Goal: Transaction & Acquisition: Purchase product/service

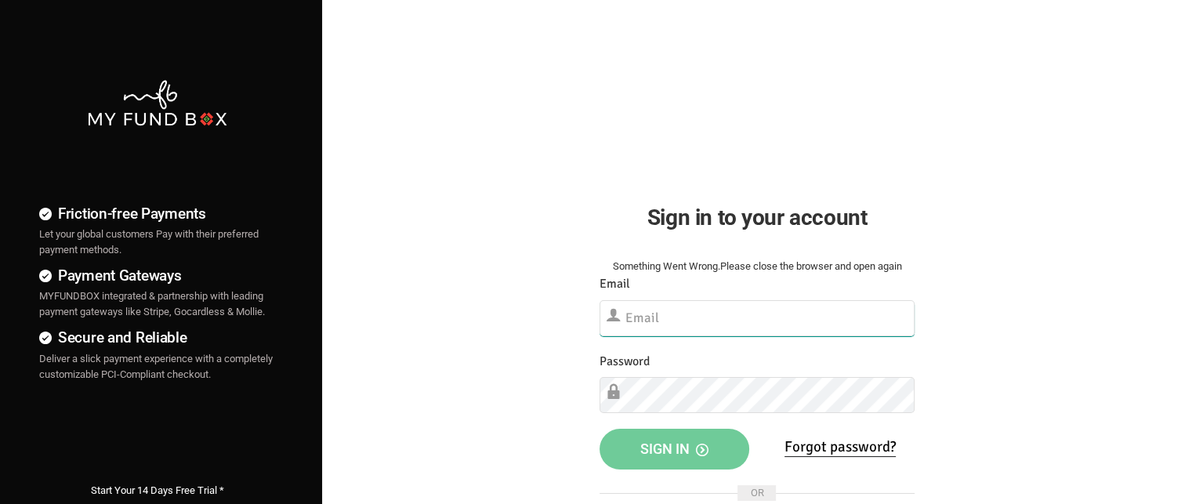
type input "[EMAIL_ADDRESS][DOMAIN_NAME]"
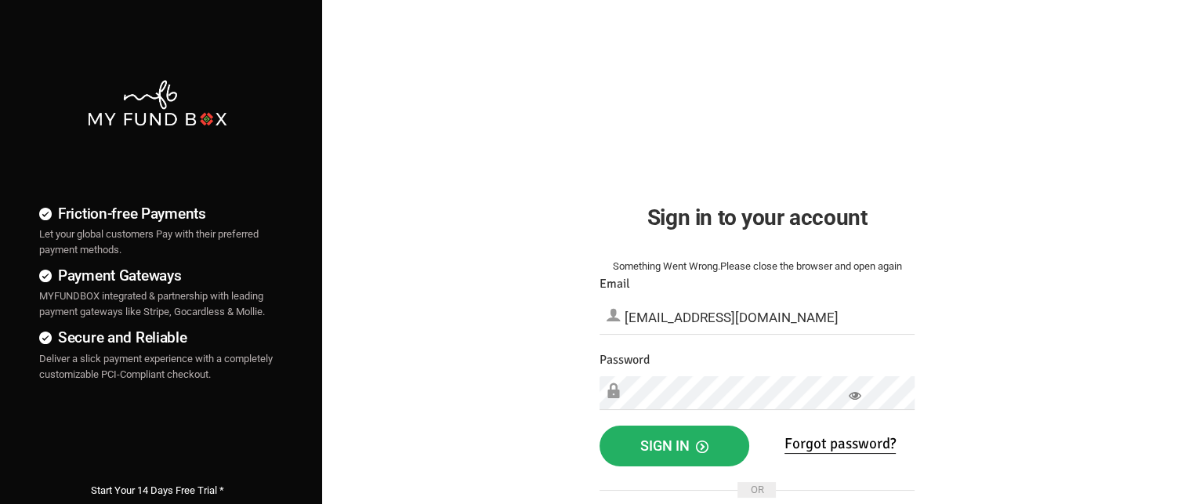
click at [686, 450] on span "Sign in" at bounding box center [674, 445] width 68 height 16
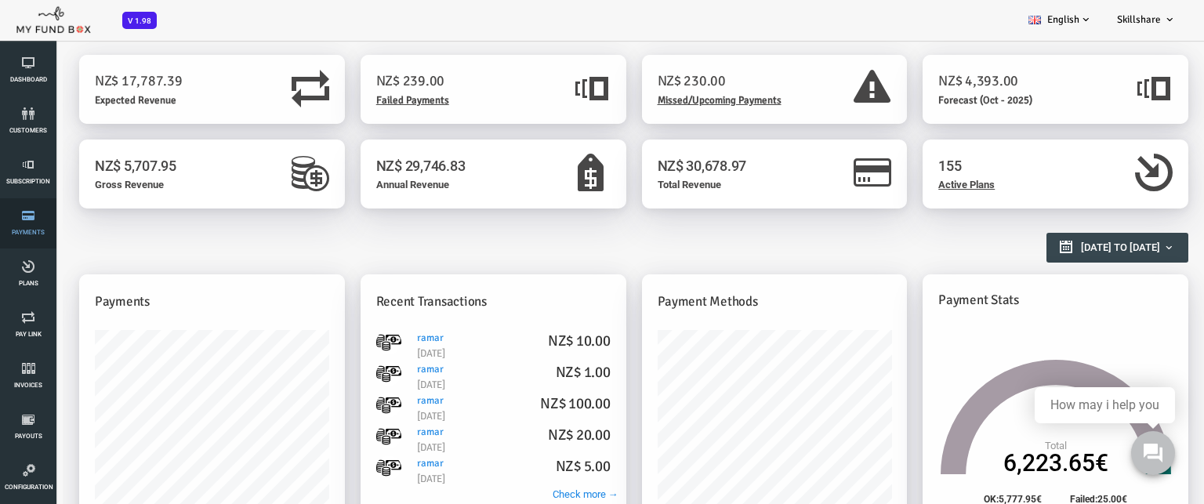
click at [0, 0] on span "Payments" at bounding box center [0, 0] width 0 height 0
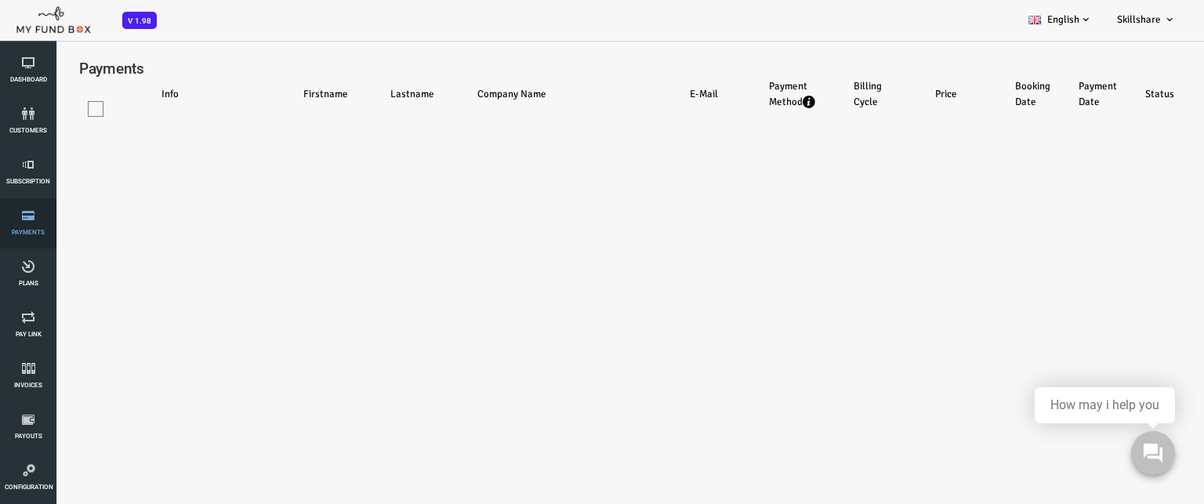
select select "100"
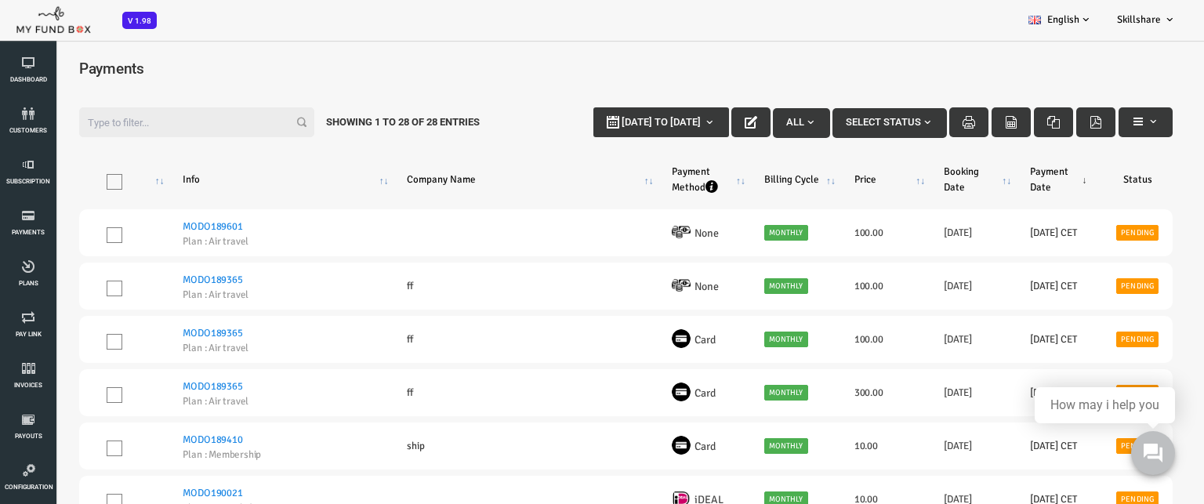
click at [123, 121] on input "Filter:" at bounding box center [148, 122] width 235 height 30
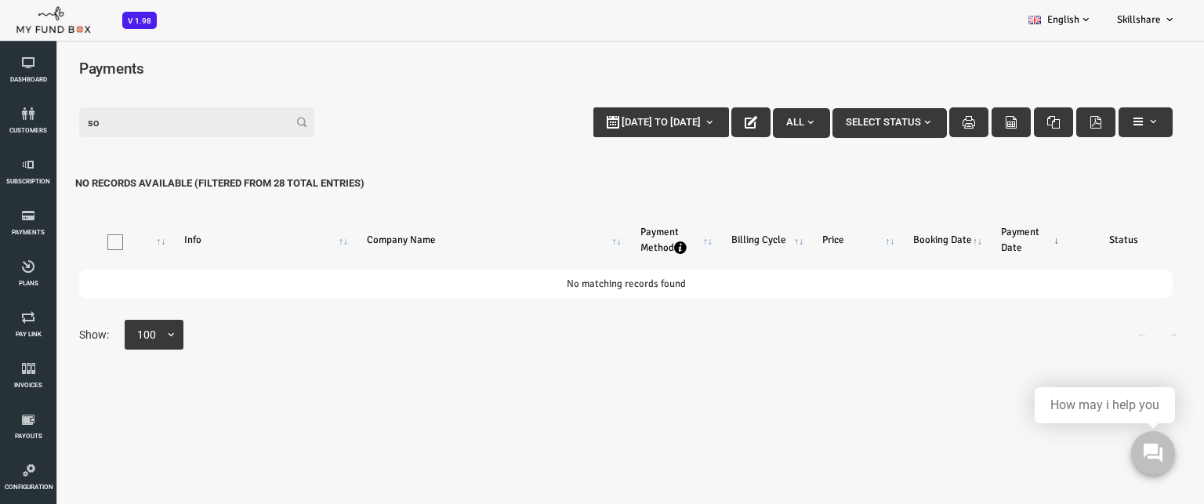
type input "s"
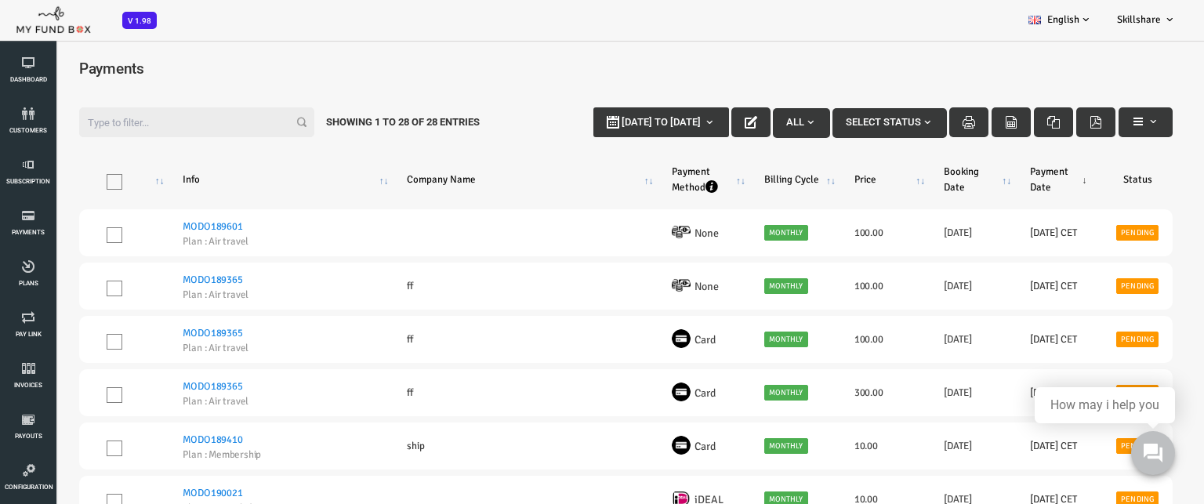
click at [185, 161] on th "Info" at bounding box center [233, 179] width 224 height 47
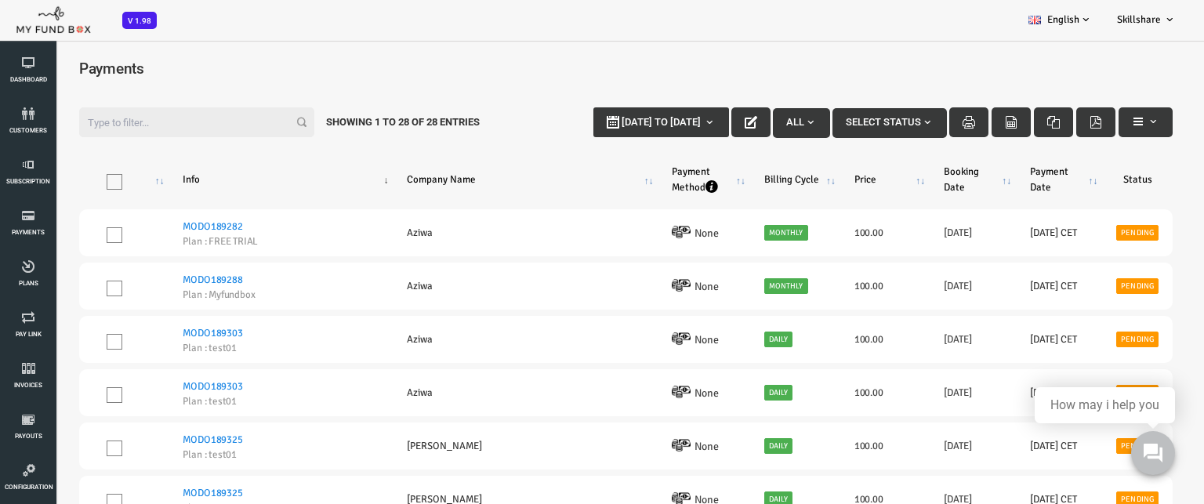
click at [0, 0] on span "Pay Link" at bounding box center [0, 0] width 0 height 0
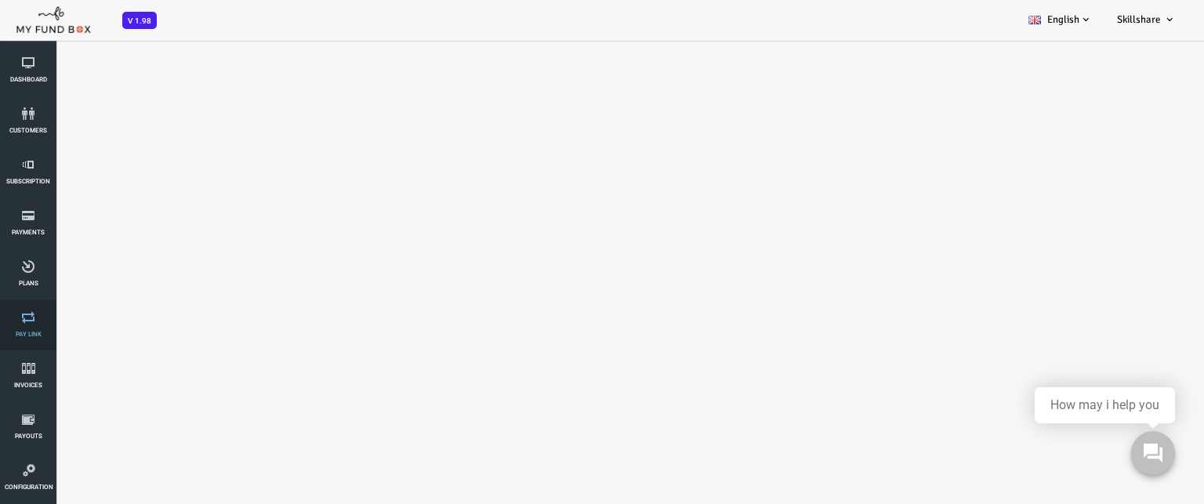
select select "100"
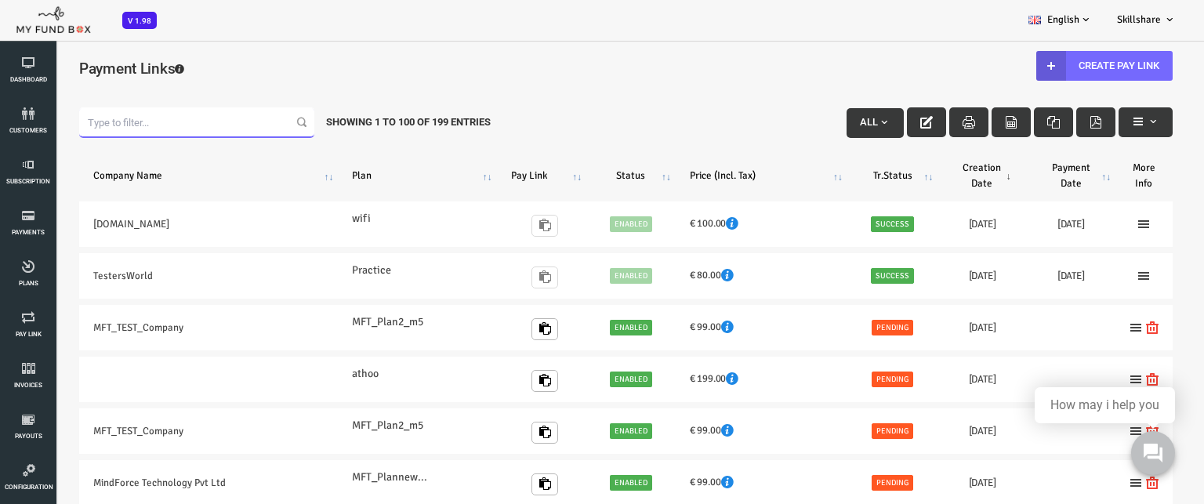
click at [113, 125] on input "Filter:" at bounding box center [148, 122] width 235 height 30
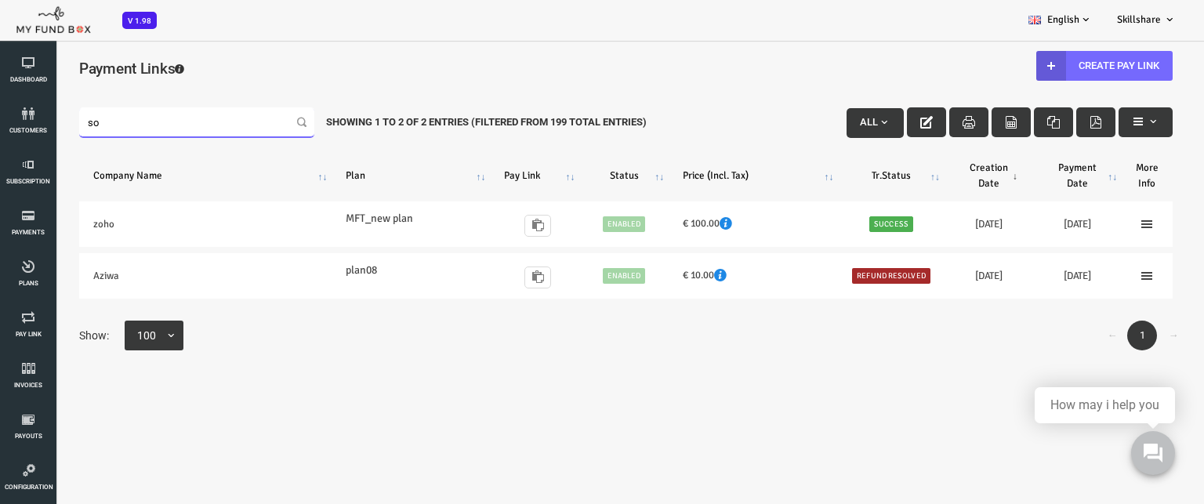
type input "s"
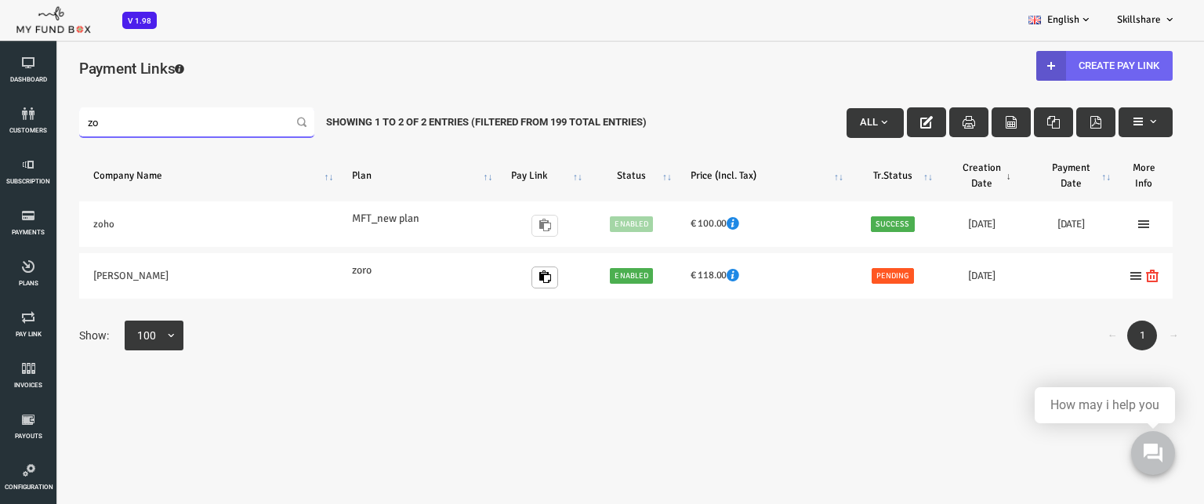
type input "zo"
click at [1093, 63] on link "Create Pay Link" at bounding box center [1056, 66] width 136 height 30
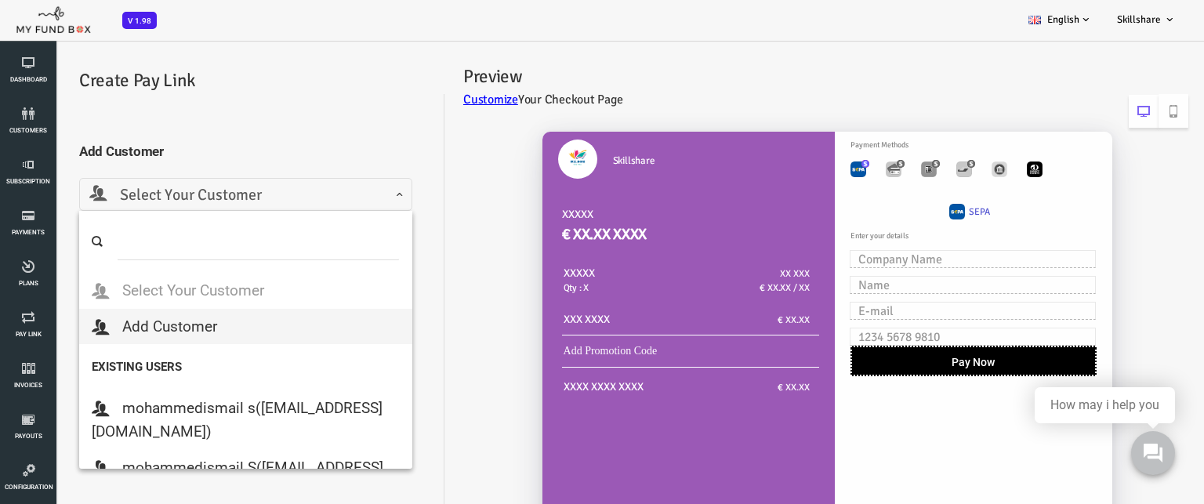
click at [42, 207] on span at bounding box center [42, 207] width 0 height 0
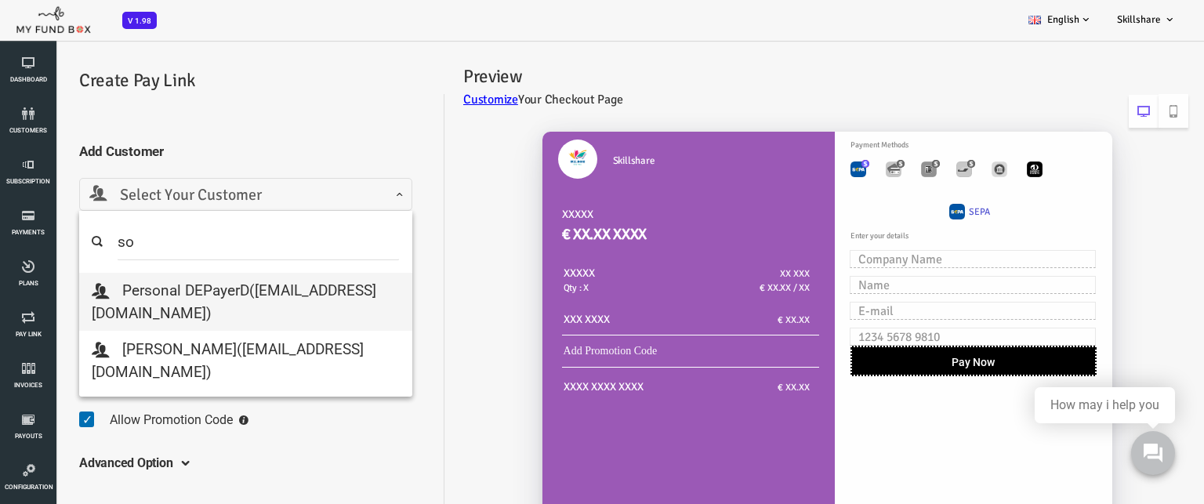
type input "s"
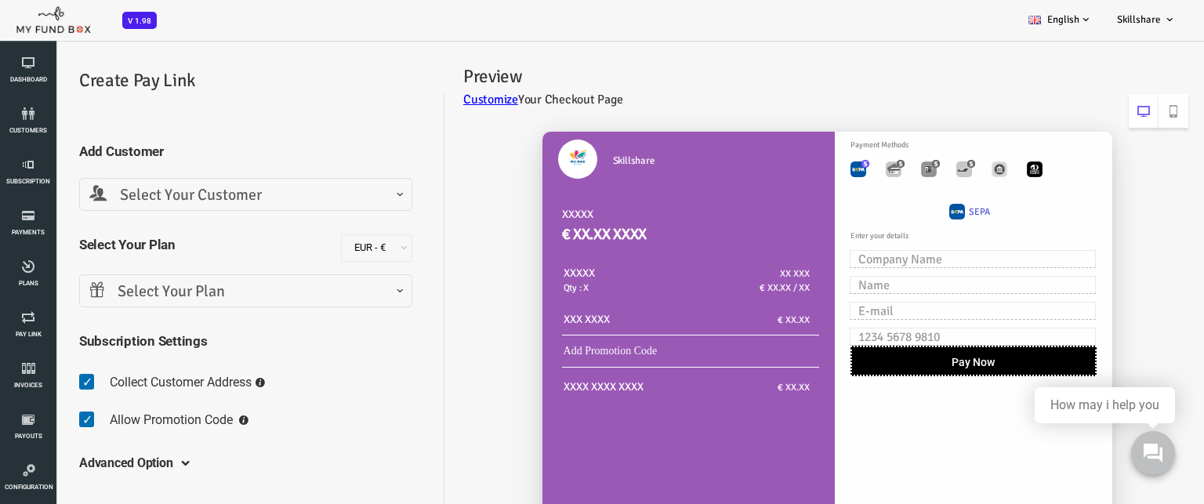
click at [442, 227] on div "Skillshare XXXXX € XX.XX XXXX XXXXX Qty : X XX XXX € XX.XX / XX XXX XXXX € XX.XX" at bounding box center [769, 392] width 744 height 553
click at [849, 254] on input "text" at bounding box center [925, 259] width 246 height 18
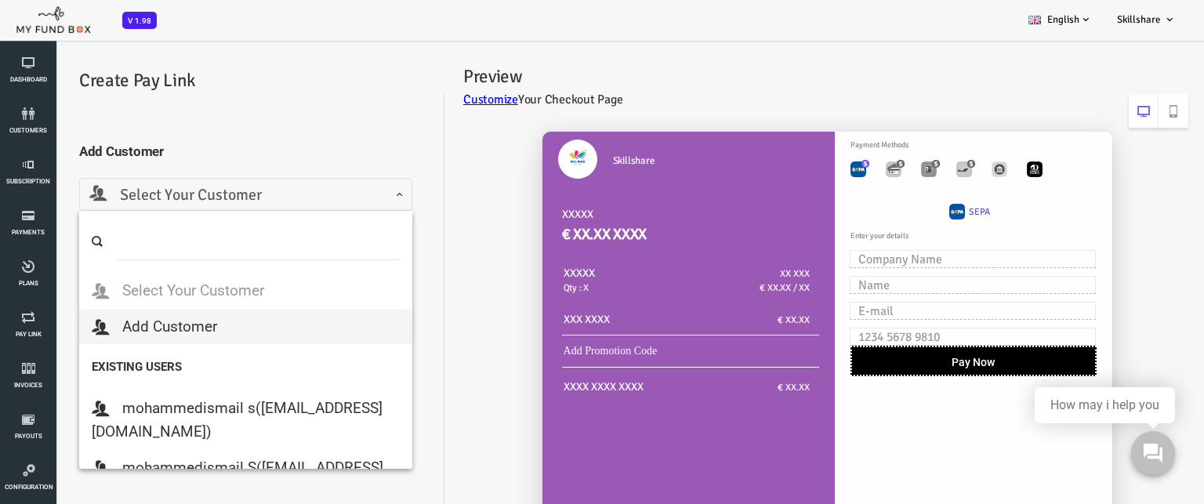
click at [42, 207] on span at bounding box center [42, 207] width 0 height 0
click at [119, 248] on input "search" at bounding box center [210, 241] width 283 height 37
type input "s"
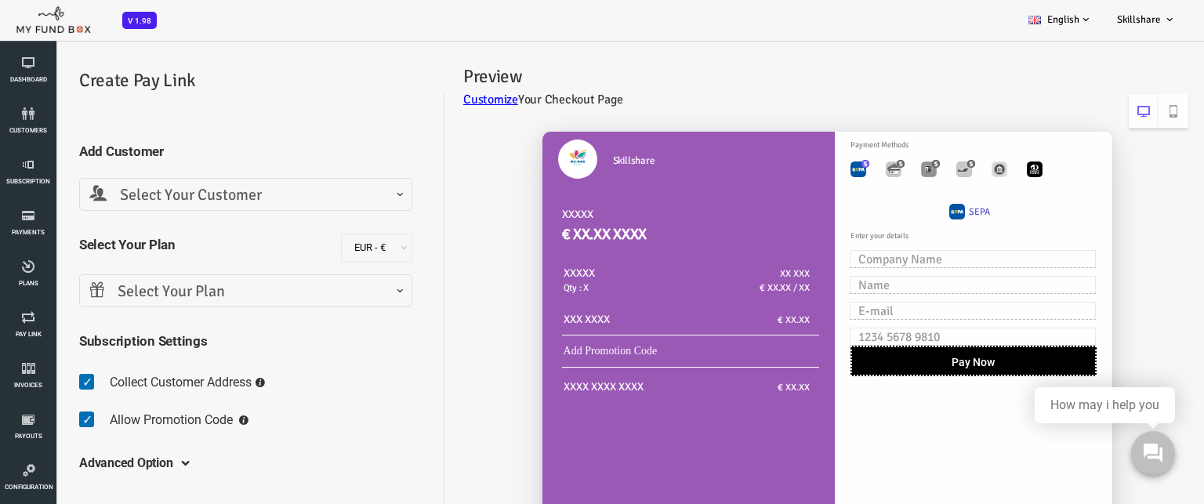
click at [298, 153] on h5 "Add Customer" at bounding box center [197, 151] width 333 height 20
click at [0, 0] on span "Payments" at bounding box center [0, 0] width 0 height 0
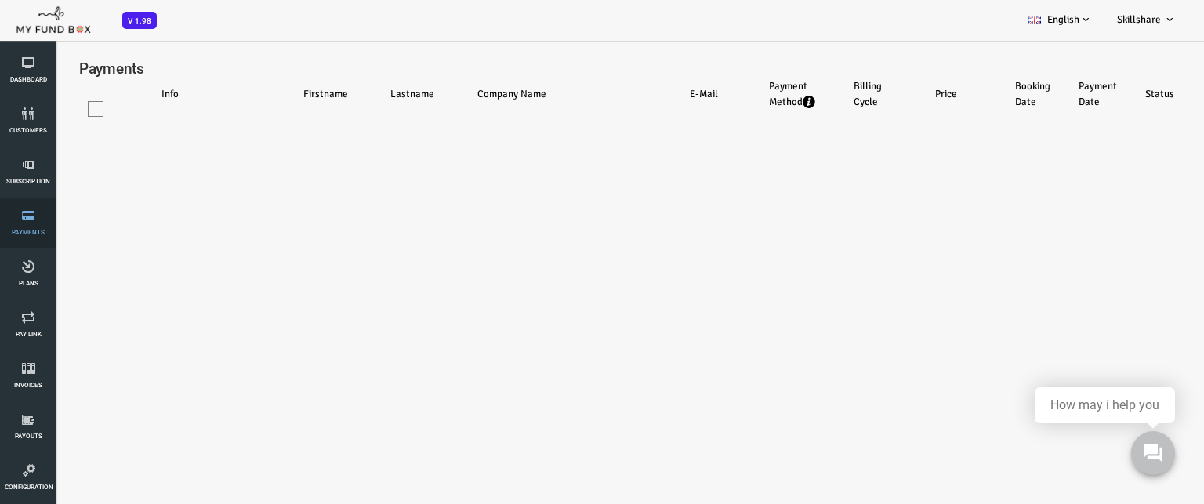
select select "100"
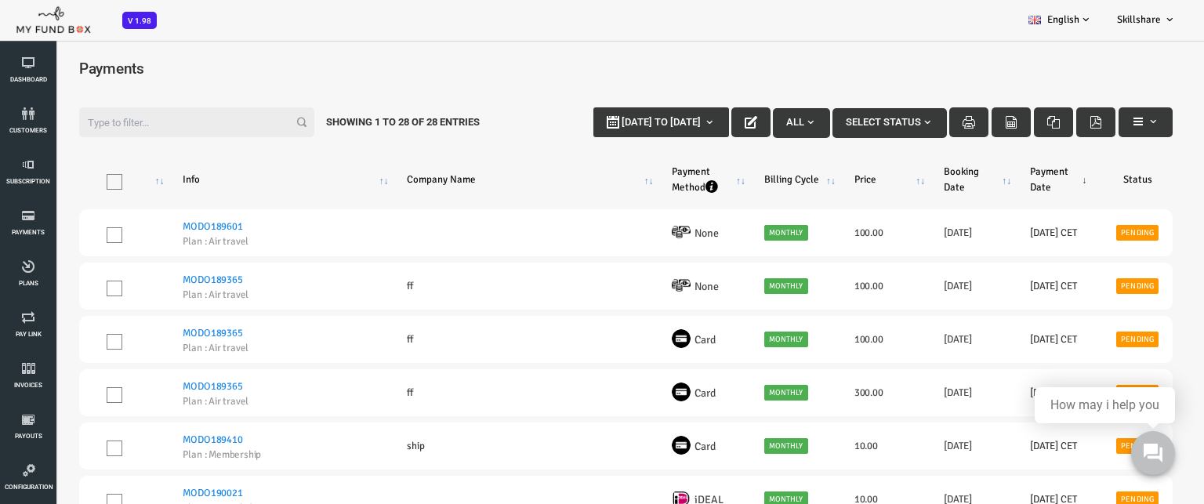
click at [122, 131] on input "Filter:" at bounding box center [148, 122] width 235 height 30
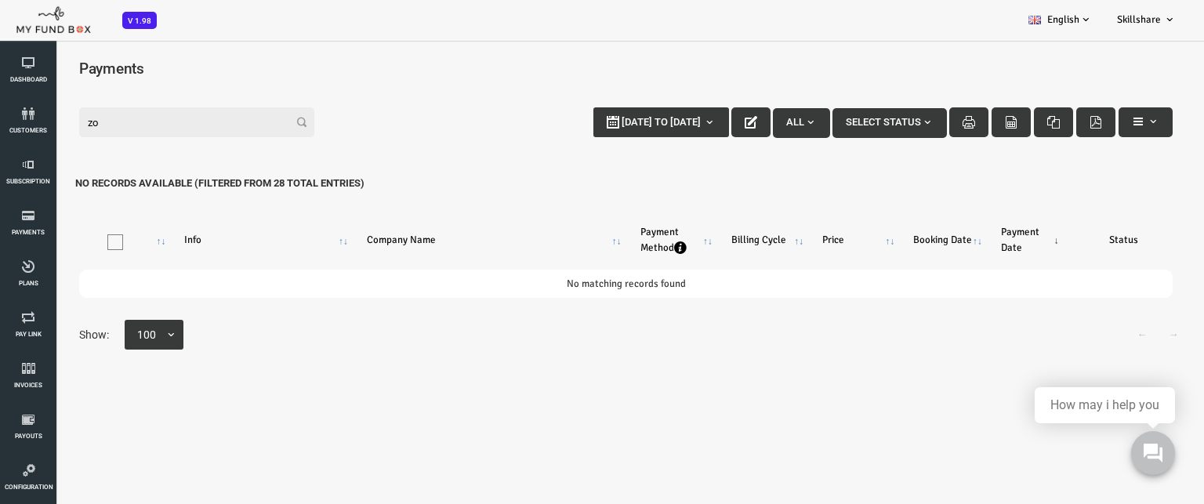
type input "z"
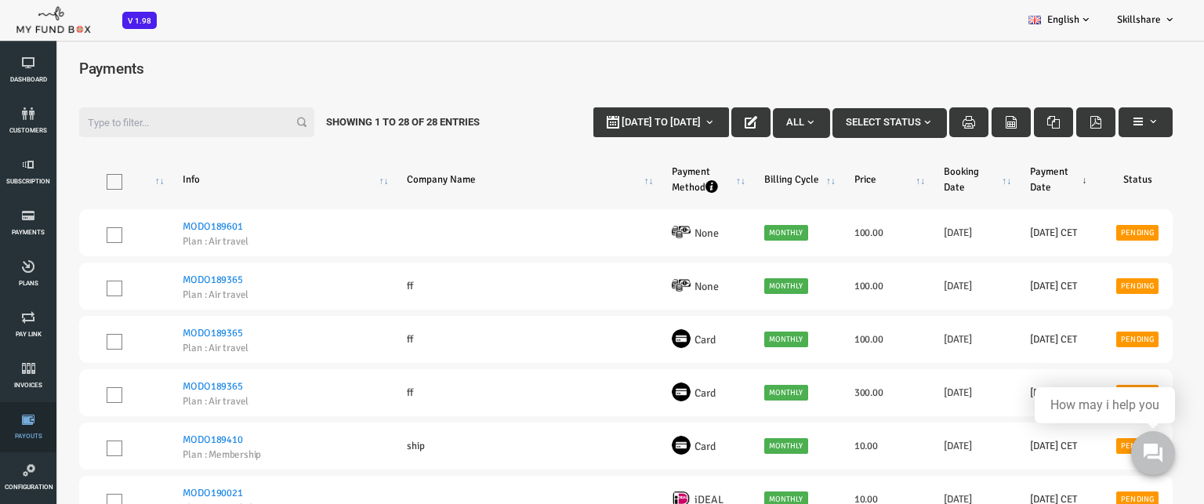
click at [26, 429] on link "Payouts" at bounding box center [28, 427] width 47 height 50
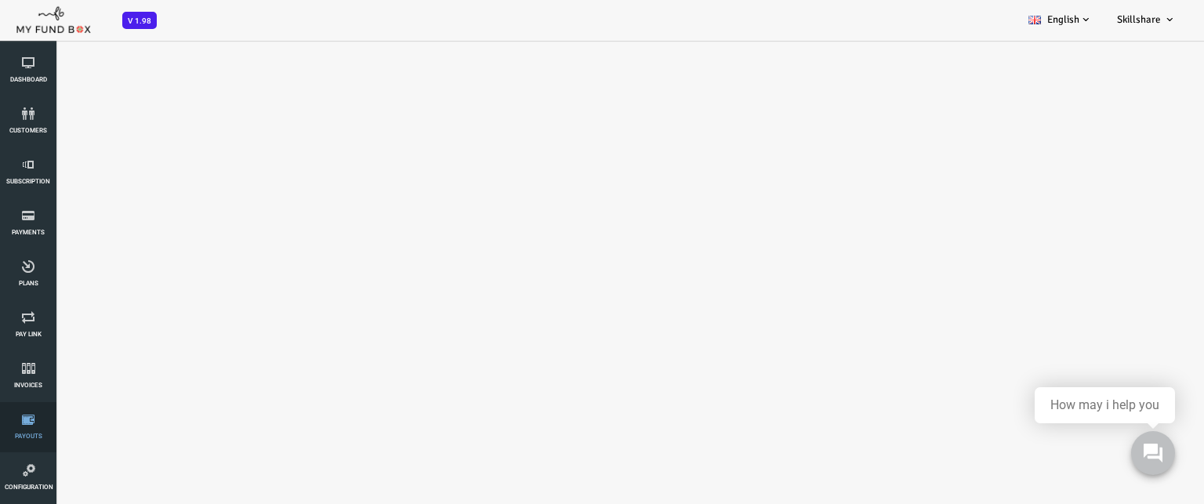
select select "100"
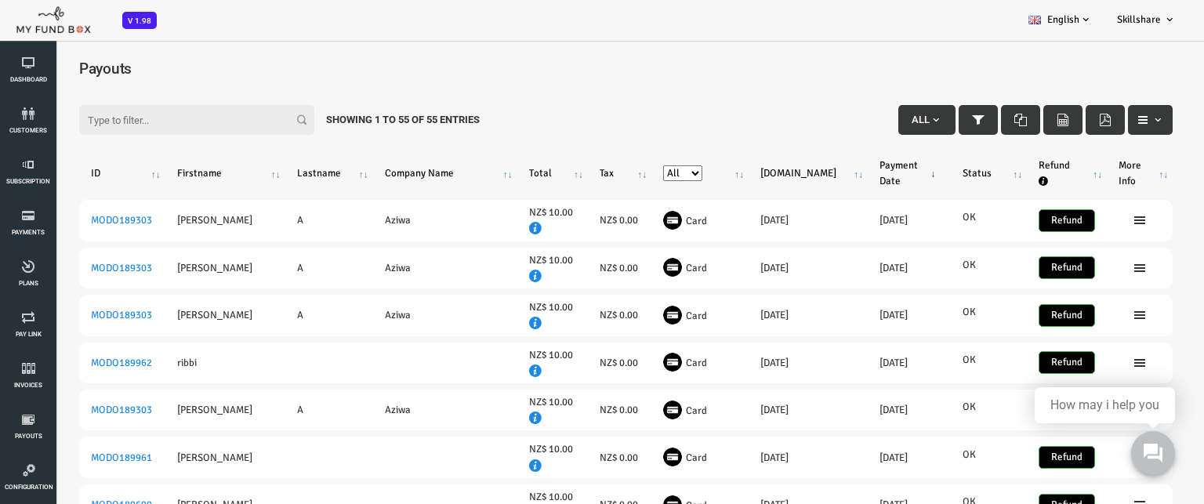
click at [137, 121] on input "Filter:" at bounding box center [148, 120] width 235 height 30
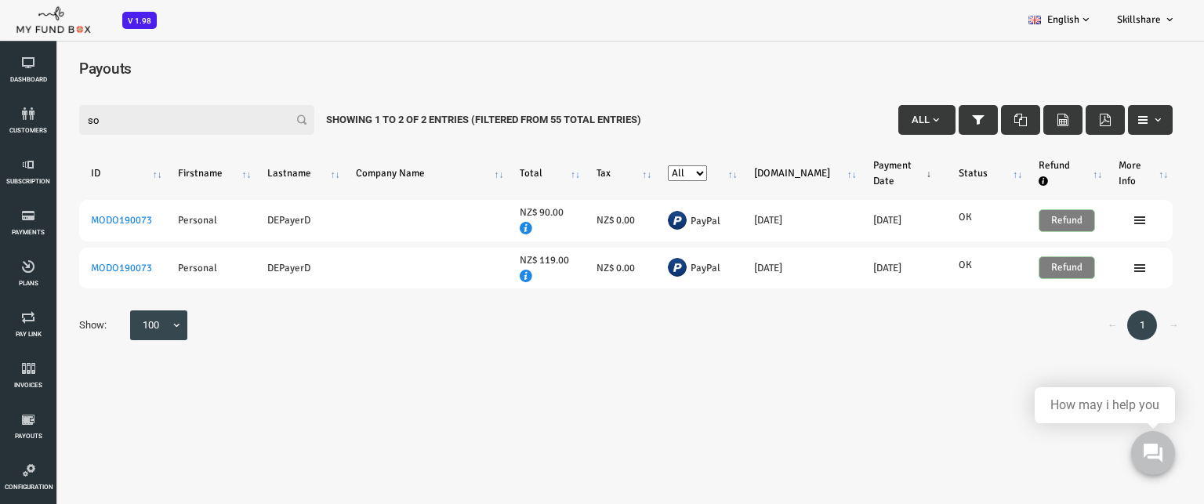
type input "s"
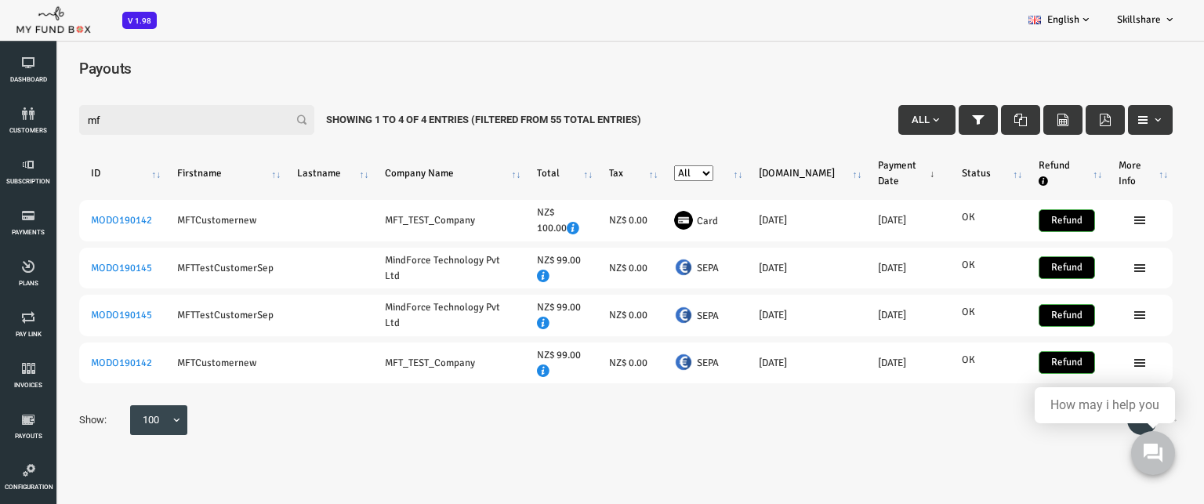
type input "m"
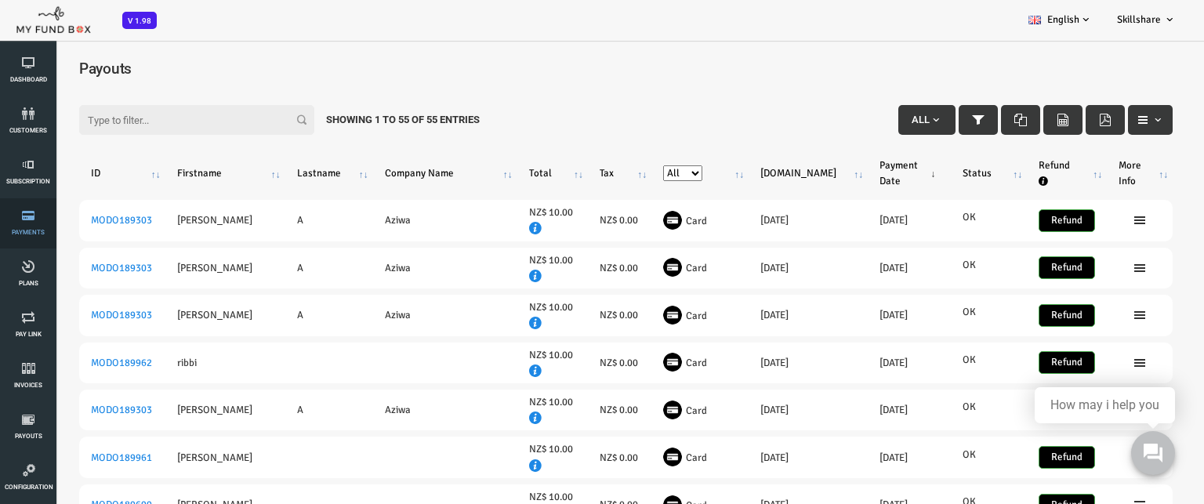
click at [27, 220] on icon at bounding box center [28, 215] width 47 height 13
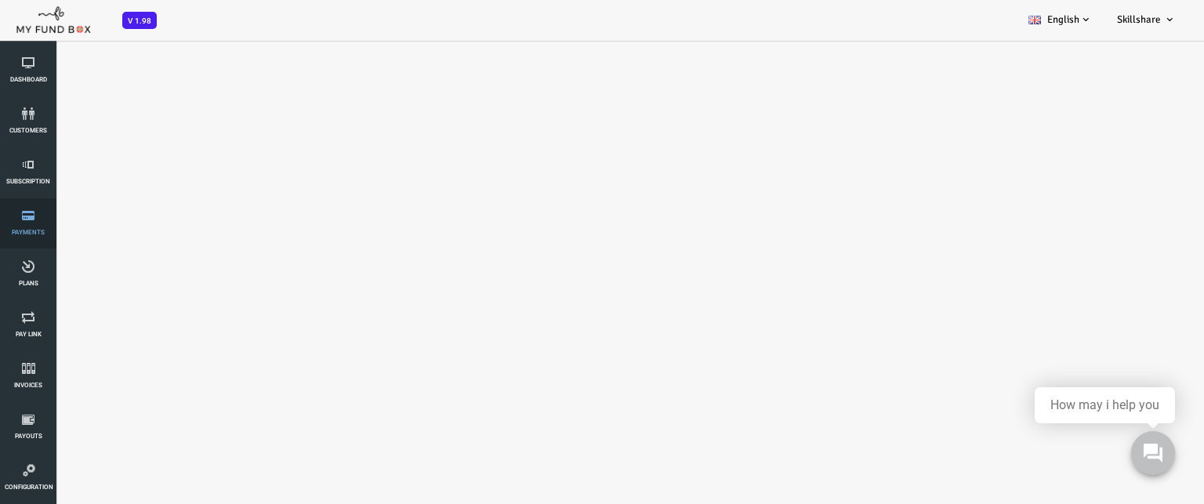
select select "100"
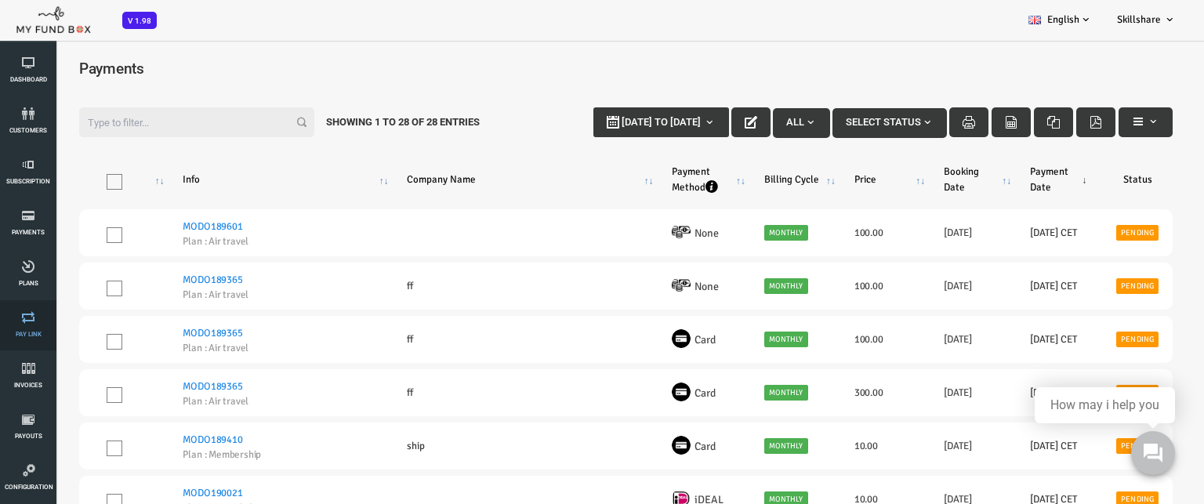
click at [0, 0] on span "Pay Link" at bounding box center [0, 0] width 0 height 0
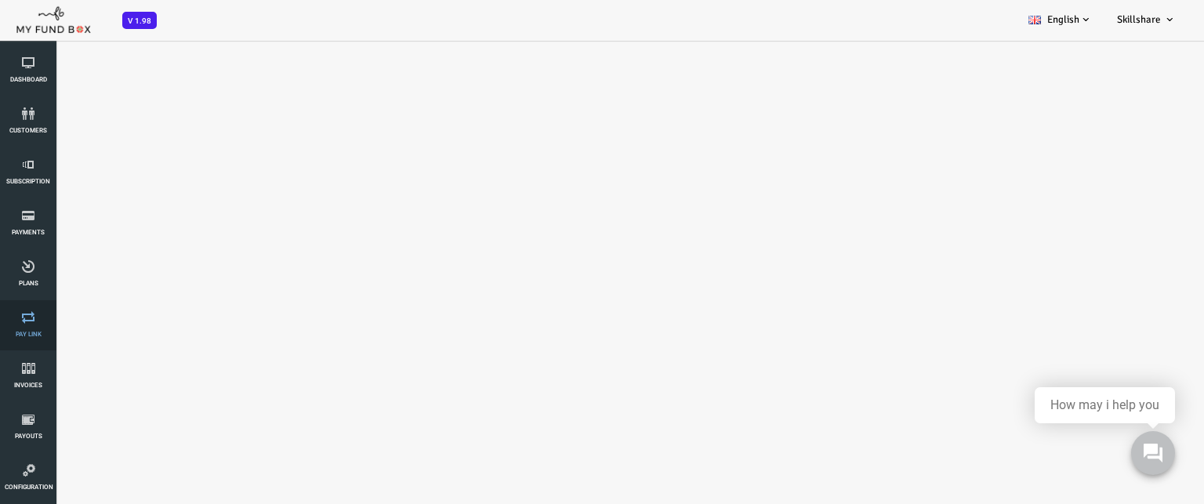
select select "100"
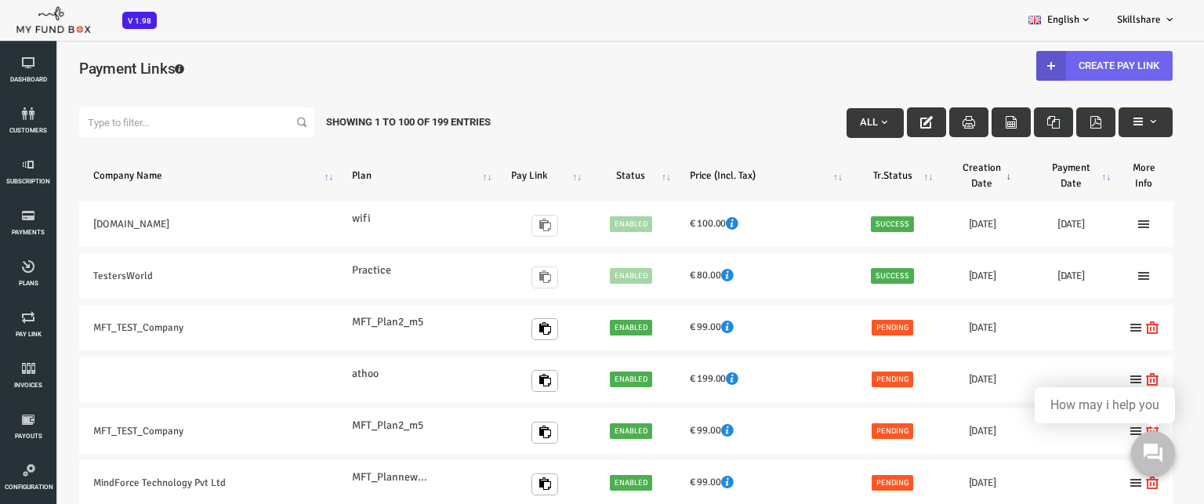
click at [1081, 57] on link "Create Pay Link" at bounding box center [1056, 66] width 136 height 30
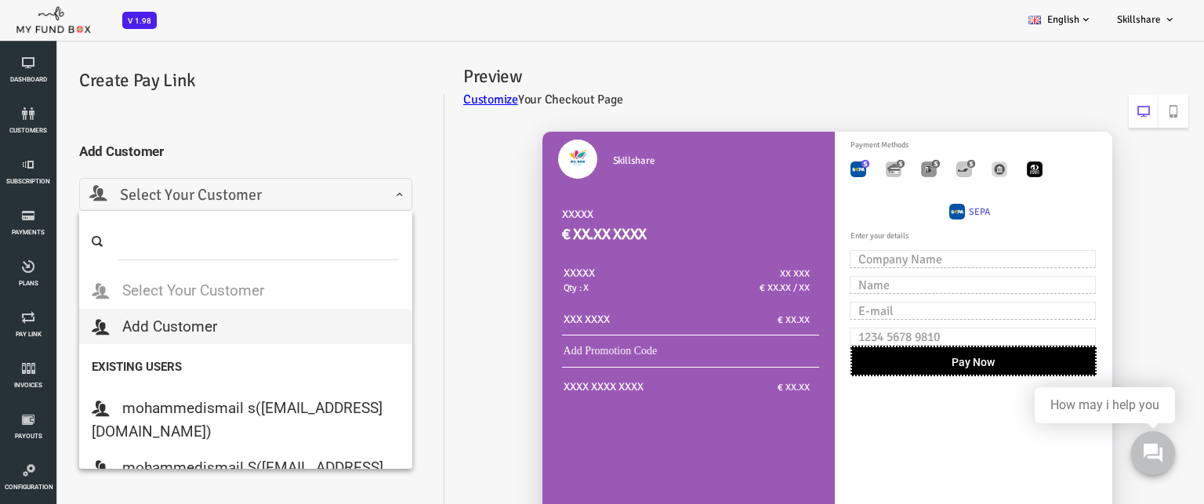
click at [191, 190] on span "Select Your Customer" at bounding box center [198, 195] width 313 height 24
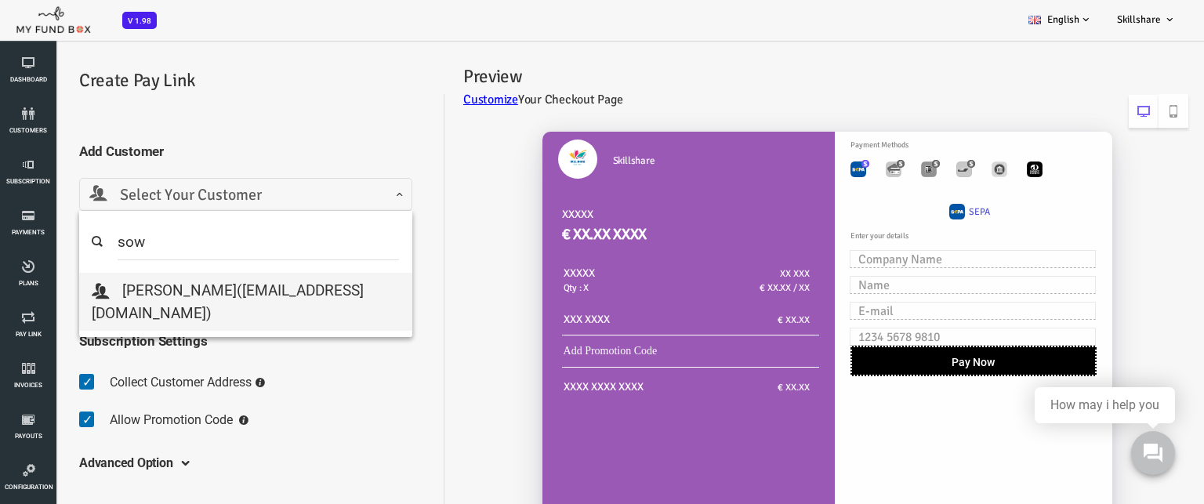
type input "sow"
select select "sowndaryaraguramanitcs@gmail.com"
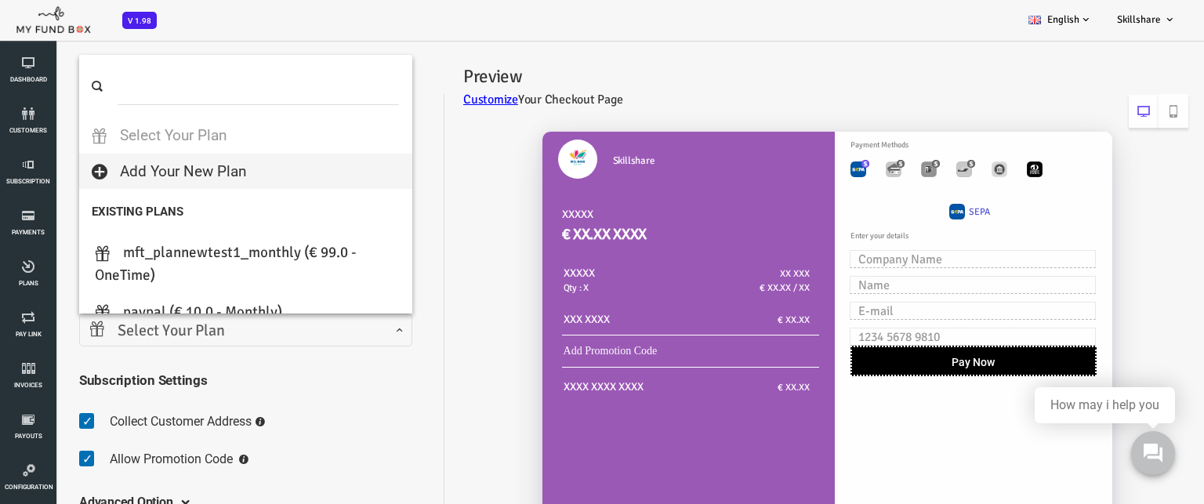
click at [42, 342] on span at bounding box center [42, 342] width 0 height 0
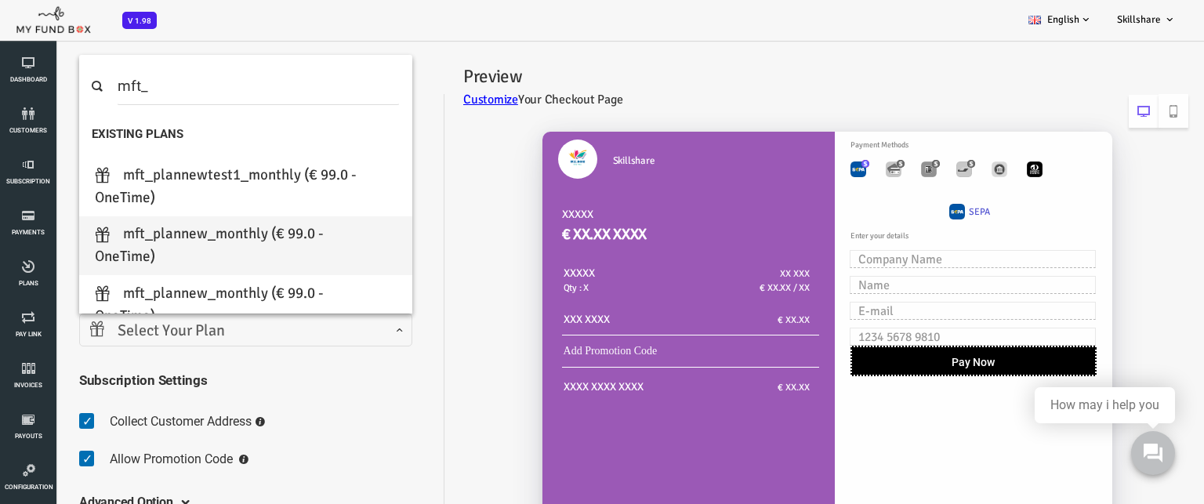
type input "mft_"
select select "MFT_Plannew_Monthly"
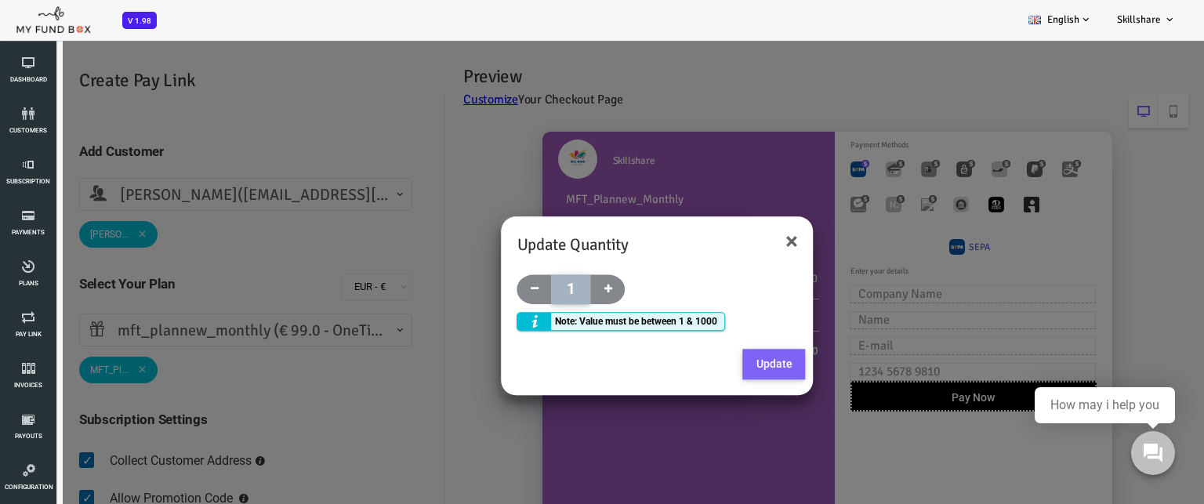
click at [726, 369] on button "Update" at bounding box center [726, 364] width 63 height 31
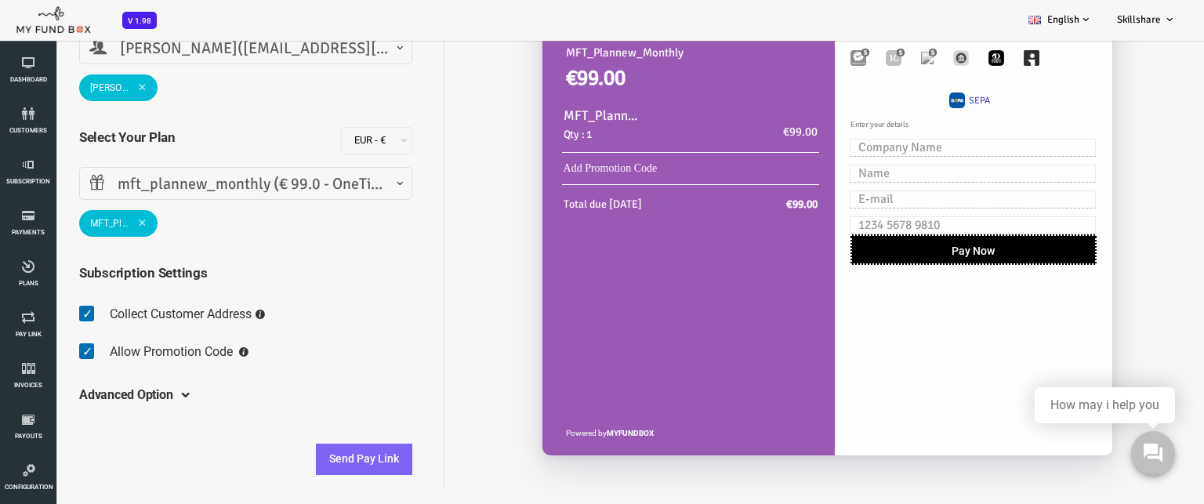
scroll to position [43, 0]
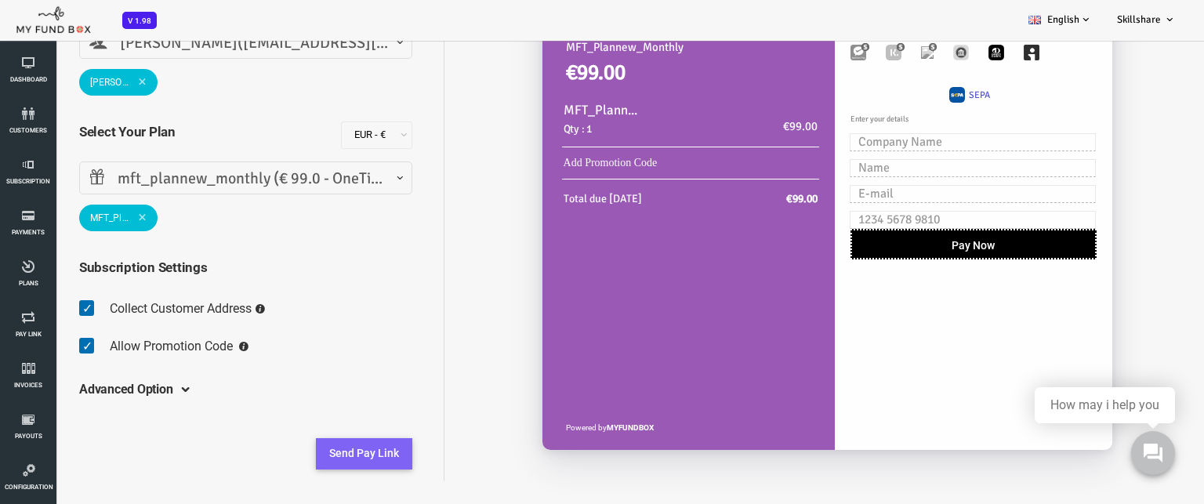
click at [314, 455] on button "Send Pay Link" at bounding box center [316, 453] width 96 height 31
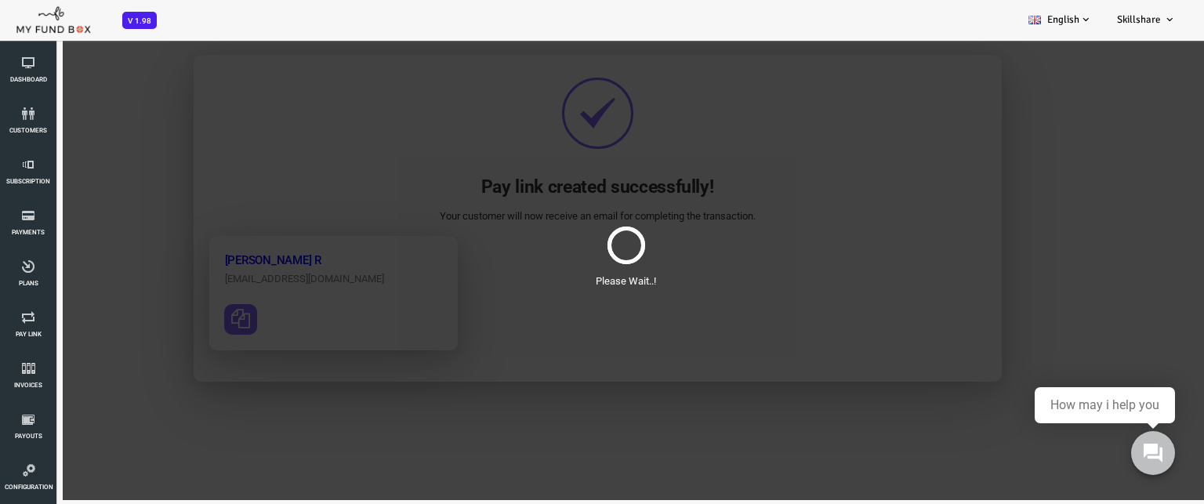
scroll to position [0, 0]
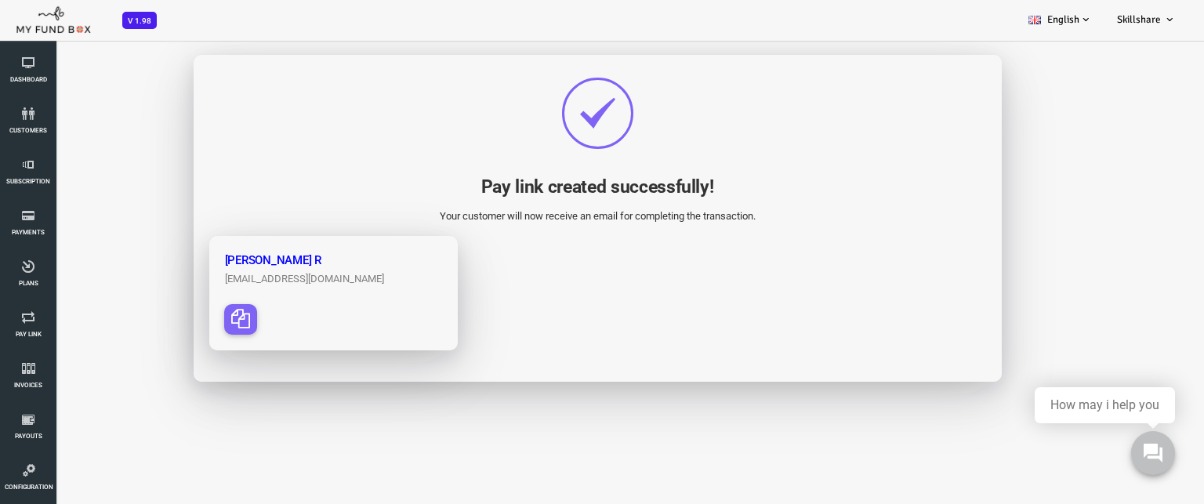
click at [194, 317] on icon "button" at bounding box center [192, 318] width 19 height 19
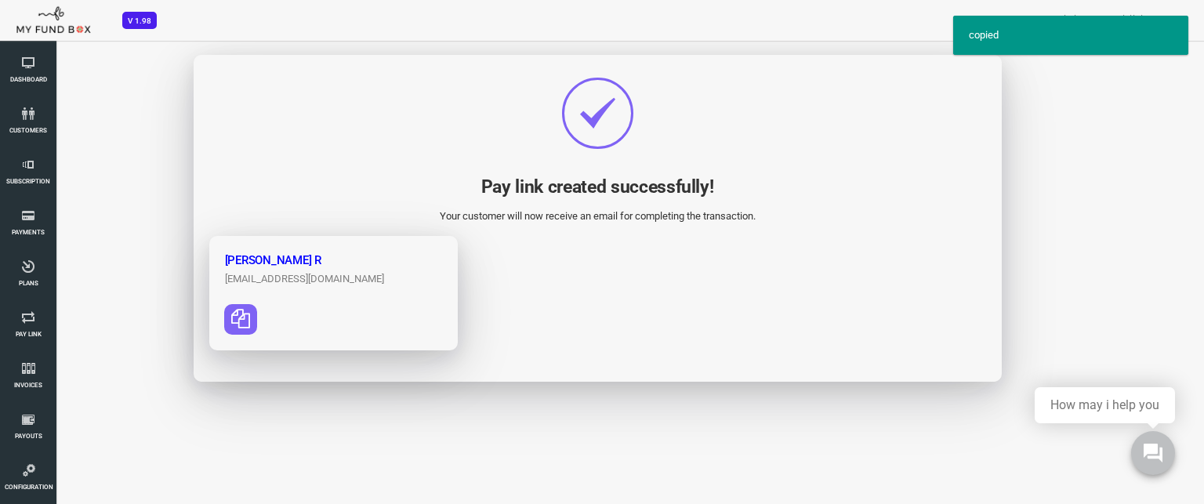
click at [661, 473] on body "Subscriber not found Beneficiary Not Found Partner Not Found!!!! Please Fill ou…" at bounding box center [578, 248] width 1156 height 504
click at [25, 224] on link "Payments" at bounding box center [28, 223] width 47 height 50
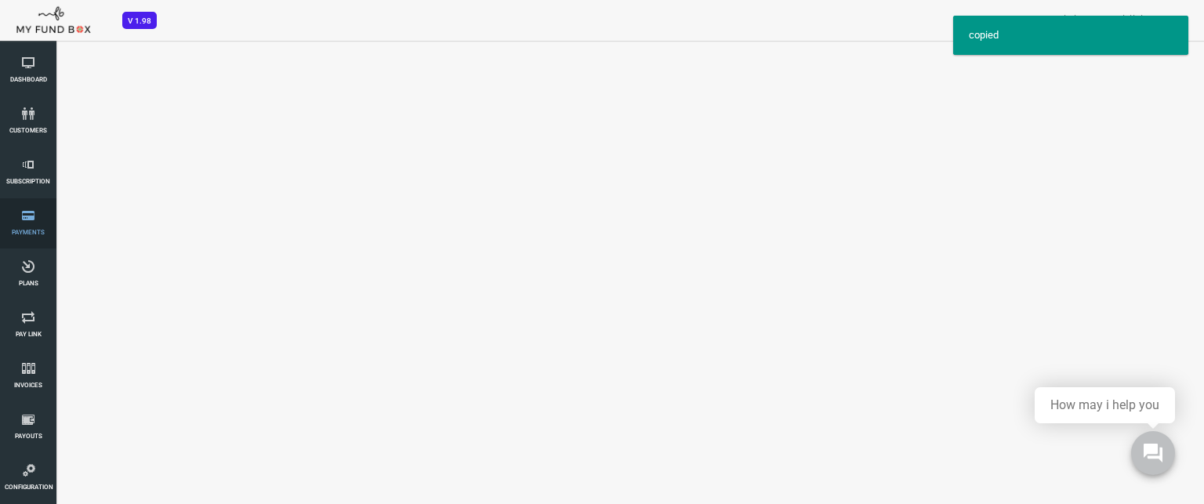
select select "100"
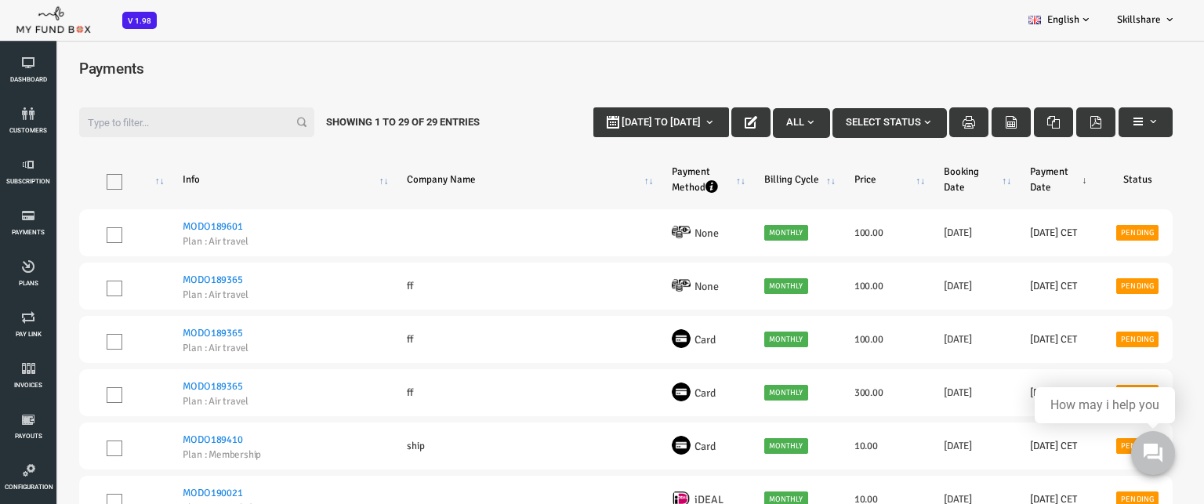
click at [121, 126] on input "Filter:" at bounding box center [148, 122] width 235 height 30
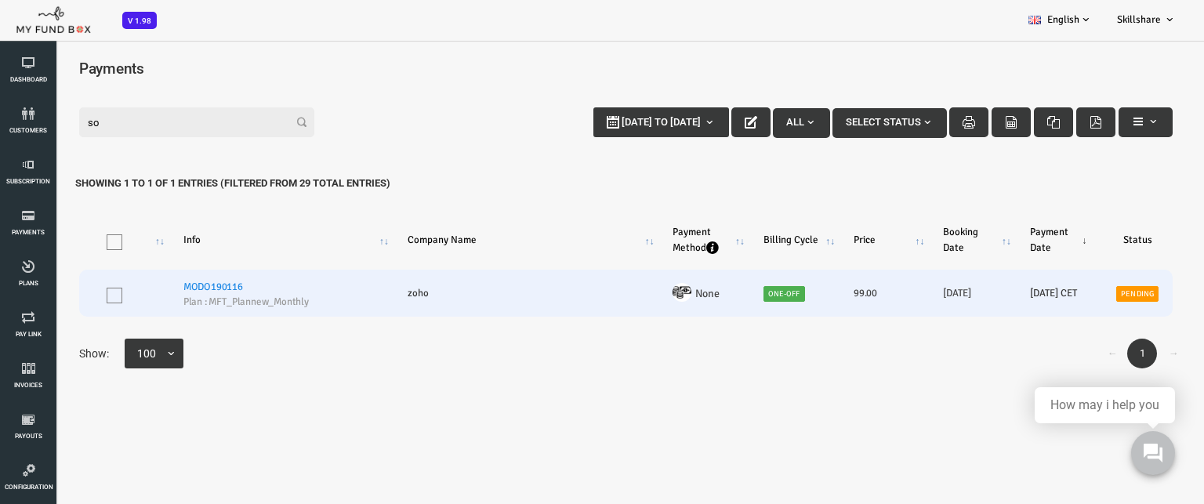
type input "so"
click at [1092, 292] on link "Pending" at bounding box center [1089, 294] width 42 height 16
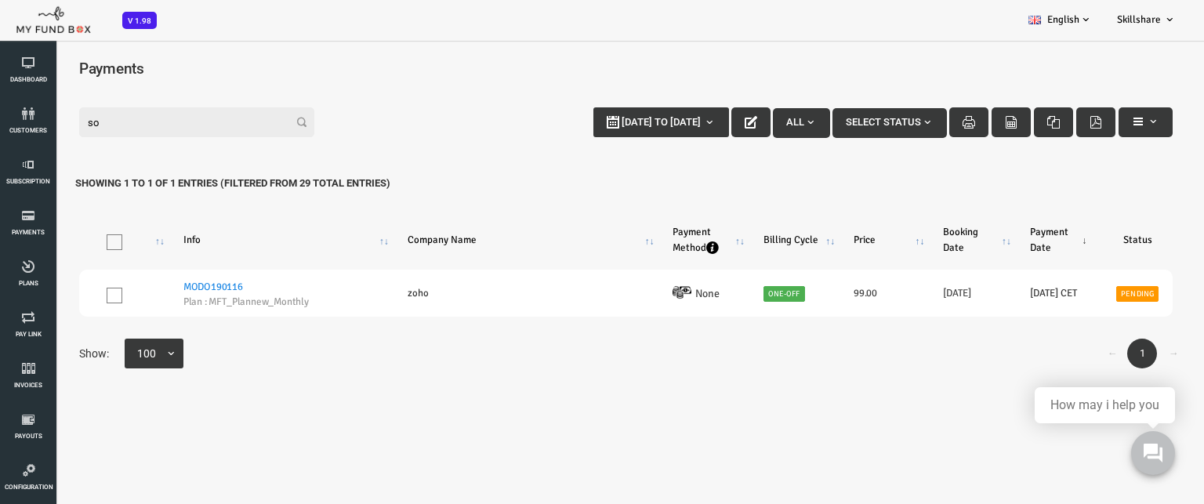
click at [829, 429] on body "Subscriber not found Beneficiary Not Found Partner Not Found!!!! Please Fill ou…" at bounding box center [578, 299] width 1156 height 504
click at [878, 121] on span "button" at bounding box center [879, 122] width 13 height 13
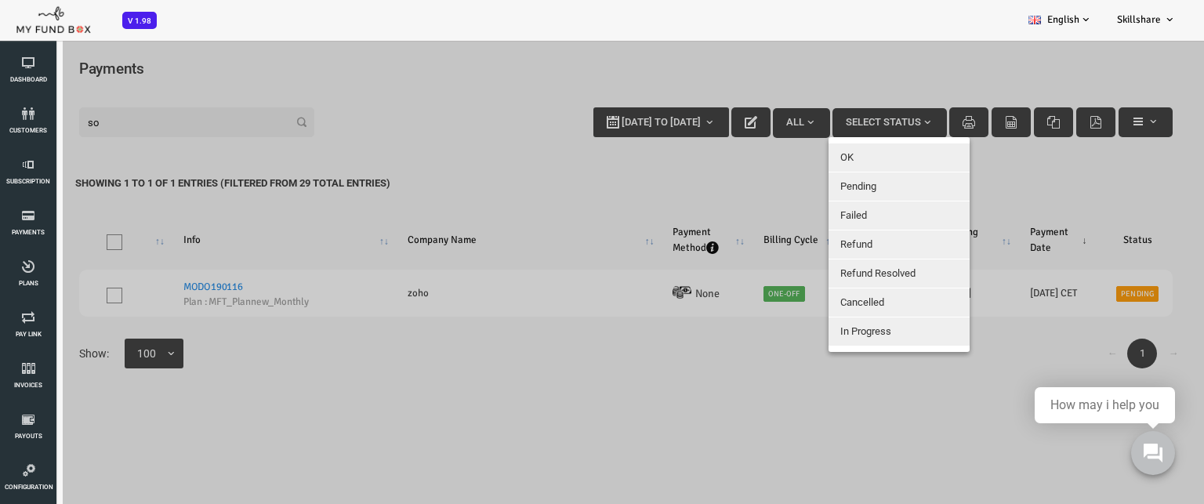
click at [683, 410] on div at bounding box center [578, 291] width 1156 height 504
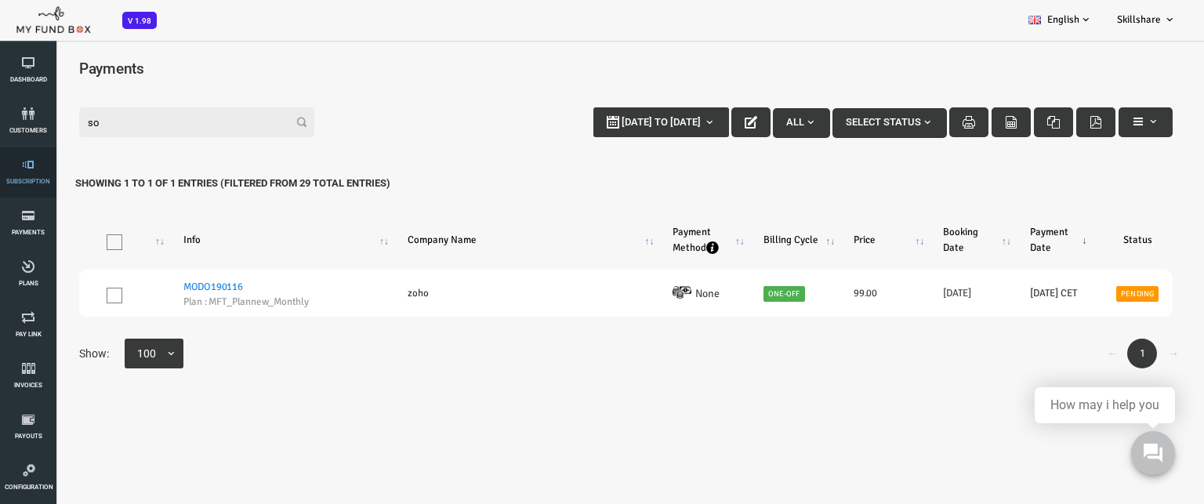
click at [38, 165] on icon at bounding box center [28, 164] width 47 height 13
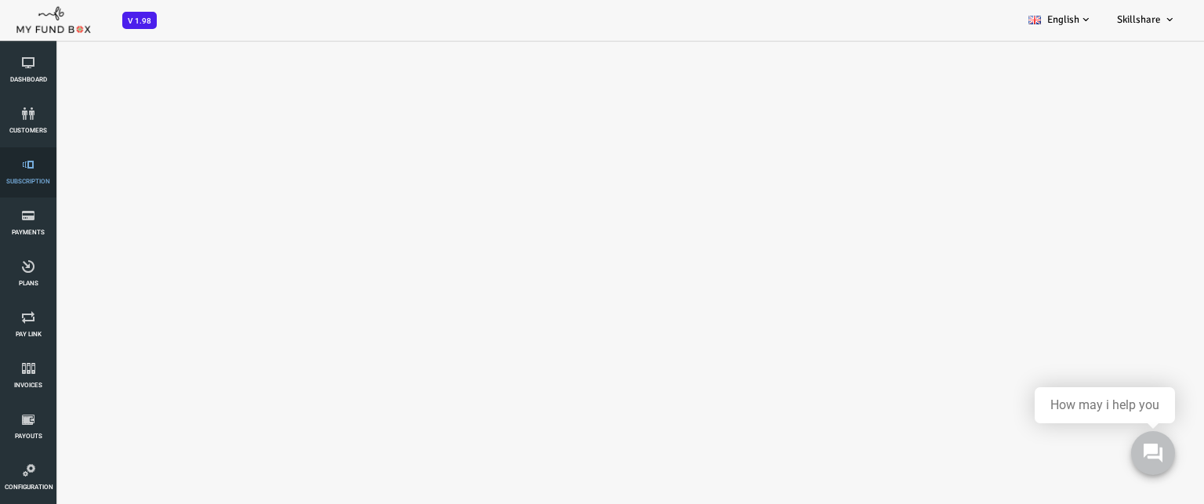
select select "100"
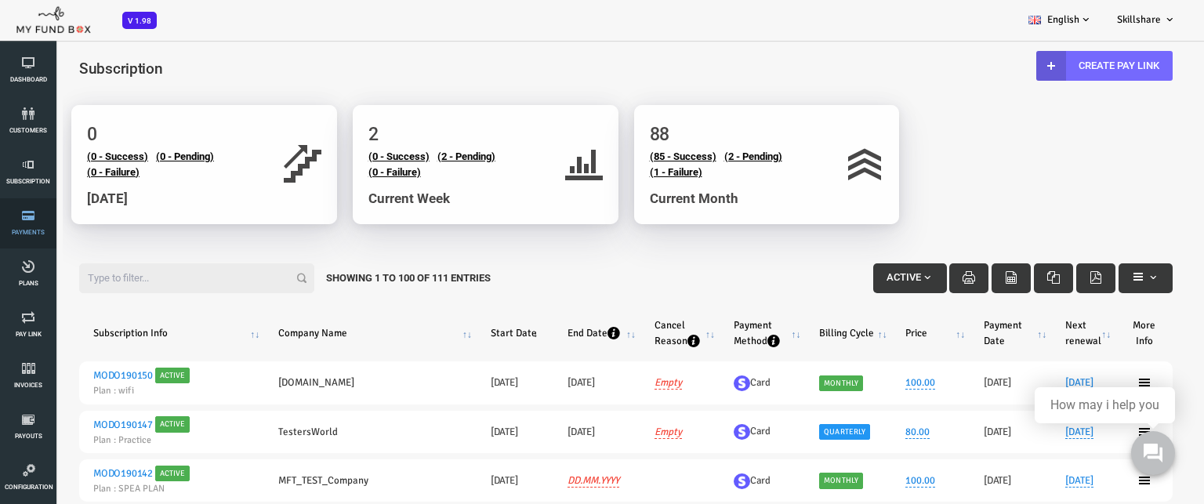
click at [16, 225] on link "Payments" at bounding box center [28, 223] width 47 height 50
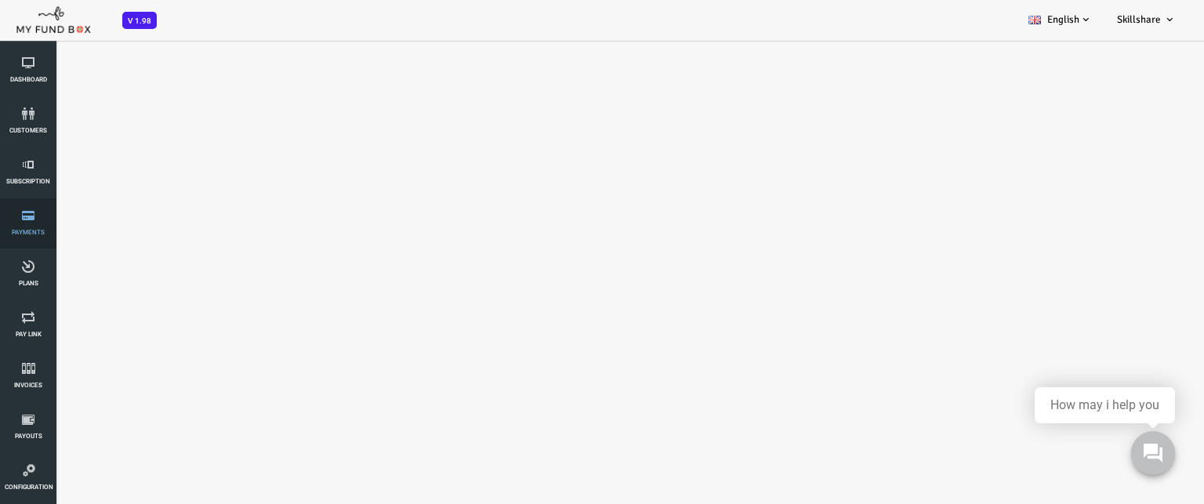
select select "100"
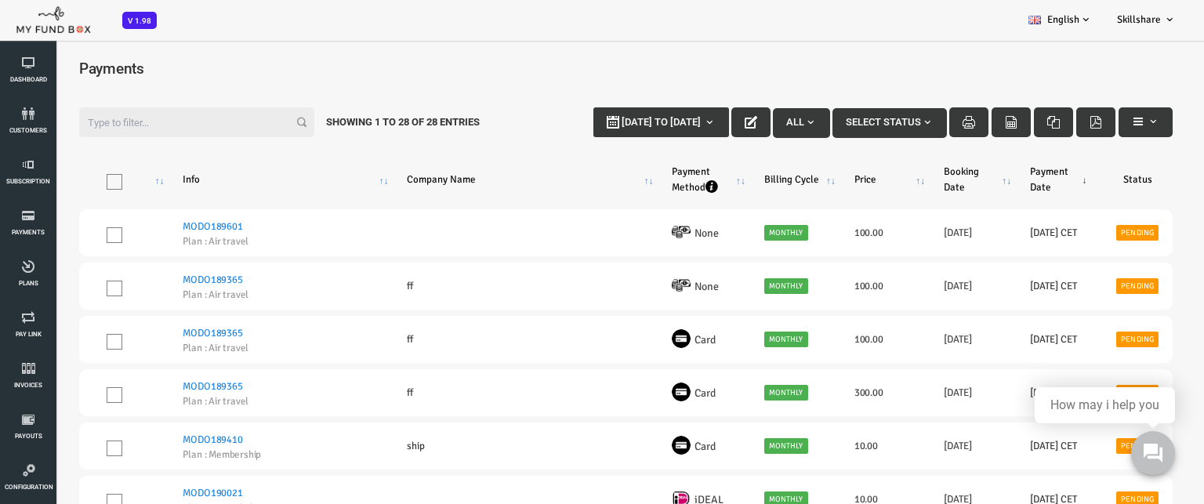
click at [125, 120] on input "Filter:" at bounding box center [148, 122] width 235 height 30
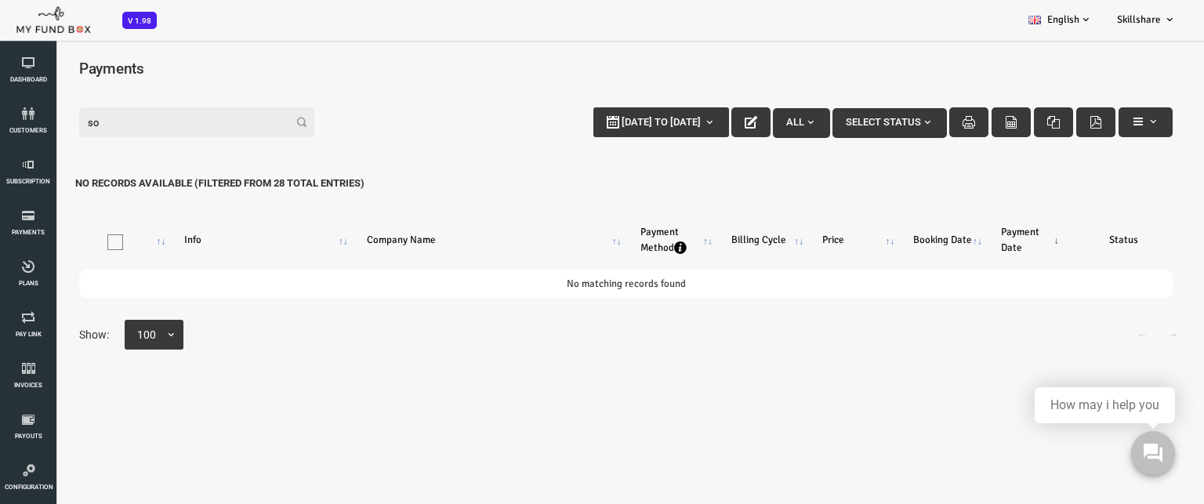
type input "s"
type input "z"
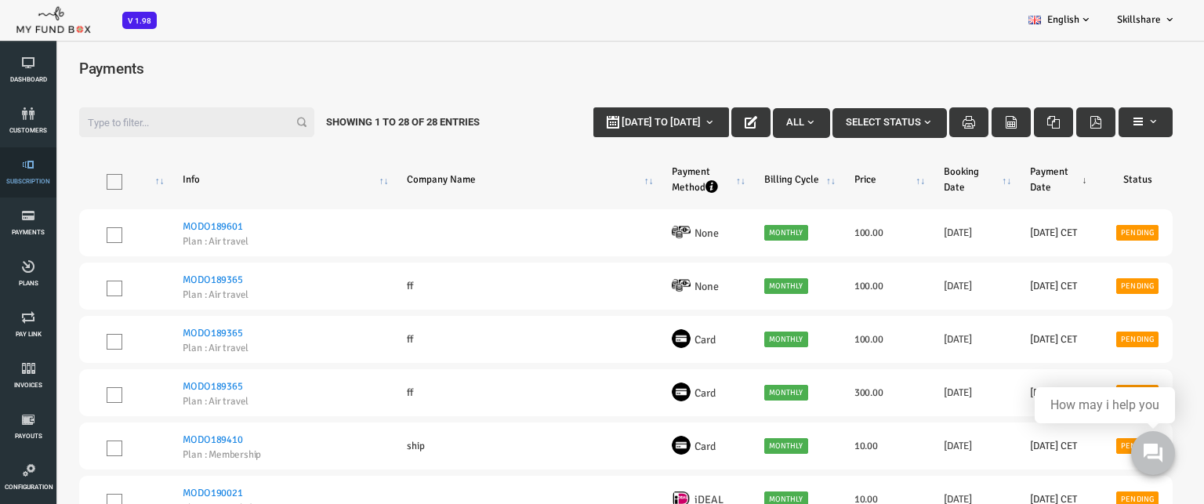
click at [31, 174] on link "Subscription" at bounding box center [28, 172] width 47 height 50
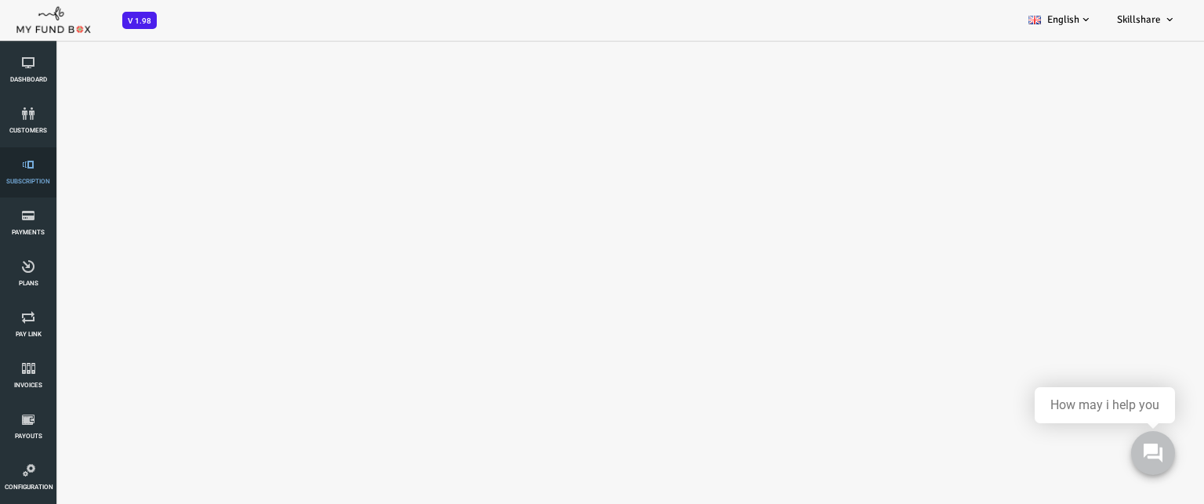
select select "100"
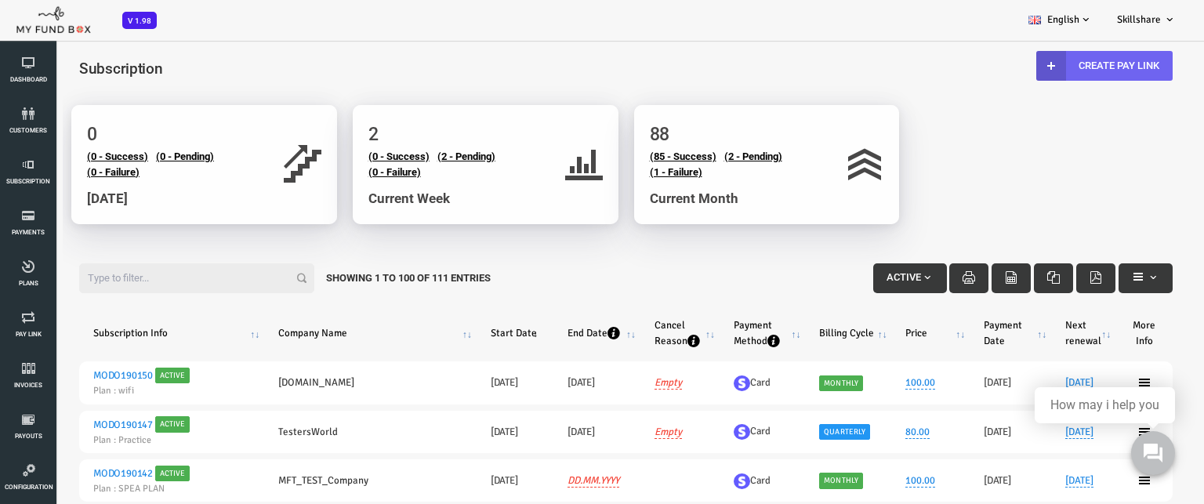
click at [1027, 67] on link "Create Pay Link" at bounding box center [1056, 66] width 136 height 30
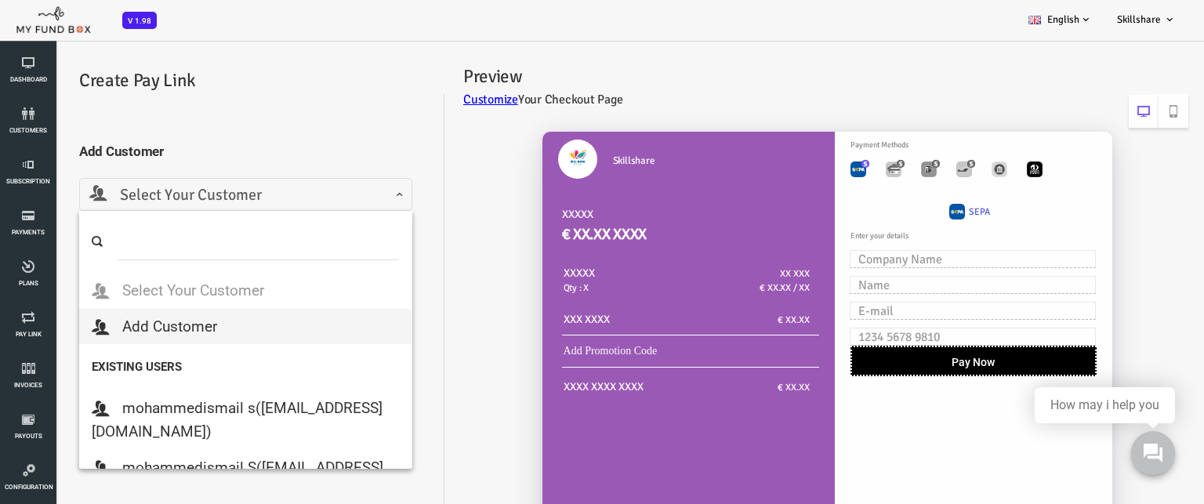
click at [331, 200] on span "Select Your Customer" at bounding box center [198, 195] width 313 height 24
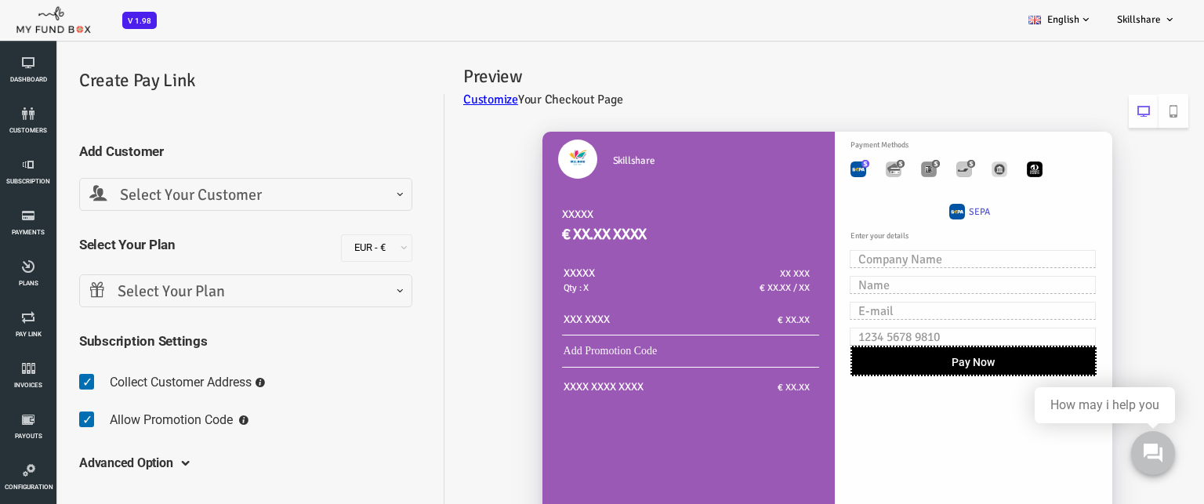
click at [183, 190] on span "Select Your Customer" at bounding box center [198, 195] width 313 height 24
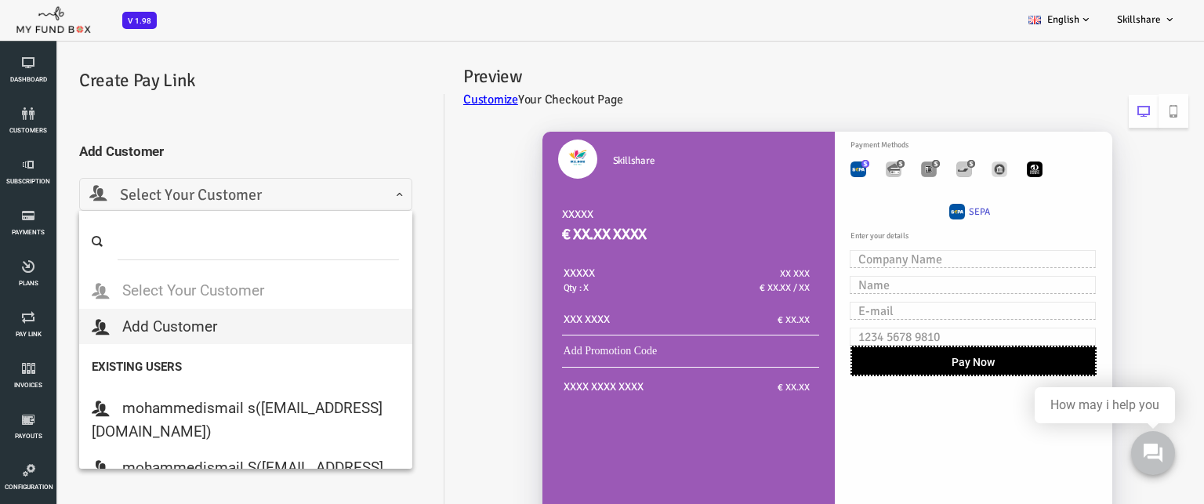
click at [183, 190] on span "Select Your Customer" at bounding box center [198, 195] width 313 height 24
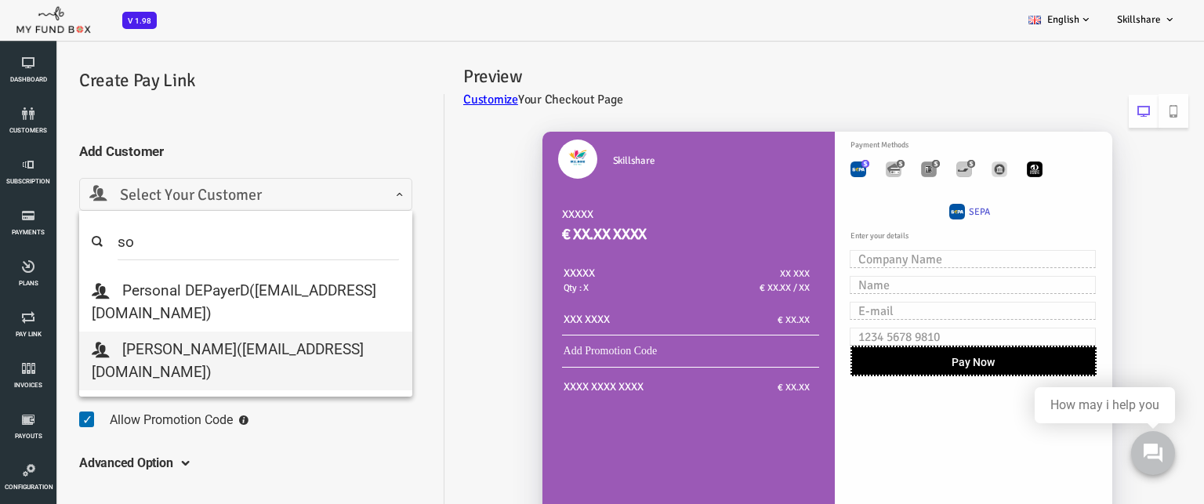
type input "so"
select select "sowndaryaraguramanitcs@gmail.com"
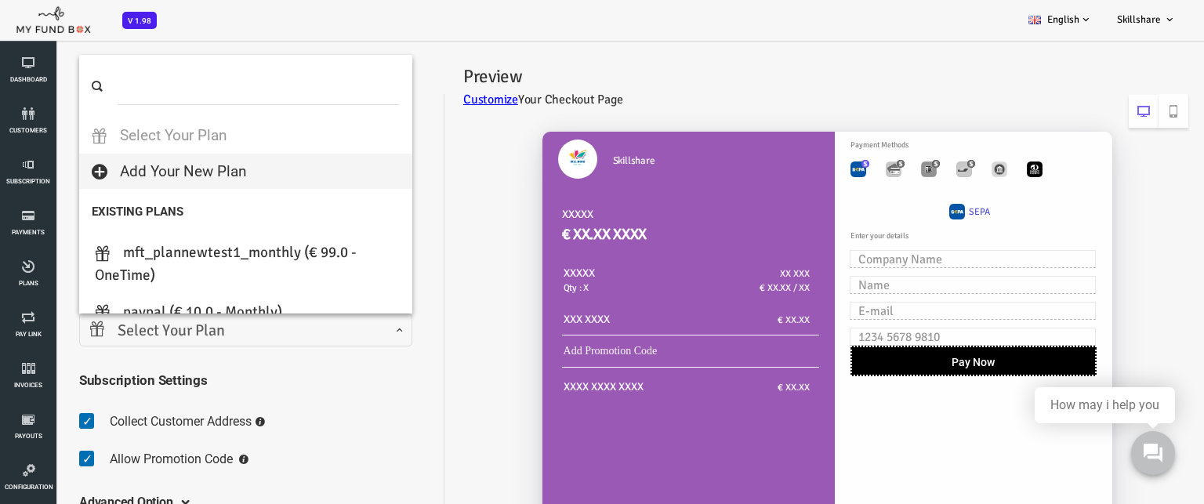
click at [42, 342] on span at bounding box center [42, 342] width 0 height 0
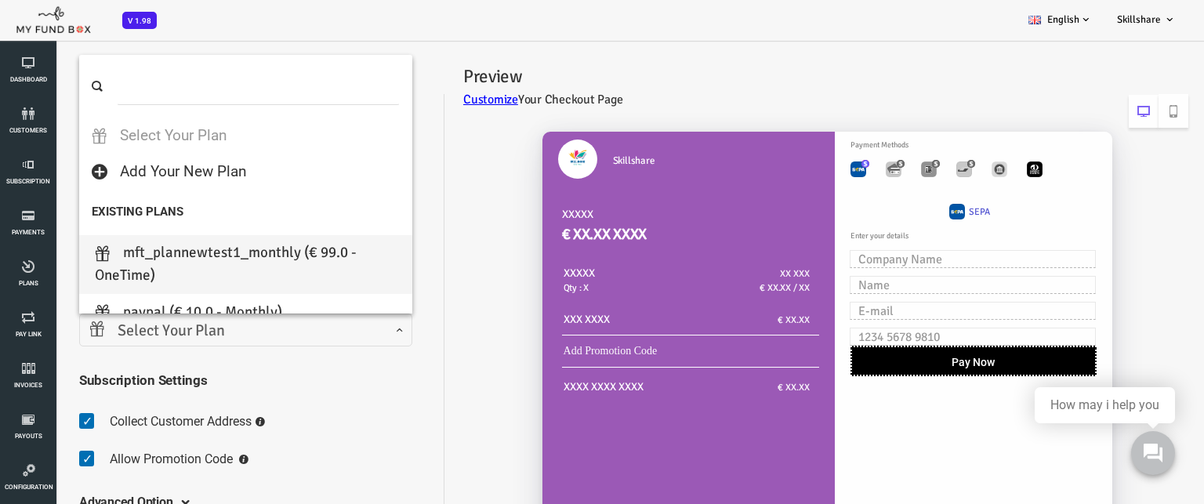
type input "1"
select select "MFT_PlannewTEST1_Monthly"
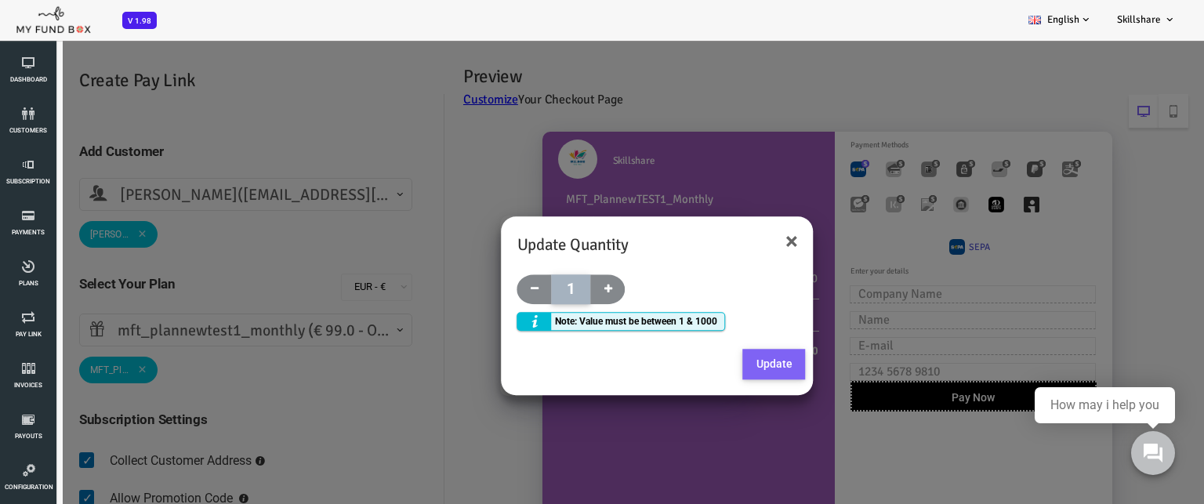
click at [726, 363] on button "Update" at bounding box center [726, 364] width 63 height 31
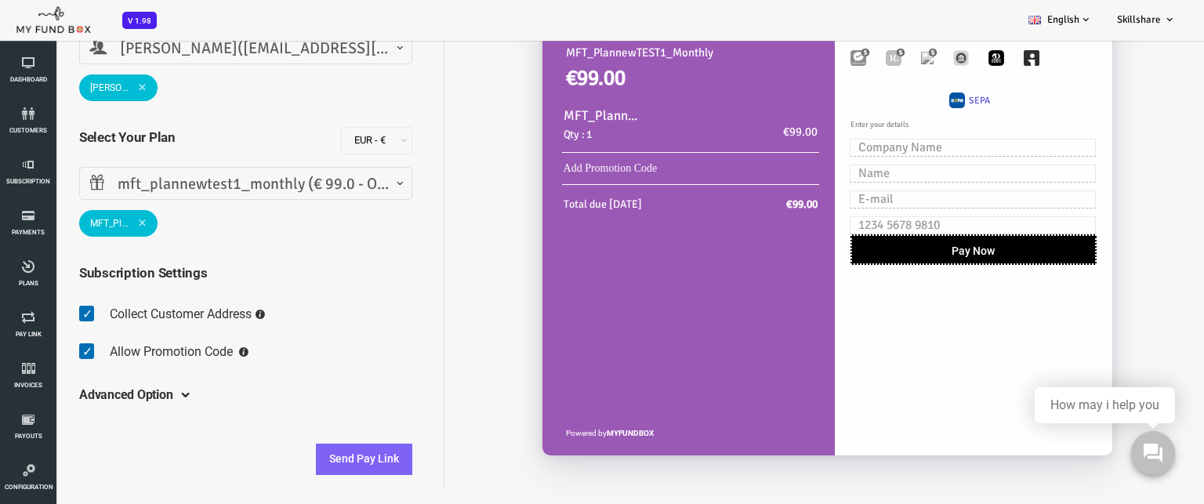
scroll to position [43, 0]
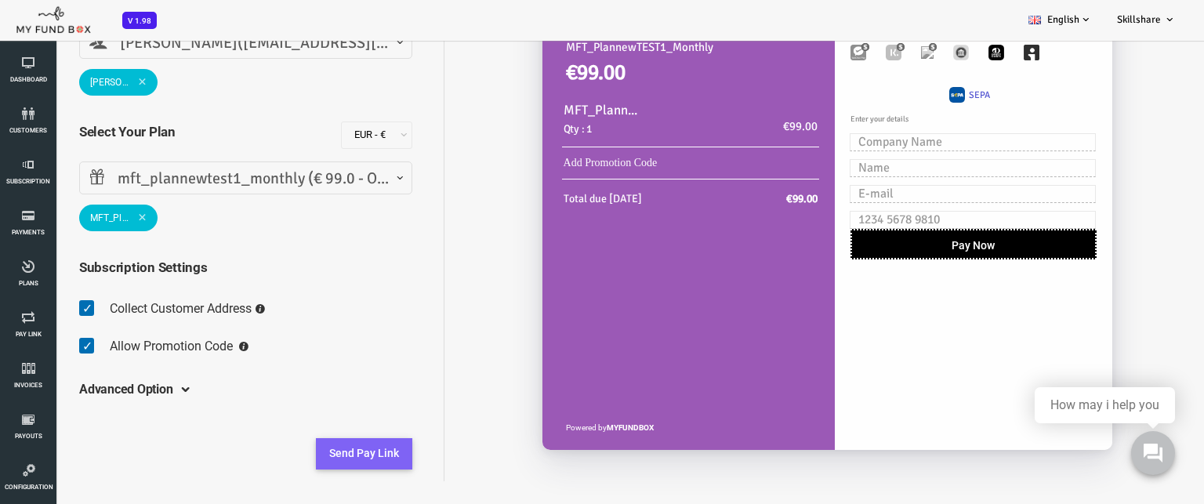
click at [332, 455] on button "Send Pay Link" at bounding box center [316, 453] width 96 height 31
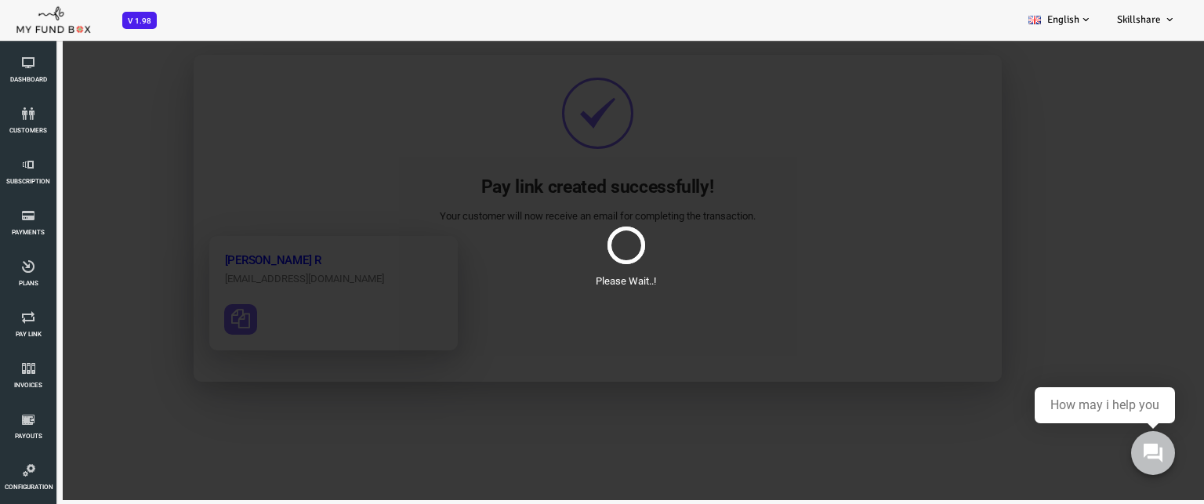
scroll to position [0, 0]
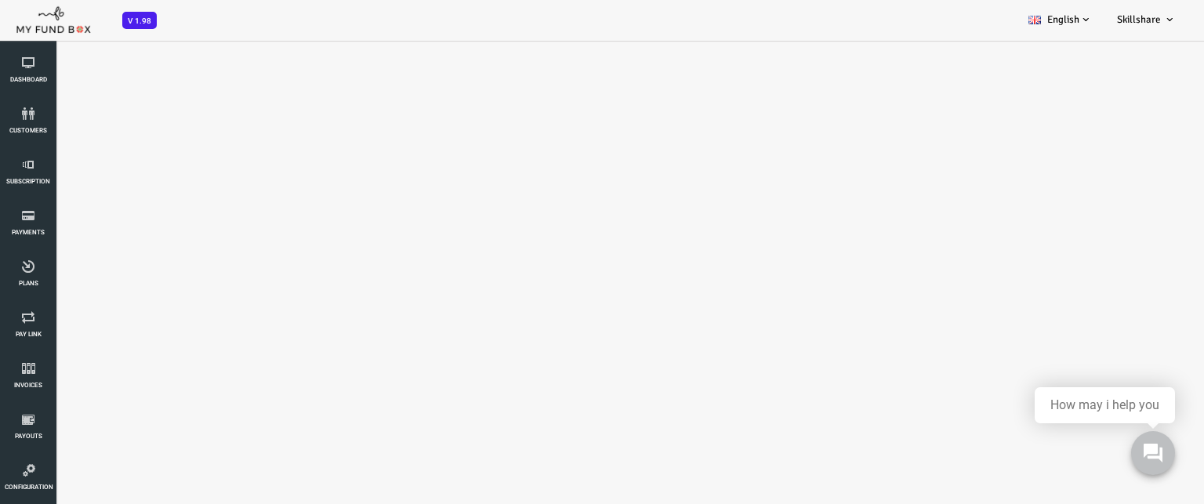
select select "100"
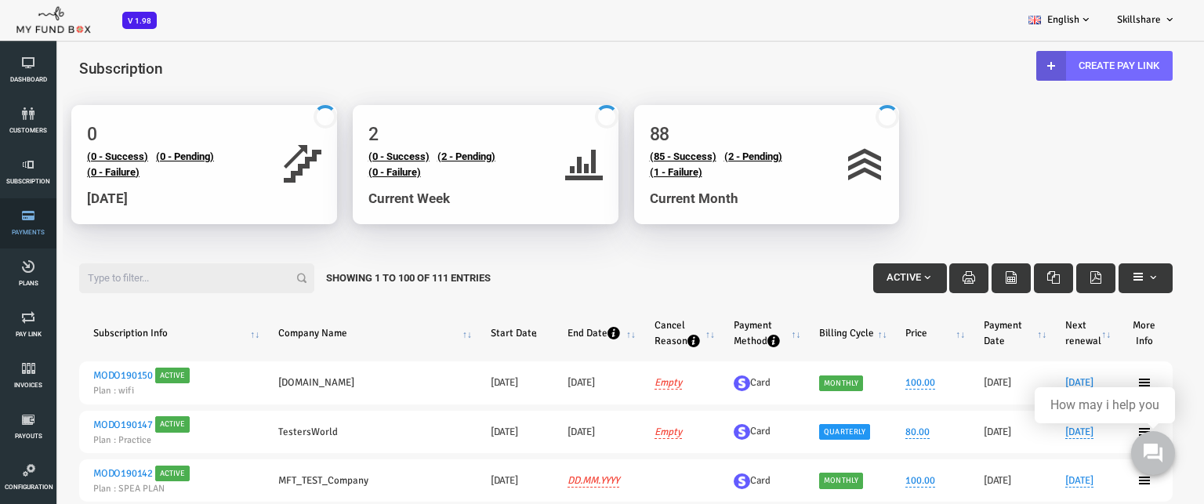
click at [28, 225] on link "Payments" at bounding box center [28, 223] width 47 height 50
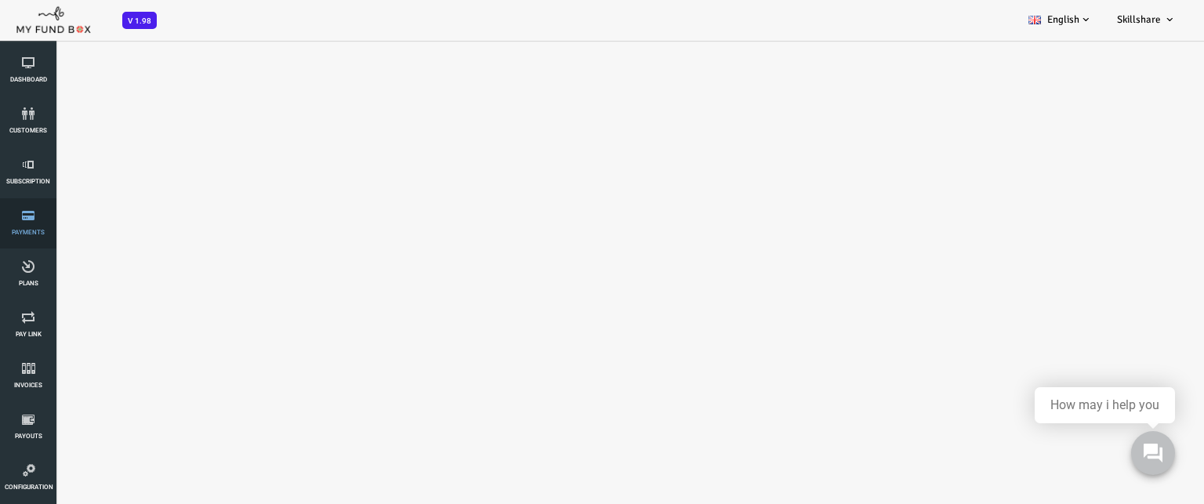
select select "100"
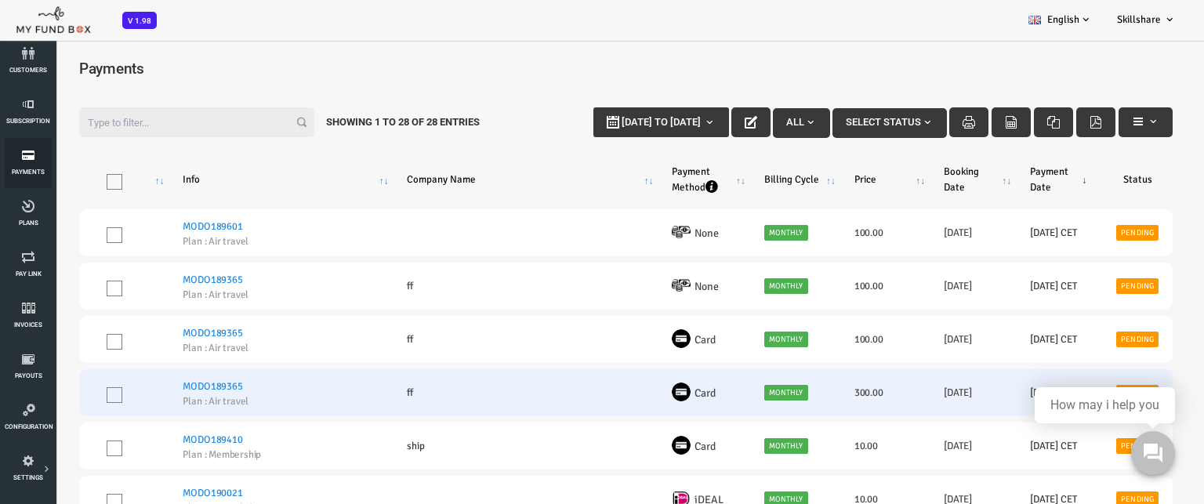
scroll to position [63, 0]
click at [483, 371] on td "ff" at bounding box center [477, 392] width 265 height 47
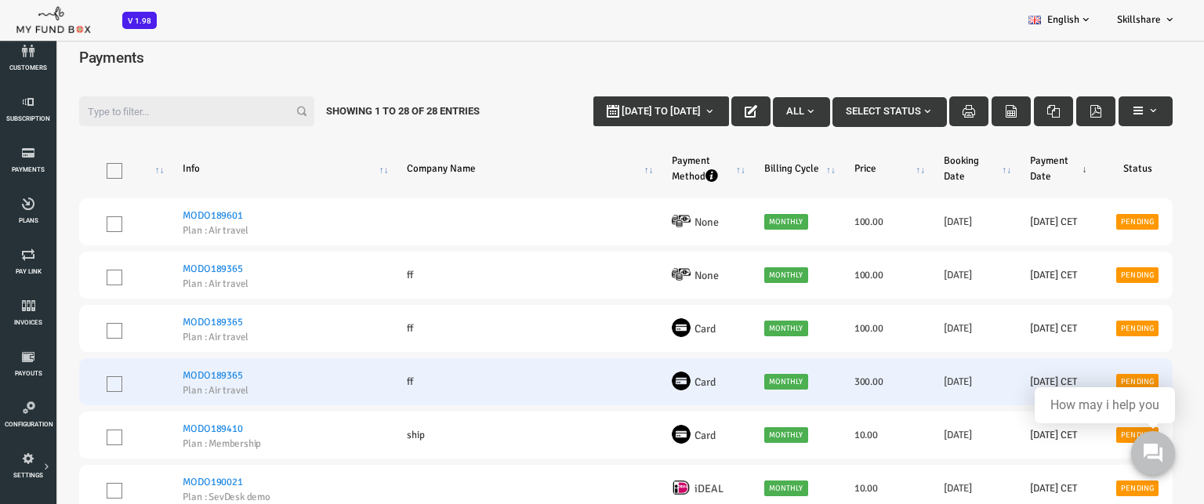
scroll to position [0, 0]
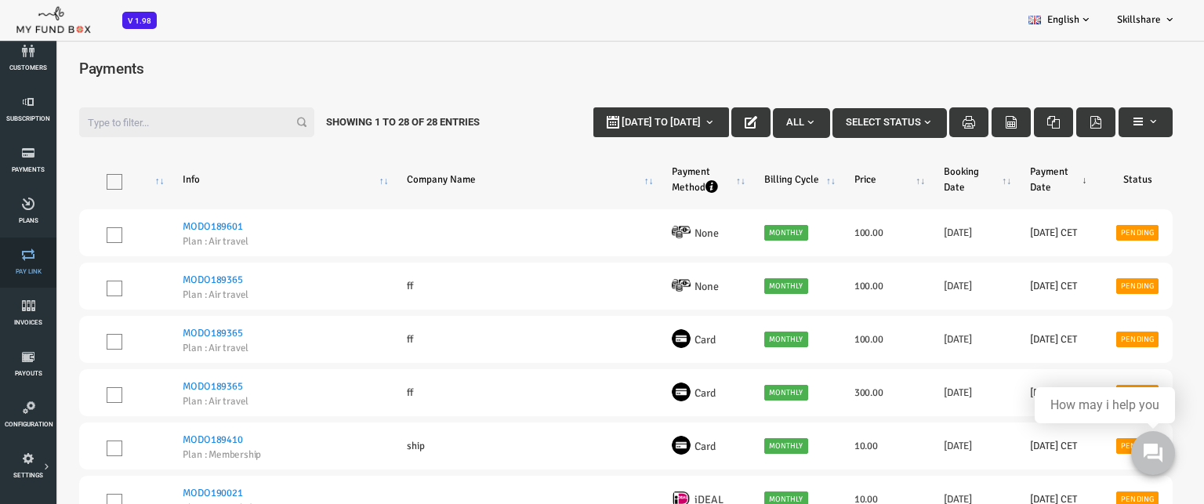
click at [16, 263] on link "Pay Link" at bounding box center [28, 262] width 47 height 50
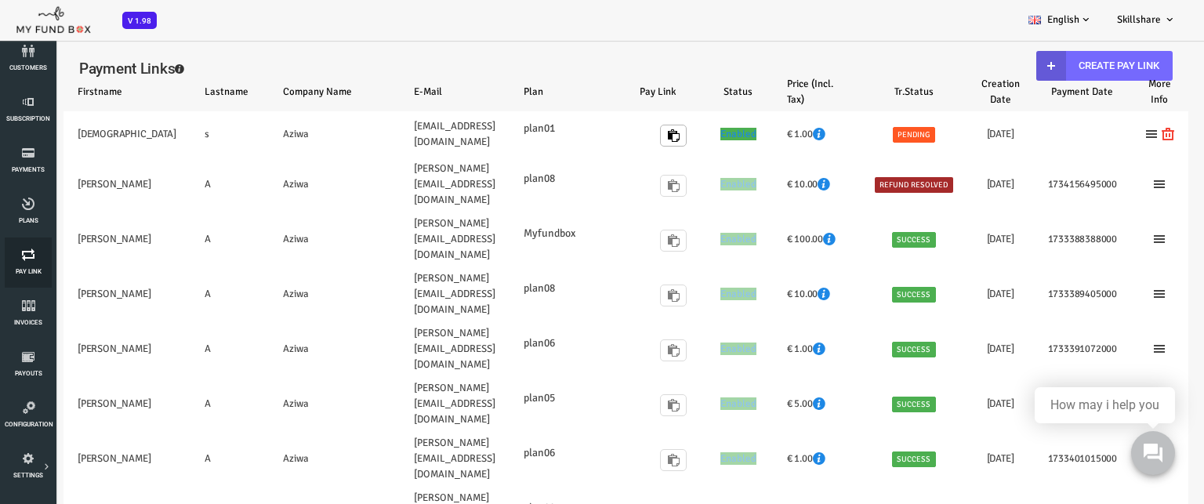
select select "100"
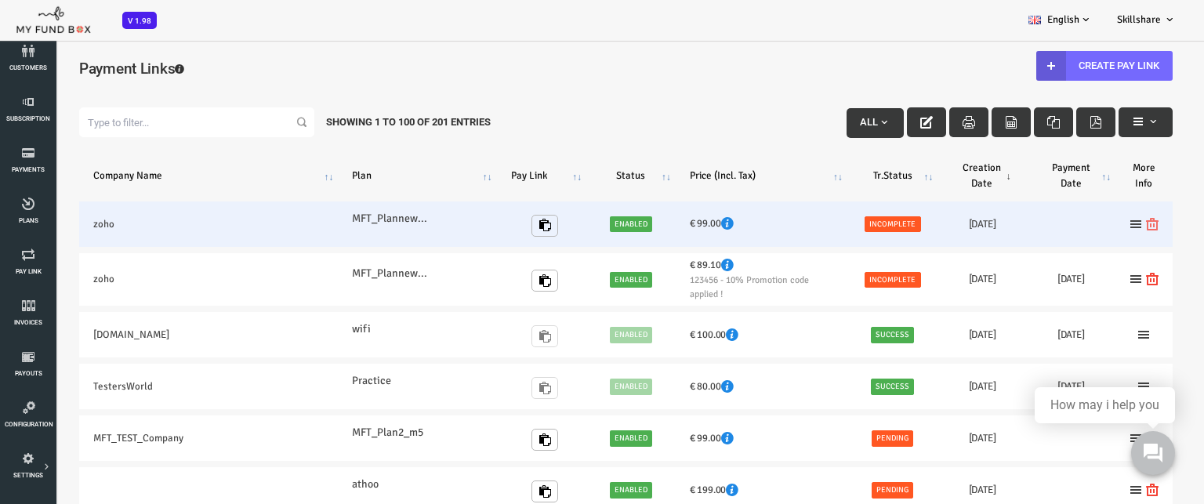
click at [1103, 224] on icon at bounding box center [1104, 224] width 13 height 13
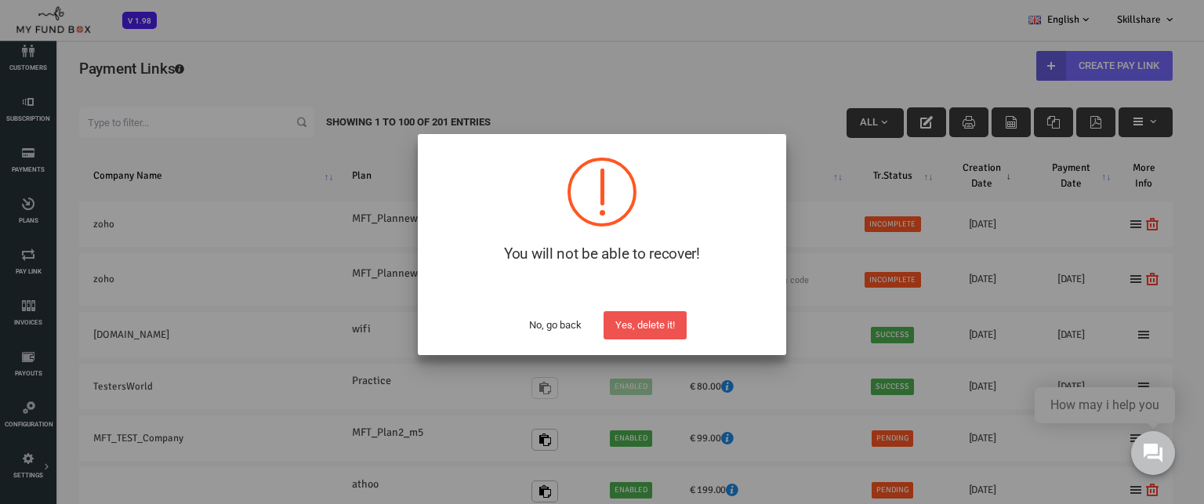
click at [538, 327] on button "No, go back" at bounding box center [555, 325] width 76 height 28
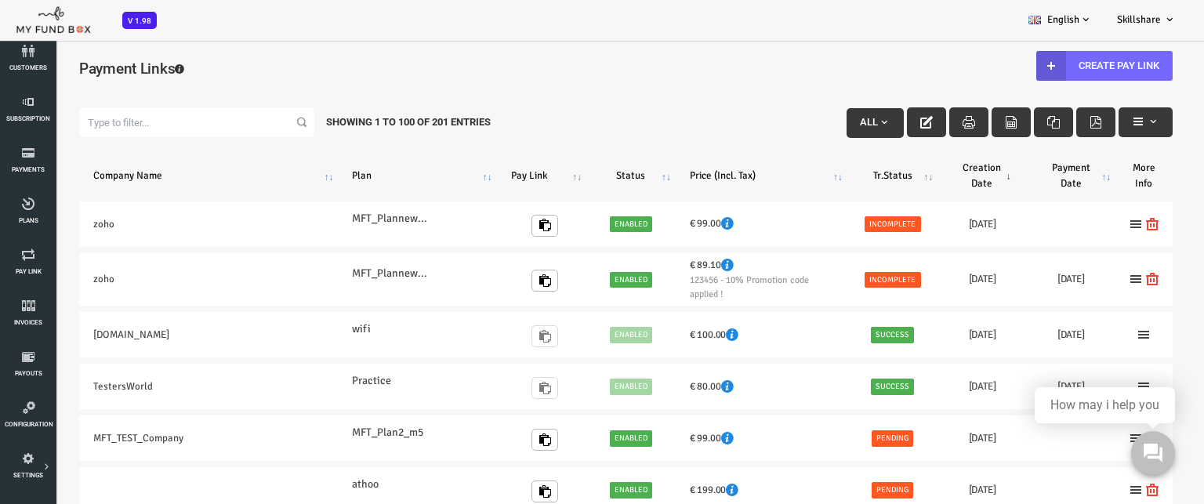
click at [599, 110] on div "Filter: All Showing 1 to 100 of 201 Entries" at bounding box center [578, 122] width 1124 height 61
click at [1067, 73] on link "Create Pay Link" at bounding box center [1056, 66] width 136 height 30
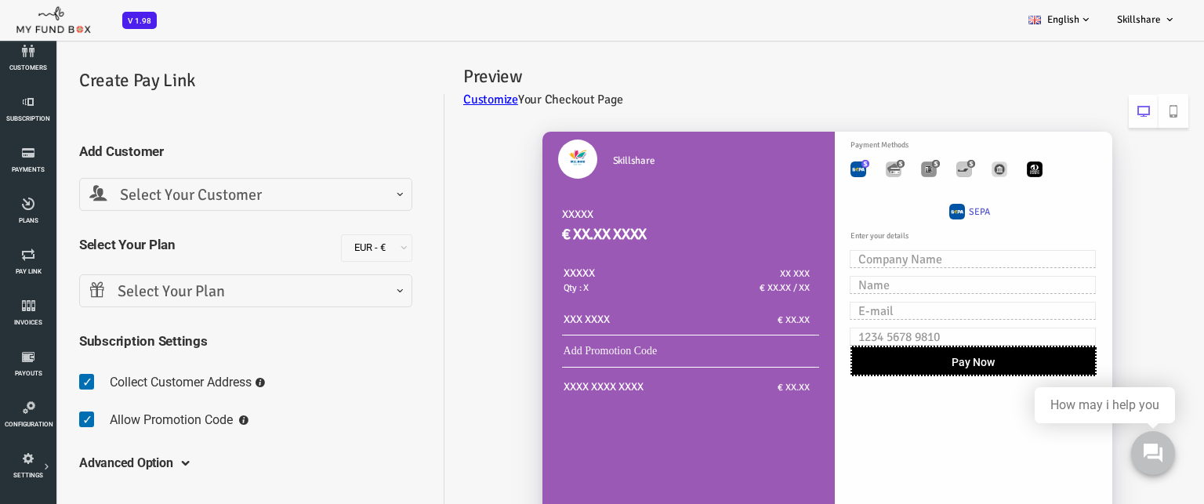
click at [431, 451] on div "Skillshare XXXXX € XX.XX XXXX XXXXX Qty : X XX XXX € XX.XX / XX XXX XXXX € XX.XX" at bounding box center [769, 392] width 744 height 553
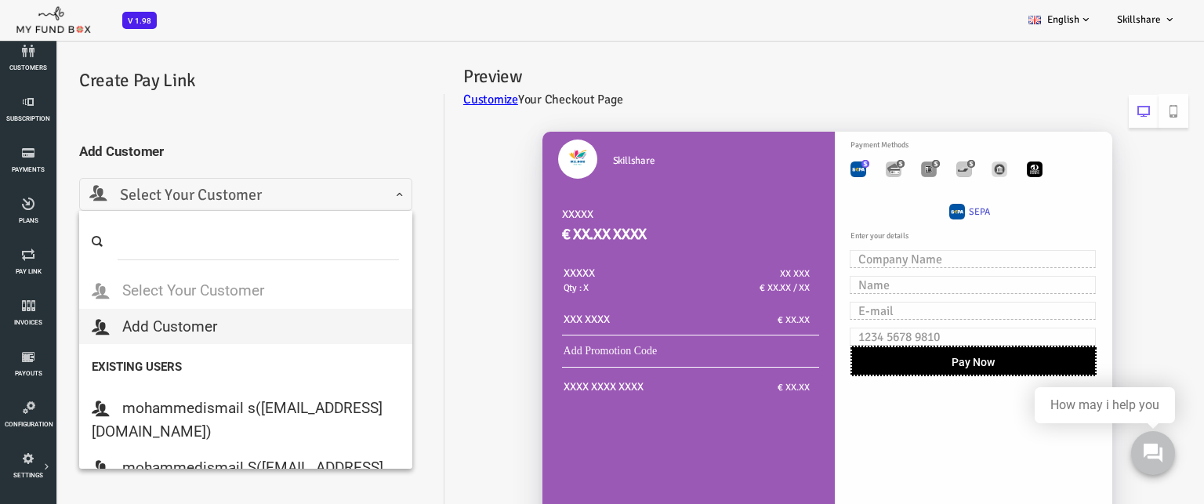
click at [252, 200] on span "Select Your Customer" at bounding box center [198, 195] width 313 height 24
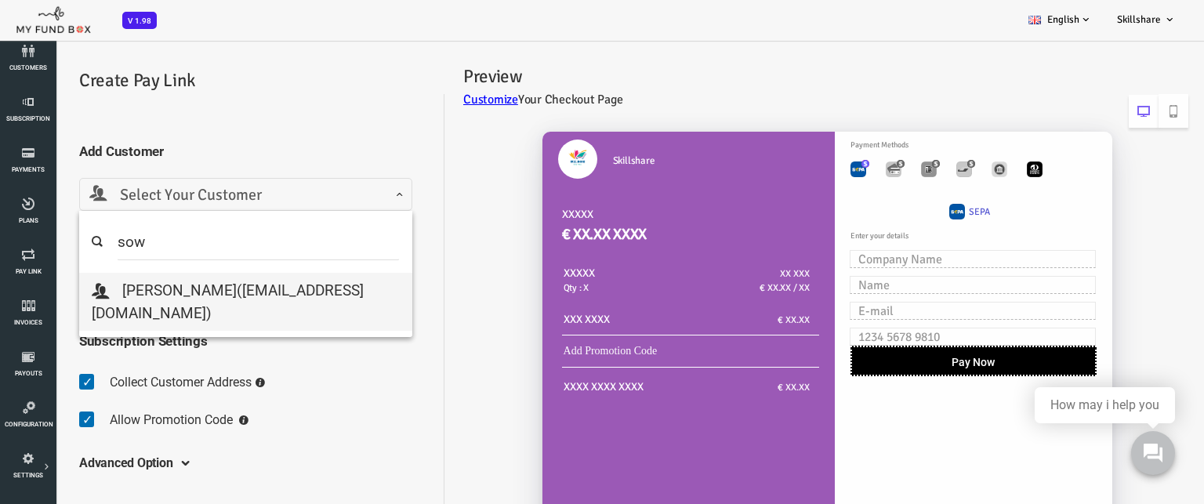
type input "sow"
select select "sowndaryaraguramanitcs@gmail.com"
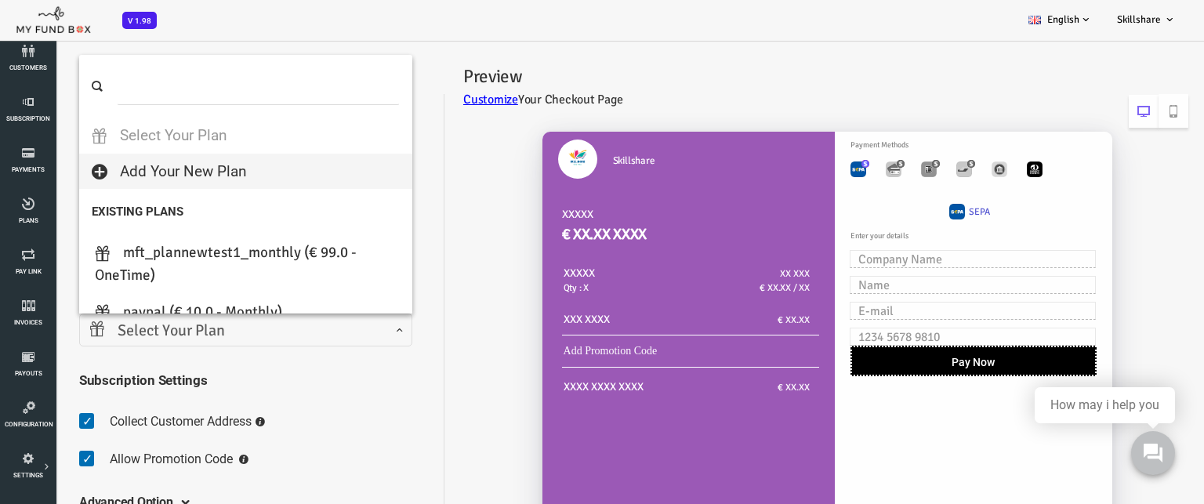
click at [42, 342] on span at bounding box center [42, 342] width 0 height 0
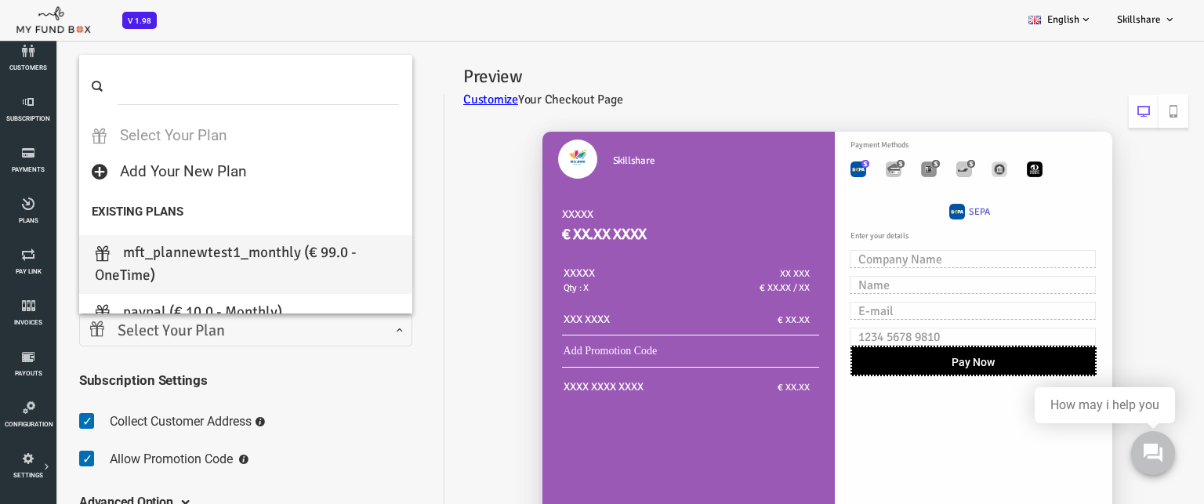
type input "1"
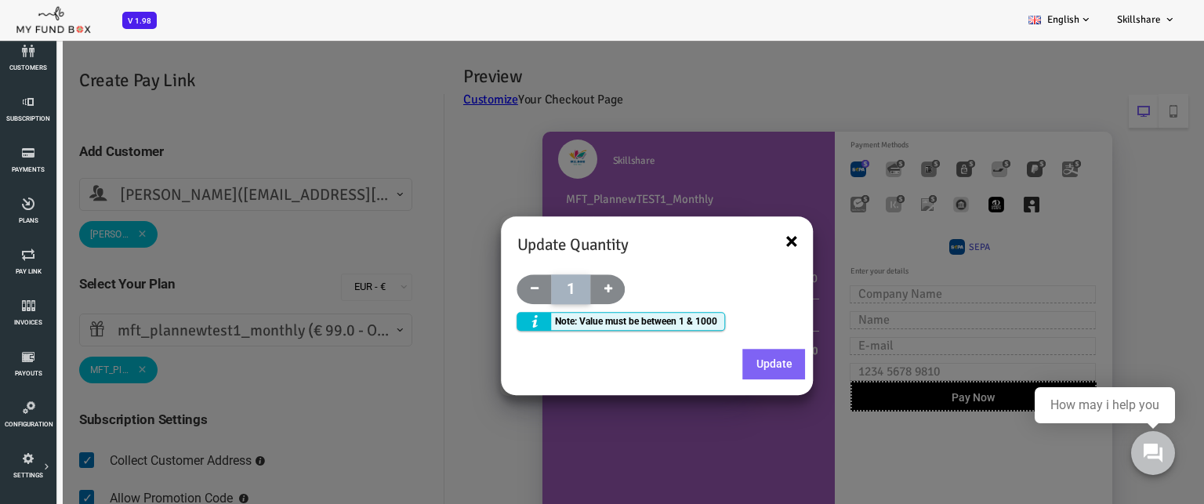
click at [737, 241] on button "×" at bounding box center [743, 242] width 13 height 24
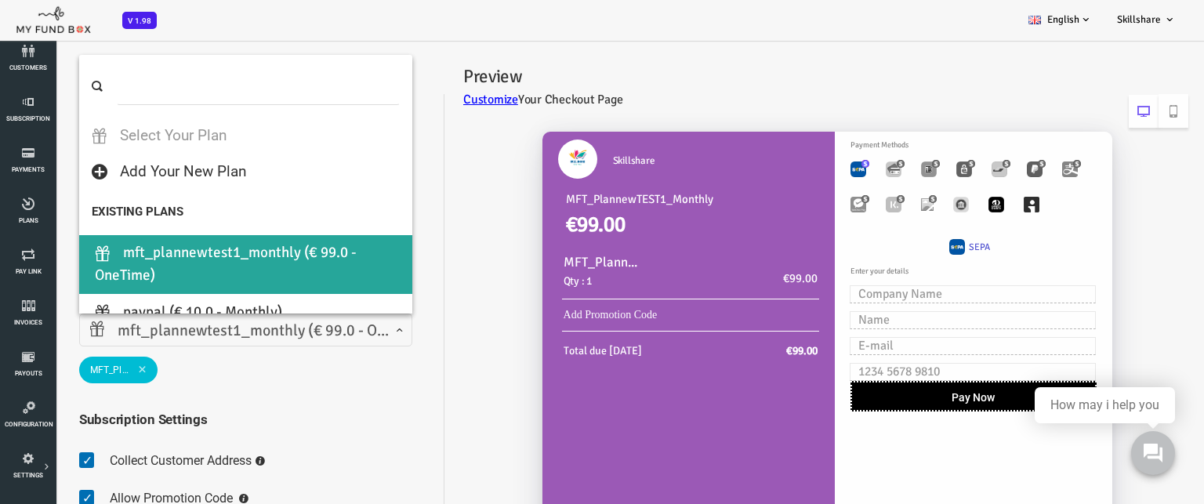
click at [42, 342] on span at bounding box center [42, 342] width 0 height 0
select select "Paypal"
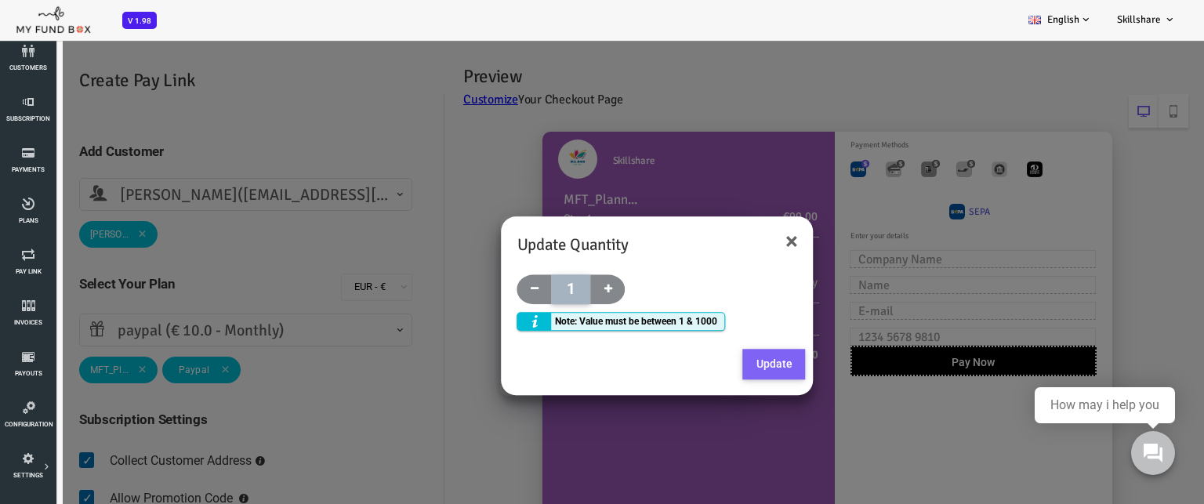
click at [737, 360] on button "Update" at bounding box center [726, 364] width 63 height 31
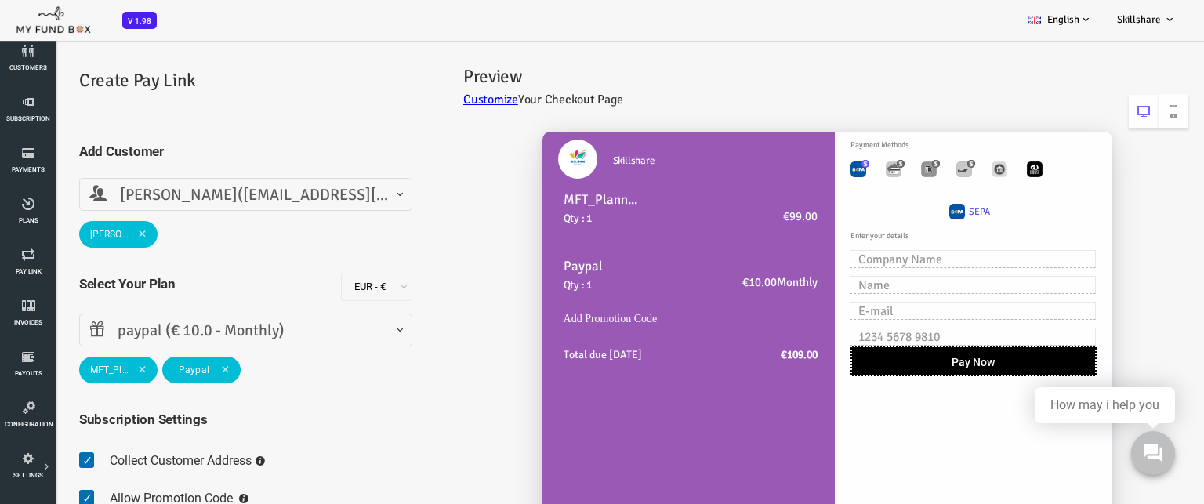
click at [94, 366] on span at bounding box center [94, 369] width 9 height 9
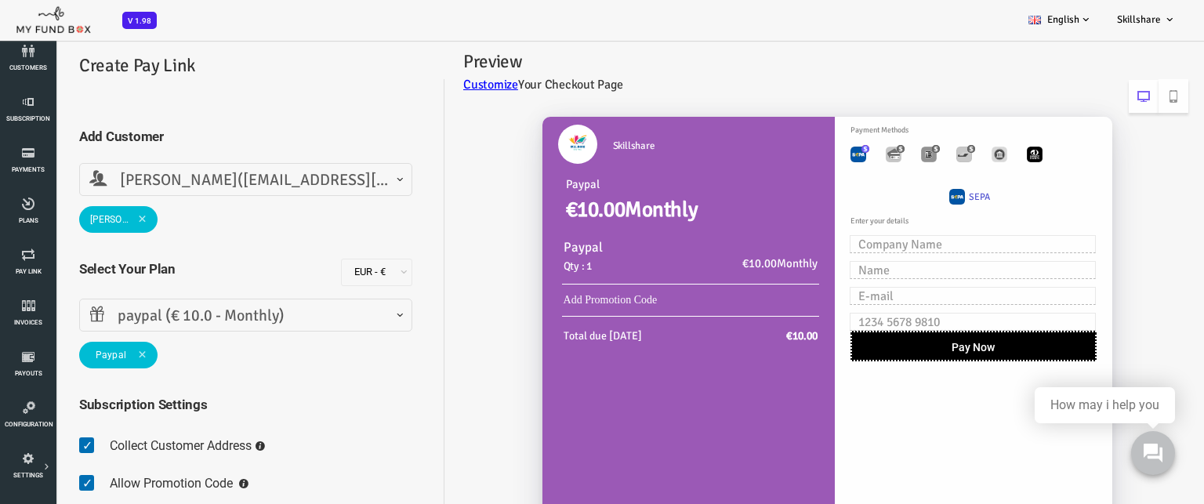
scroll to position [12, 0]
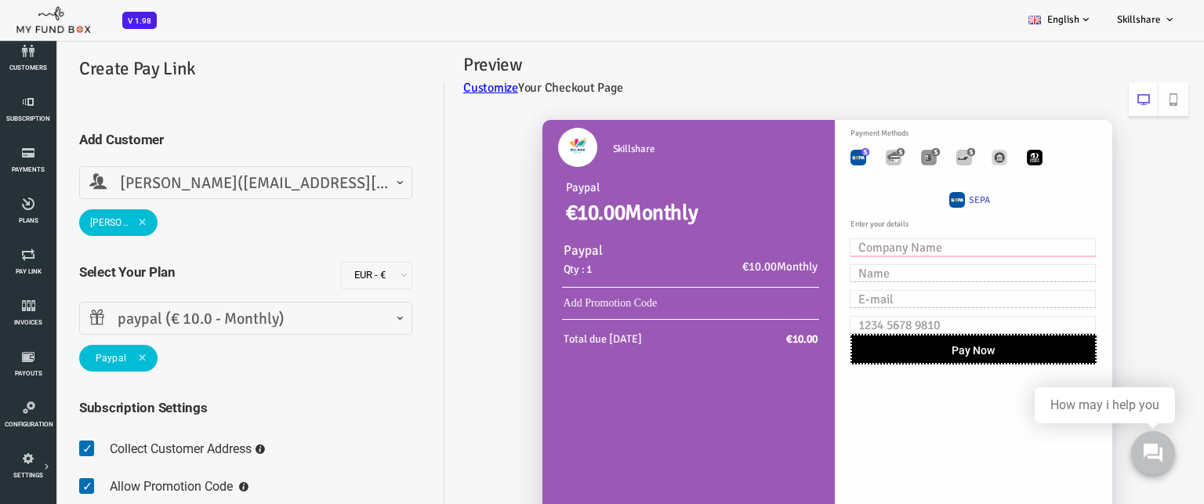
click at [880, 249] on input "text" at bounding box center [925, 247] width 246 height 18
click at [596, 303] on link "Add Promotion Code" at bounding box center [563, 303] width 94 height 12
click at [582, 301] on link "Add Promotion Code" at bounding box center [563, 303] width 94 height 12
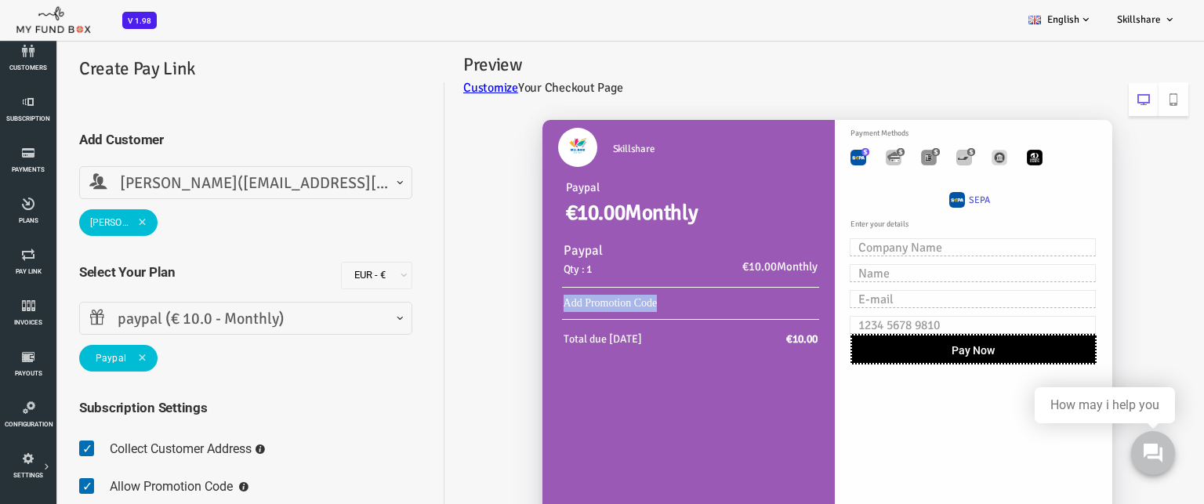
click at [582, 301] on link "Add Promotion Code" at bounding box center [563, 303] width 94 height 12
click at [452, 407] on div "Skillshare Paypal €10.00 Monthly Paypal Qty : 1 €10.00 Monthly Add Promotion Co…" at bounding box center [769, 362] width 744 height 517
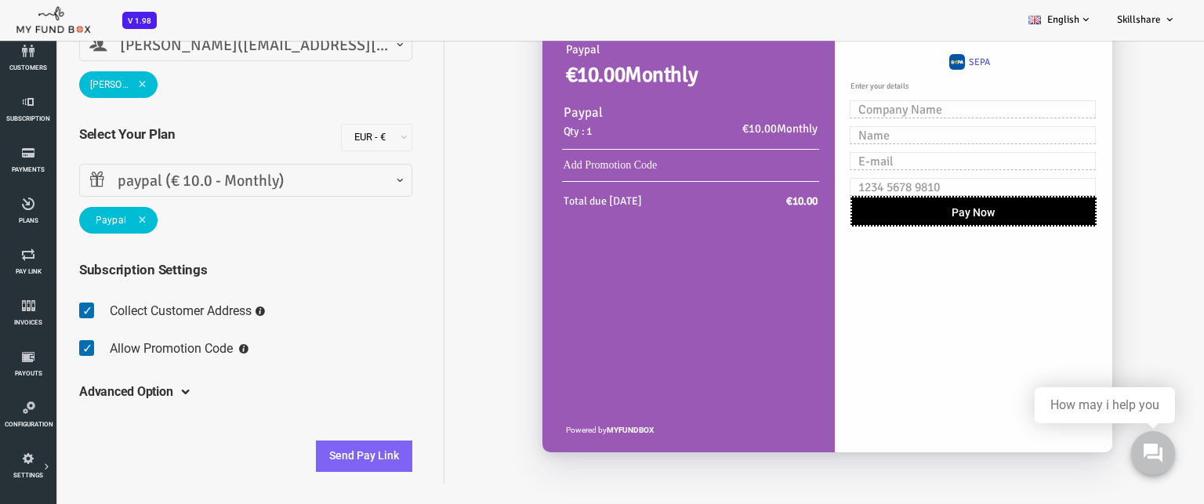
scroll to position [43, 0]
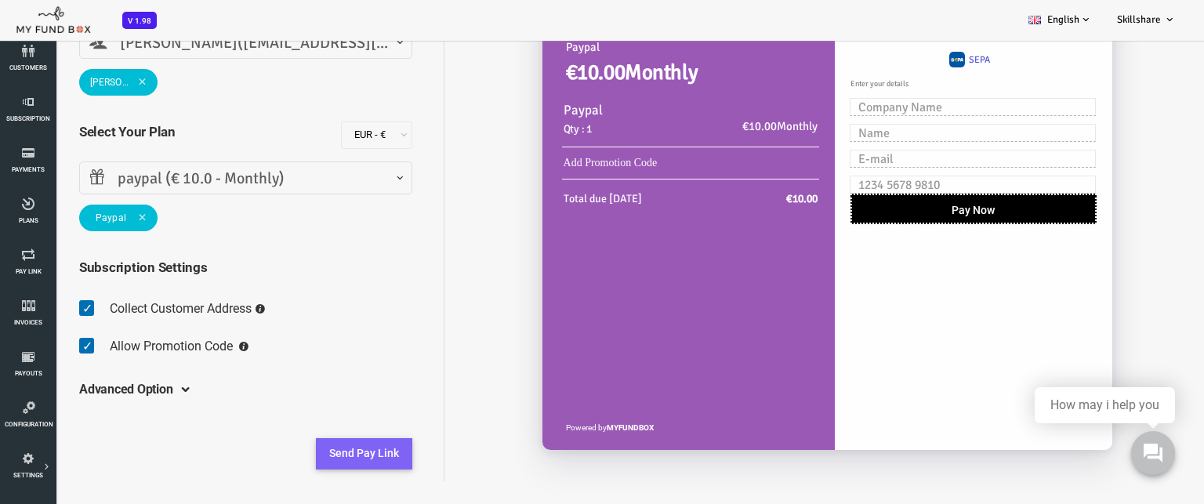
click at [326, 452] on button "Send Pay Link" at bounding box center [316, 453] width 96 height 31
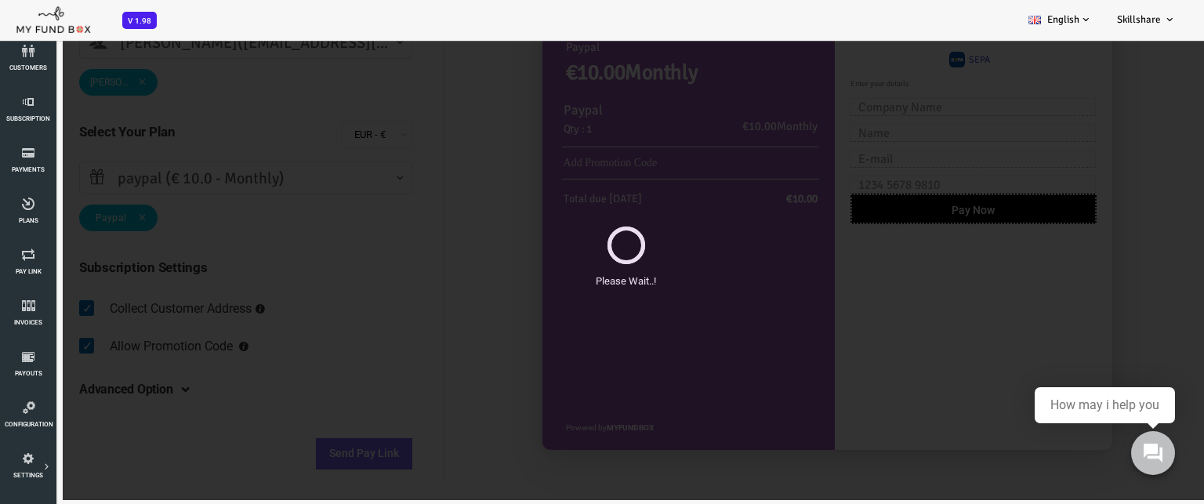
scroll to position [0, 0]
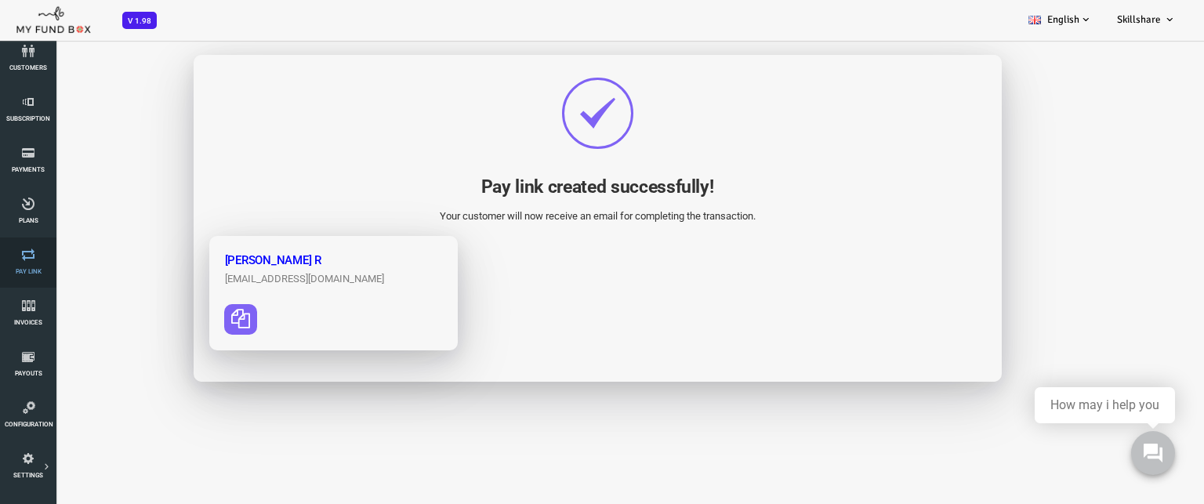
click at [28, 266] on link "Pay Link" at bounding box center [28, 262] width 47 height 50
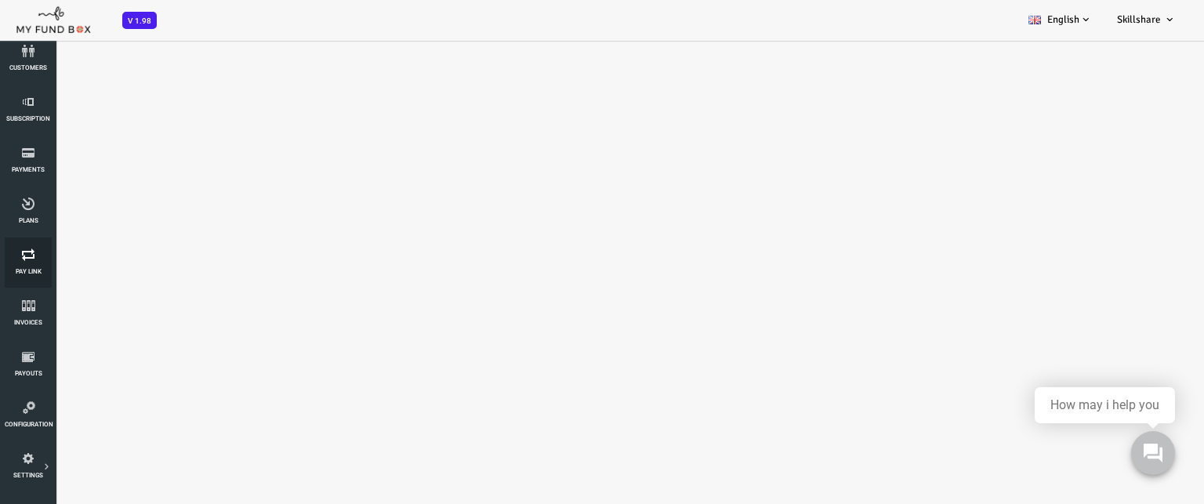
select select "100"
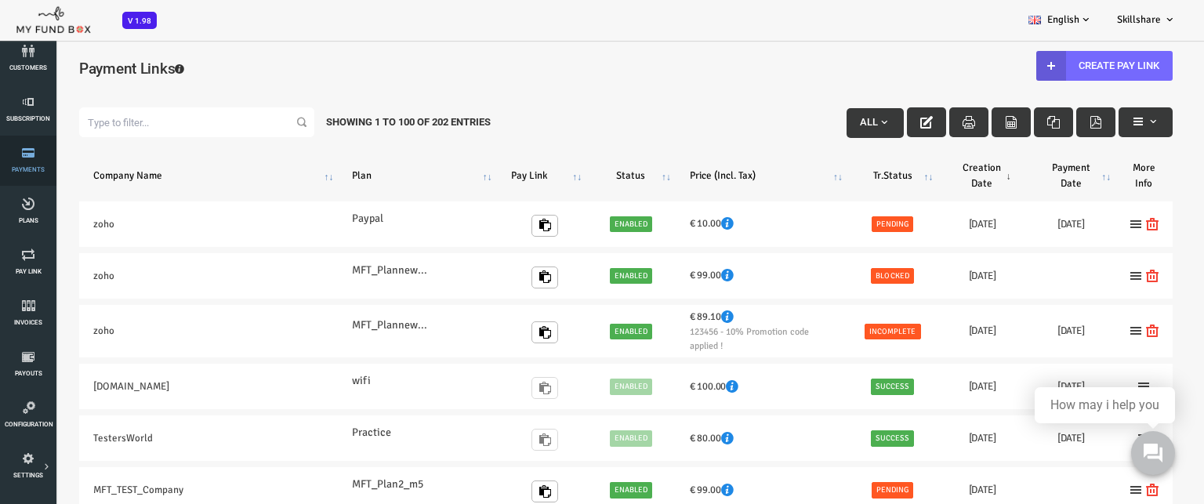
click at [42, 158] on icon at bounding box center [28, 153] width 47 height 13
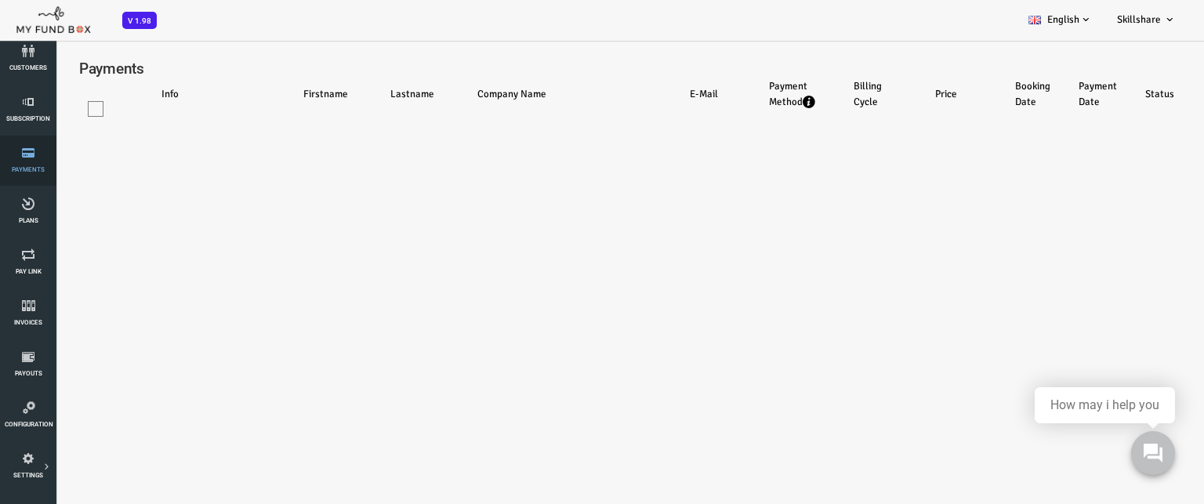
select select "100"
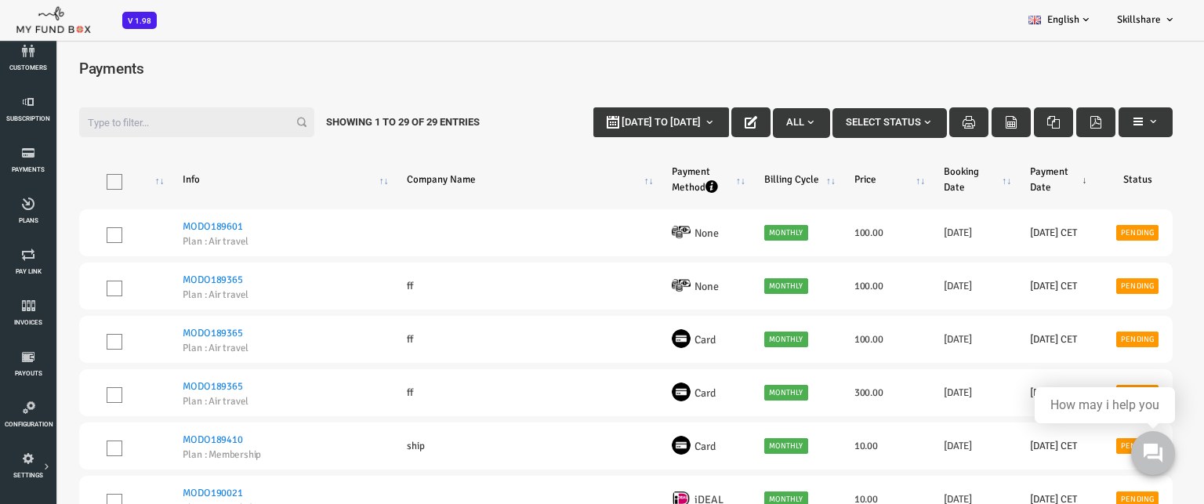
click at [158, 125] on input "Filter:" at bounding box center [148, 122] width 235 height 30
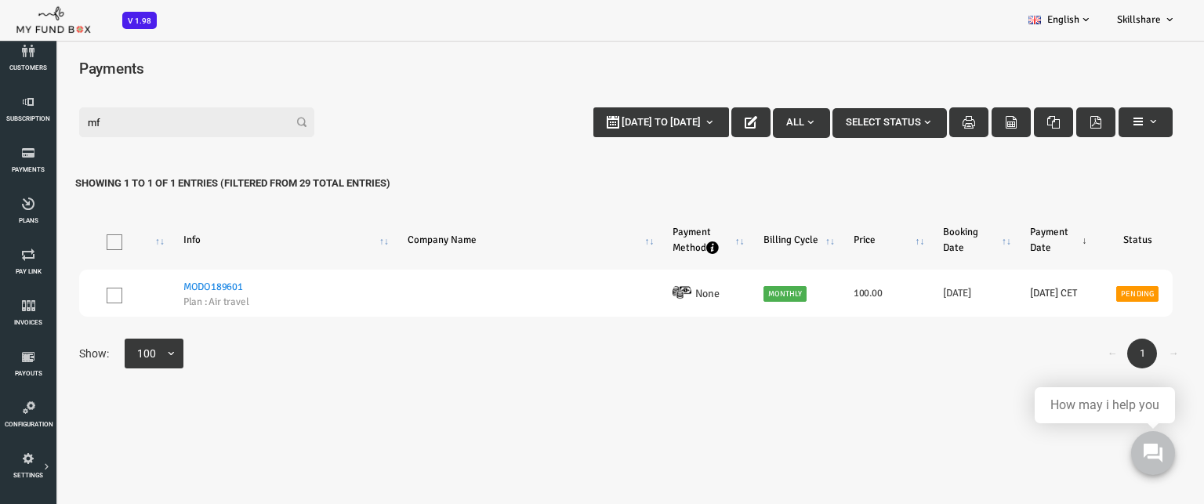
type input "m"
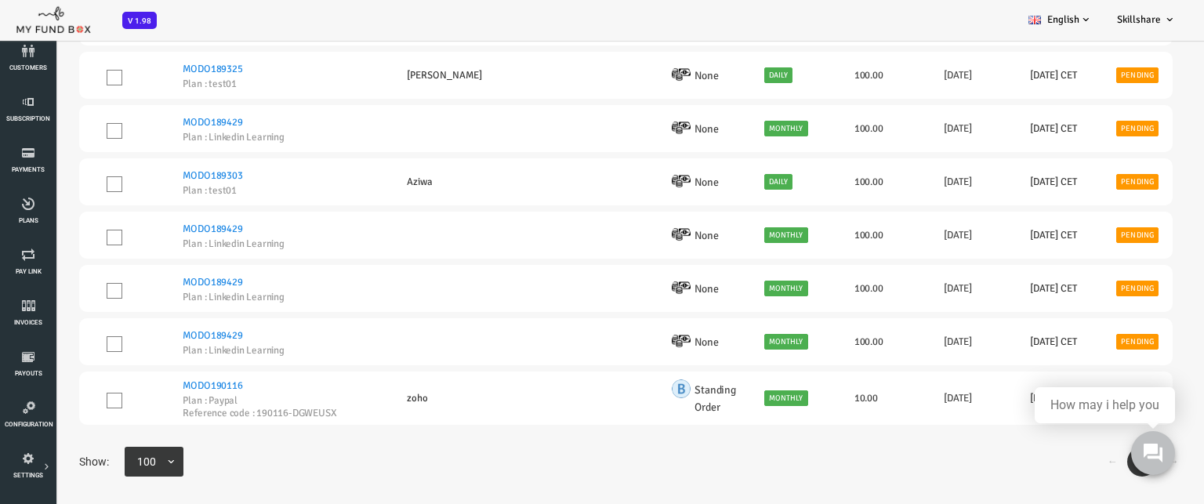
scroll to position [43, 0]
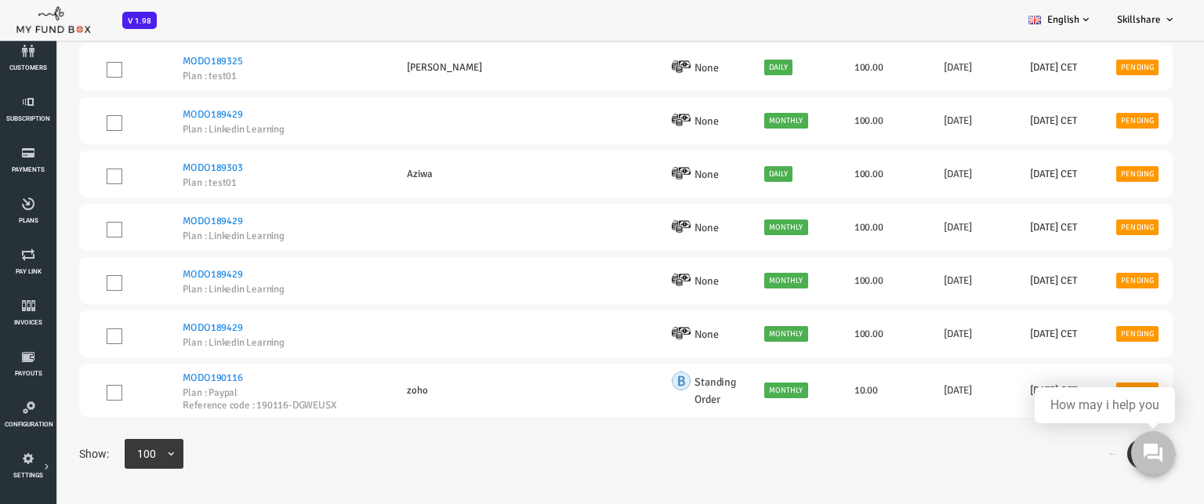
click at [16, 161] on link "Payments" at bounding box center [28, 161] width 47 height 50
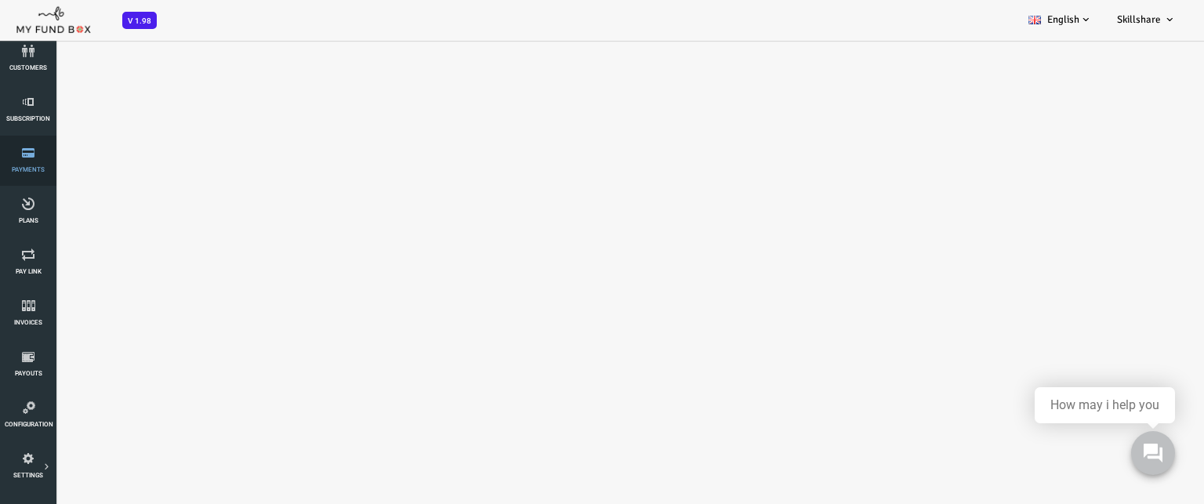
select select "100"
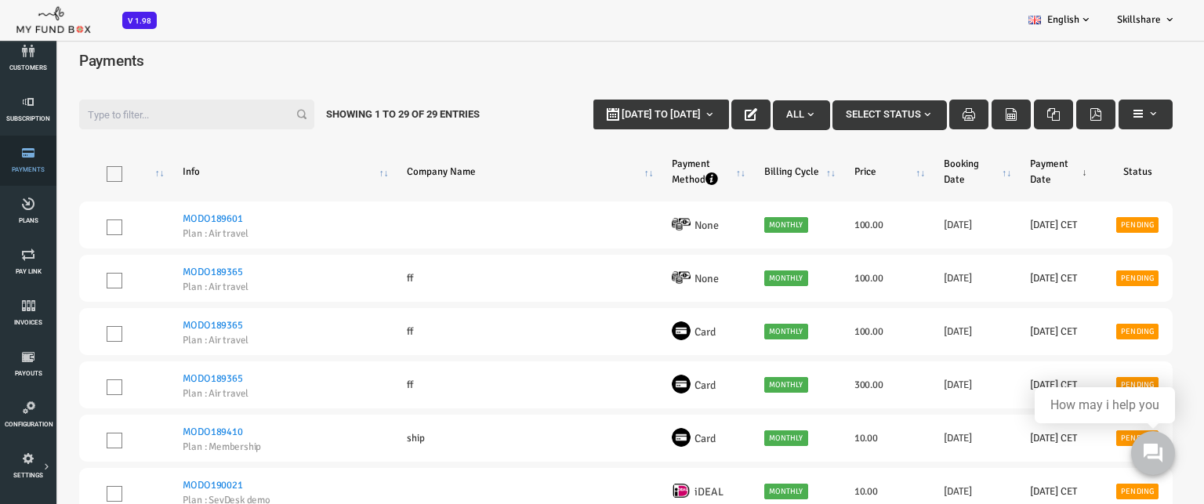
scroll to position [0, 0]
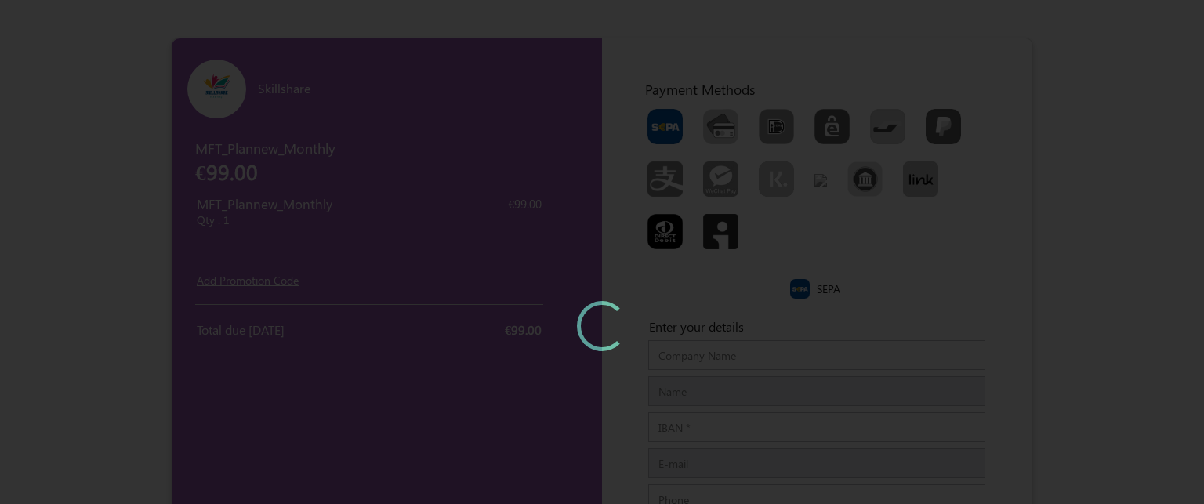
type input "zoho"
type input "sowndarya R"
type input "sowndaryaraguramanitcs@gmail.com"
type input "06382756043"
type input "priyanagar"
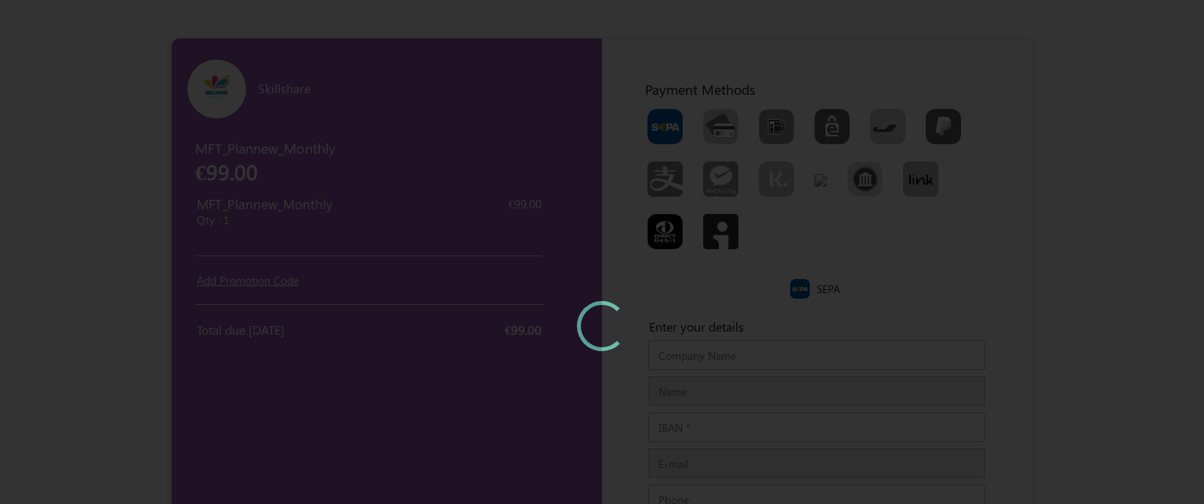
type input "urapakkam"
type input "300200"
type input "[GEOGRAPHIC_DATA]"
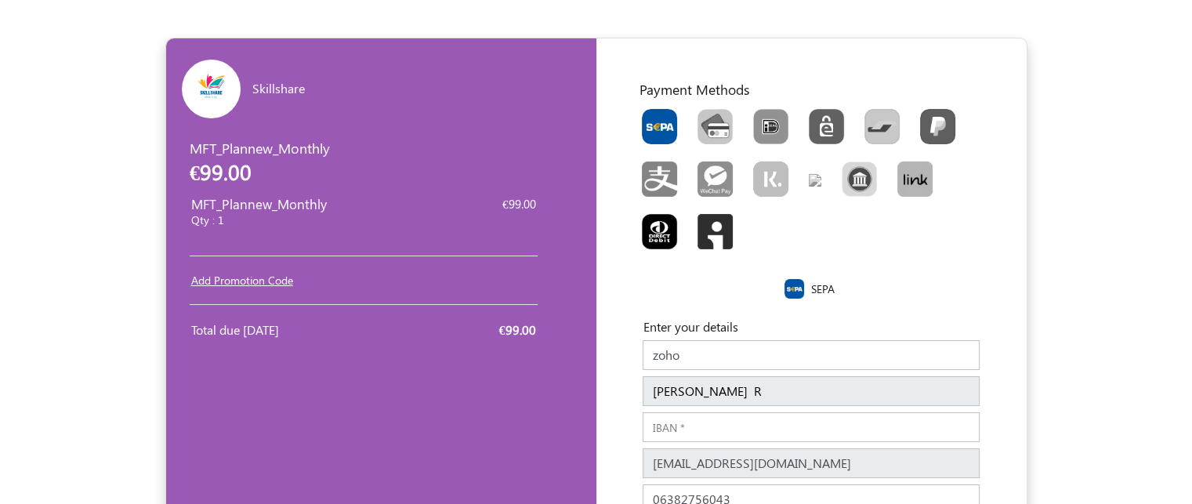
click at [262, 279] on link "Add Promotion Code" at bounding box center [242, 280] width 102 height 15
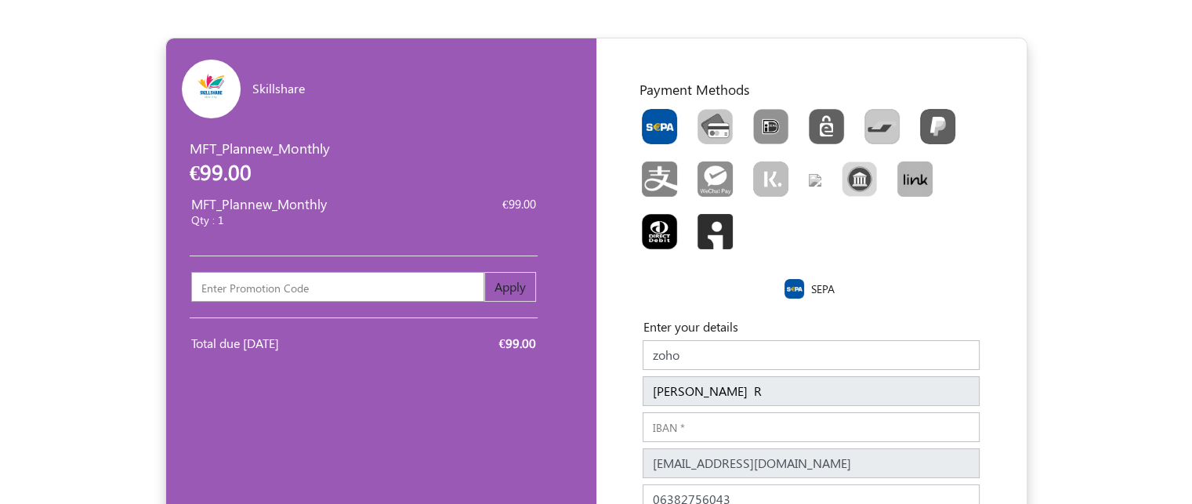
click at [313, 288] on input "text" at bounding box center [337, 287] width 293 height 30
click at [304, 371] on div "Minimum Amount: Minimum Amount: 1" at bounding box center [381, 374] width 407 height 13
click at [508, 278] on button "Apply" at bounding box center [510, 287] width 52 height 30
click at [295, 286] on input "text" at bounding box center [337, 287] width 293 height 30
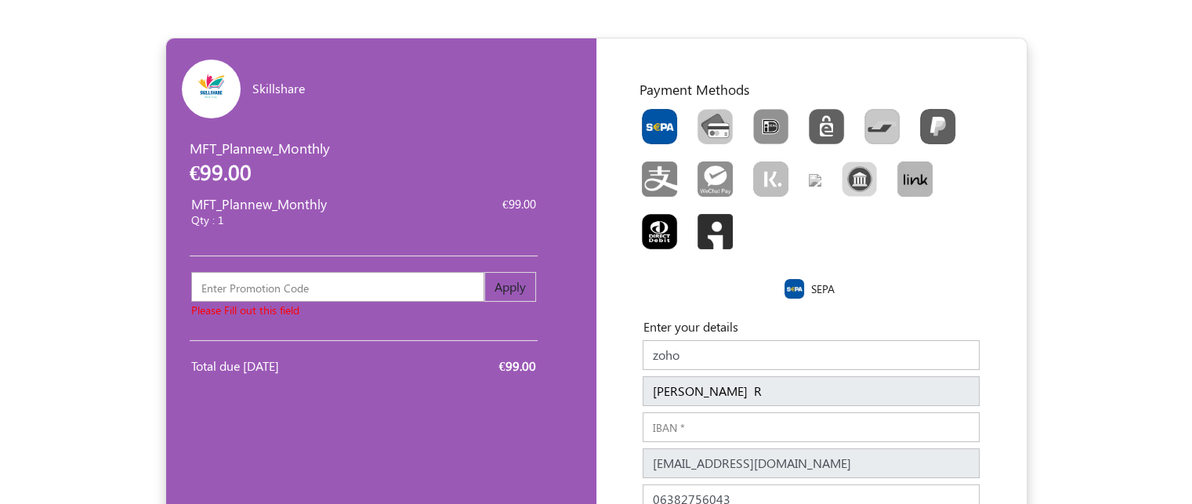
click at [400, 235] on td "€99.00" at bounding box center [471, 213] width 149 height 45
click at [511, 291] on button "Apply" at bounding box center [510, 287] width 52 height 30
click at [299, 286] on input "text" at bounding box center [337, 287] width 293 height 30
click at [297, 432] on div "Skillshare EUR USD GBP INR PKR USD GBP EUR EN ES NL MFT_Plannew_Monthly €99.00 …" at bounding box center [381, 498] width 430 height 920
click at [516, 287] on button "Apply" at bounding box center [510, 287] width 52 height 30
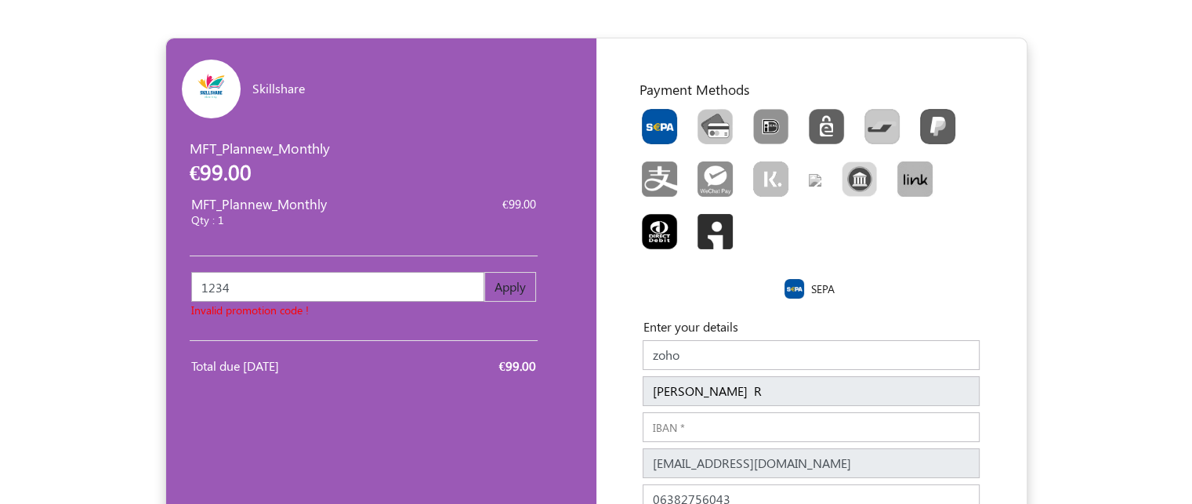
click at [516, 287] on button "Apply" at bounding box center [510, 287] width 52 height 30
click at [232, 291] on input "1234" at bounding box center [337, 287] width 293 height 30
type input "1"
click at [741, 424] on input "IBAN" at bounding box center [811, 427] width 337 height 30
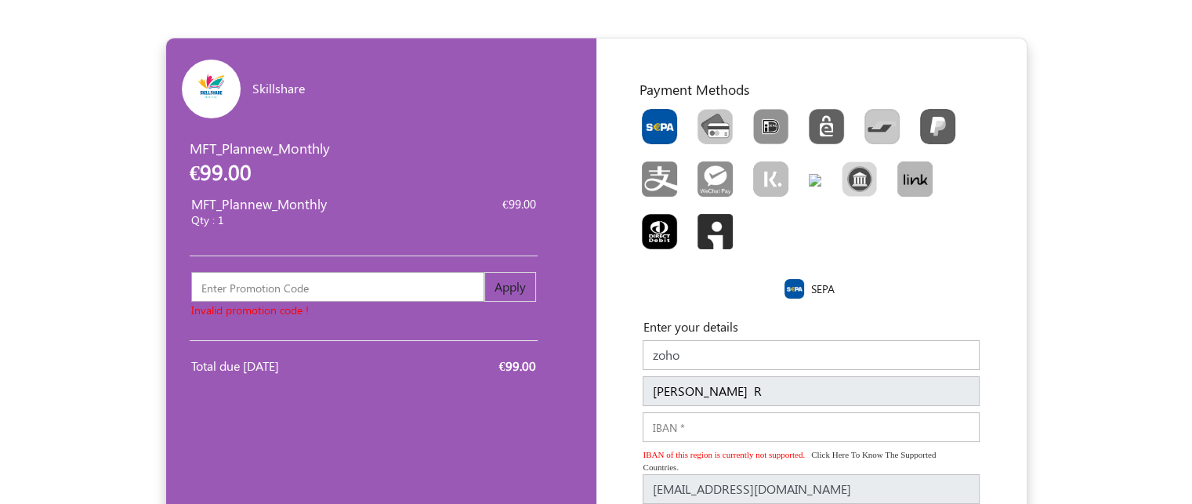
paste input "5555 5555 5555 4444"
type input "5555555555554444"
click at [1018, 378] on div "Payment Methods SEPA Enter your details Company Name zoho Name sowndarya R Name…" at bounding box center [811, 511] width 430 height 946
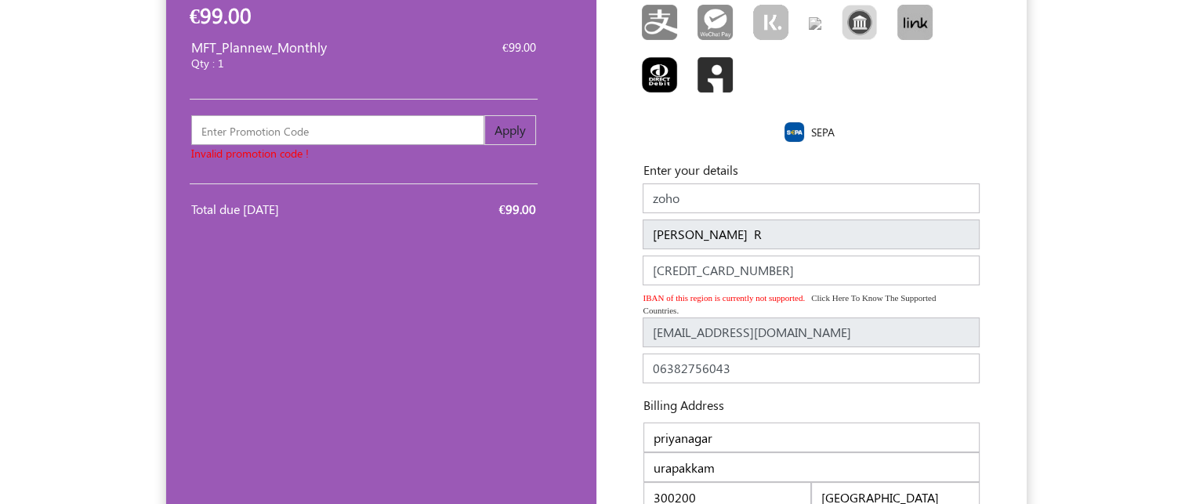
scroll to position [188, 0]
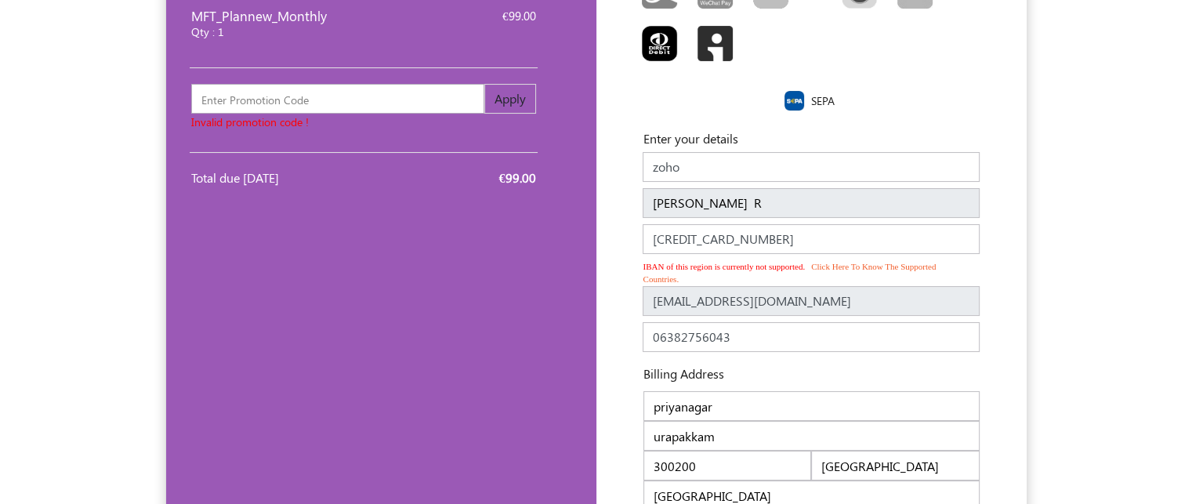
click at [893, 266] on link "Click here to know the supported countries." at bounding box center [789, 273] width 293 height 31
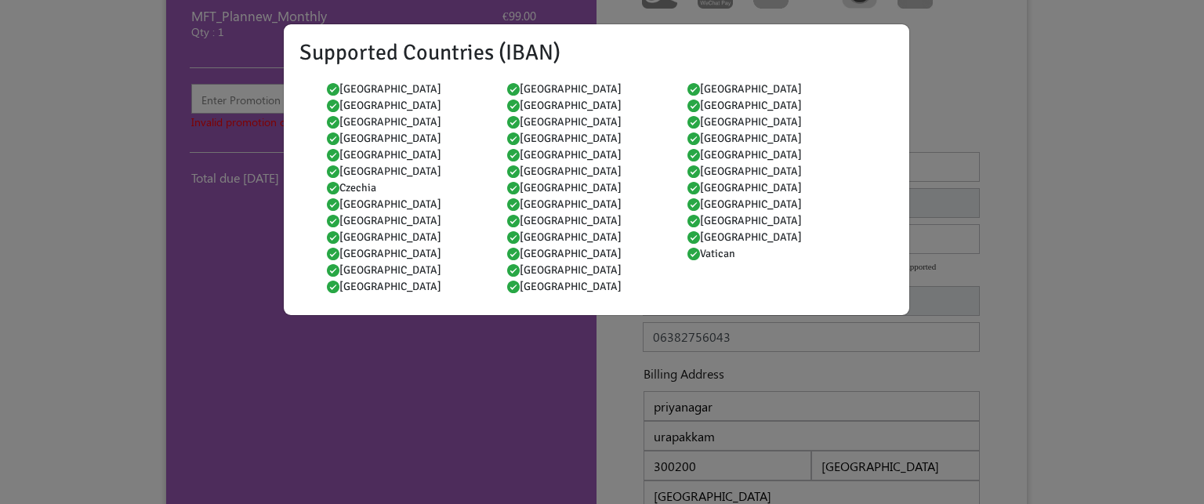
click at [1095, 303] on div "Supported Countries (IBAN) Andorra Austria Belgium Bulgaria Switzerland Cyprus …" at bounding box center [602, 252] width 1204 height 504
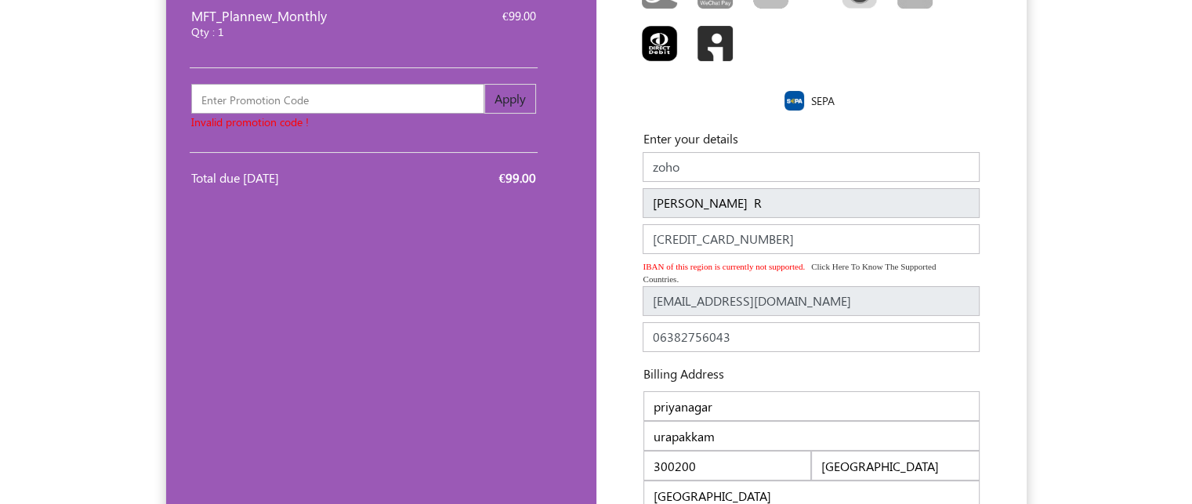
click at [899, 385] on div "Billing Address" at bounding box center [811, 376] width 383 height 21
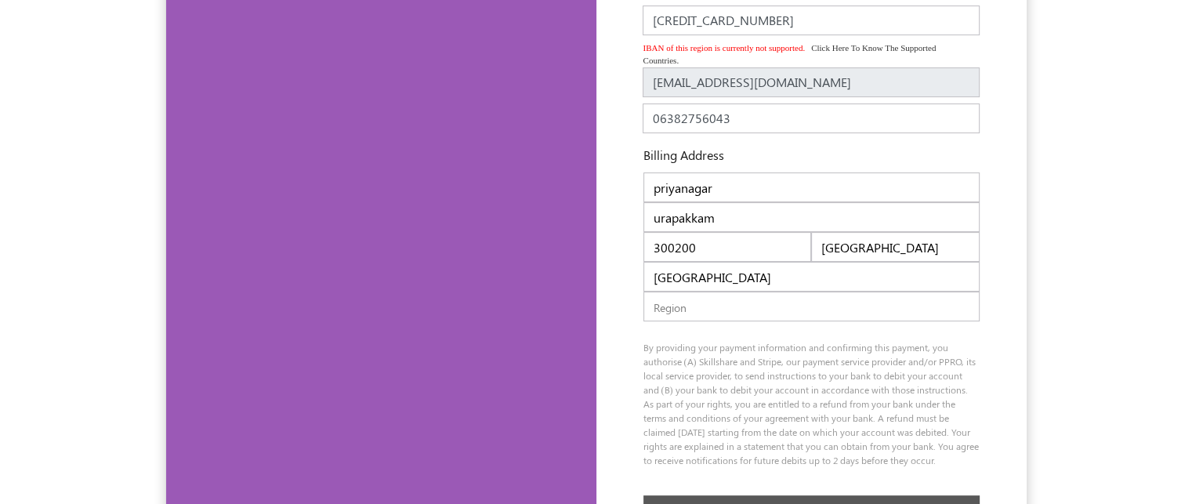
scroll to position [407, 0]
click at [702, 314] on input "text" at bounding box center [811, 306] width 336 height 30
type input "tamilnadu"
click at [683, 404] on div "By providing your payment information and confirming this payment, you authoris…" at bounding box center [812, 408] width 360 height 139
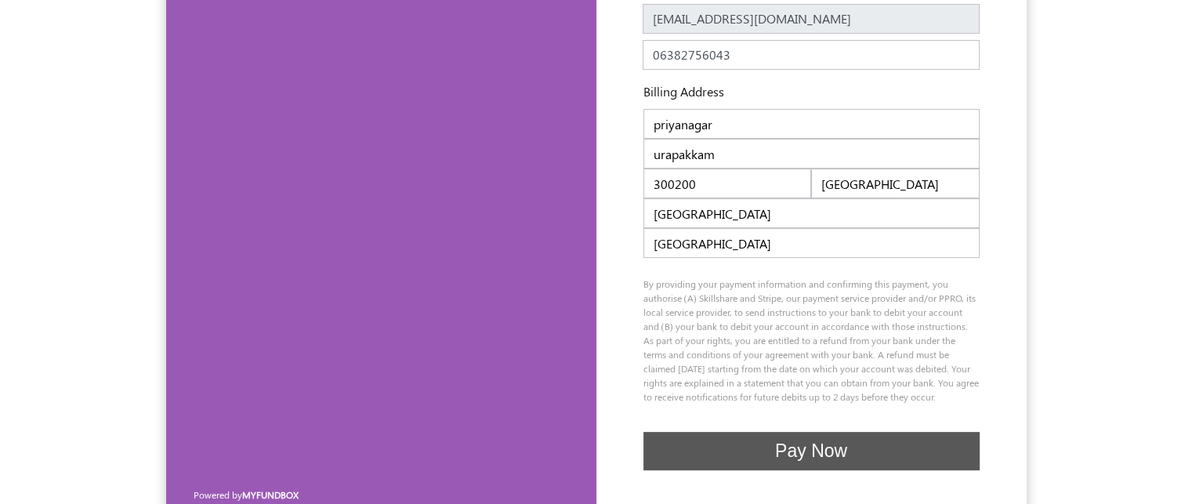
scroll to position [492, 0]
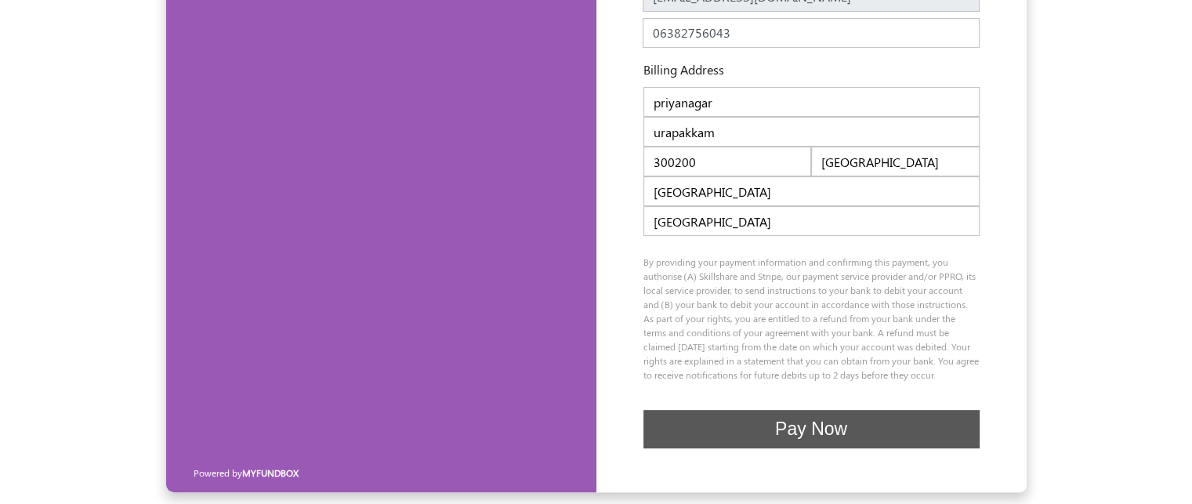
click at [880, 278] on div "By providing your payment information and confirming this payment, you authoris…" at bounding box center [812, 324] width 360 height 139
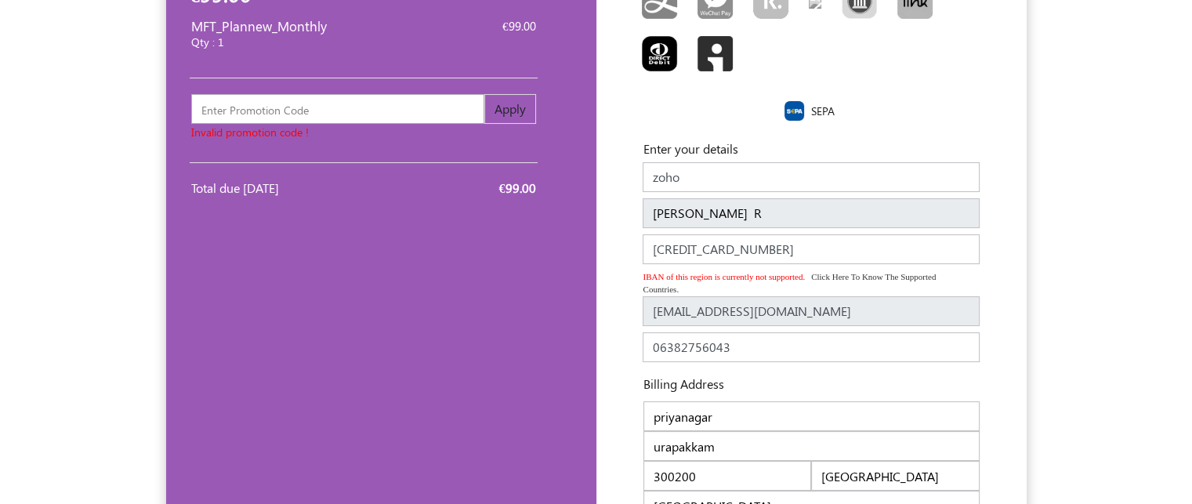
scroll to position [147, 0]
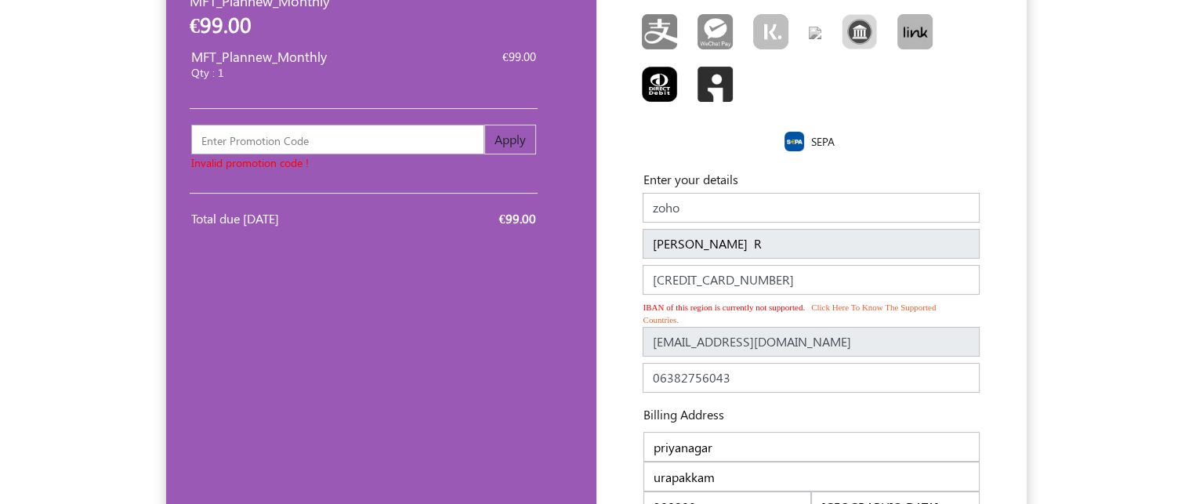
click at [834, 310] on link "Click here to know the supported countries." at bounding box center [789, 314] width 293 height 31
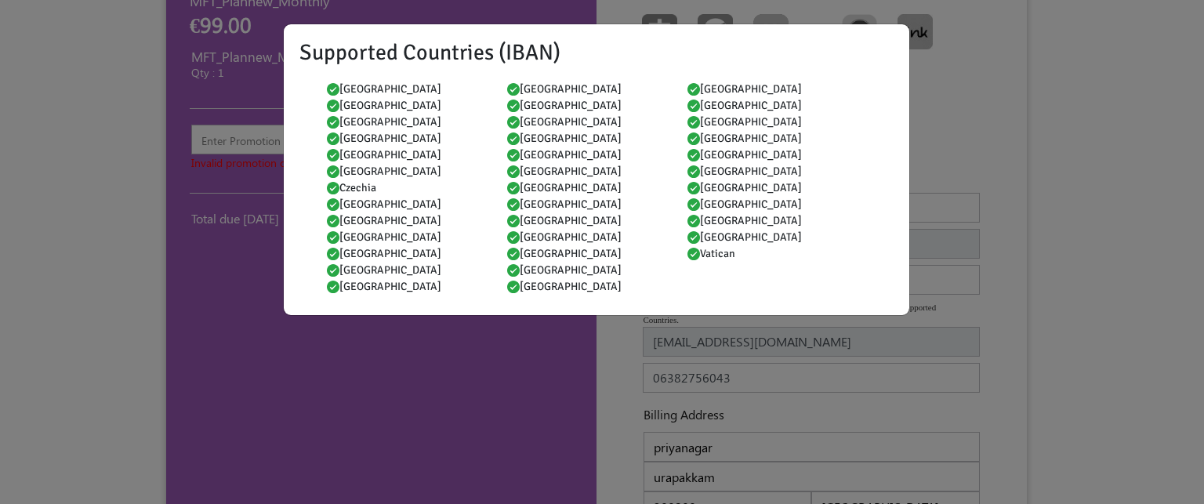
click at [545, 90] on li "England" at bounding box center [569, 89] width 125 height 16
click at [973, 140] on div "Supported Countries (IBAN) Andorra Austria Belgium Bulgaria Switzerland Cyprus …" at bounding box center [602, 252] width 1204 height 504
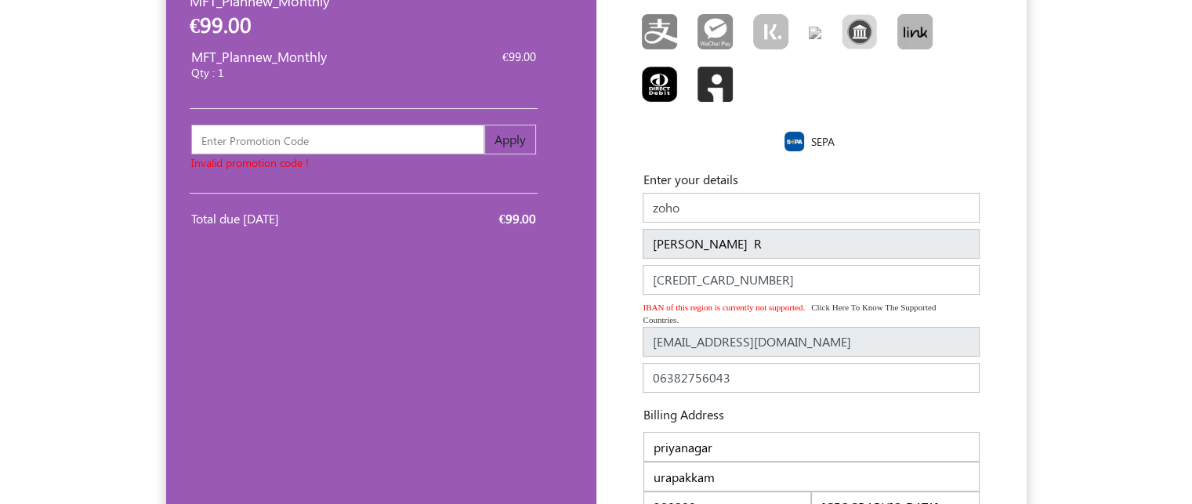
click at [767, 278] on input "5555555555554444" at bounding box center [811, 280] width 337 height 30
type input "5"
paste input "- DE89370400440532013000"
type input "-DE89370400440532013000"
click at [857, 306] on link "Click here to know the supported countries." at bounding box center [789, 314] width 293 height 31
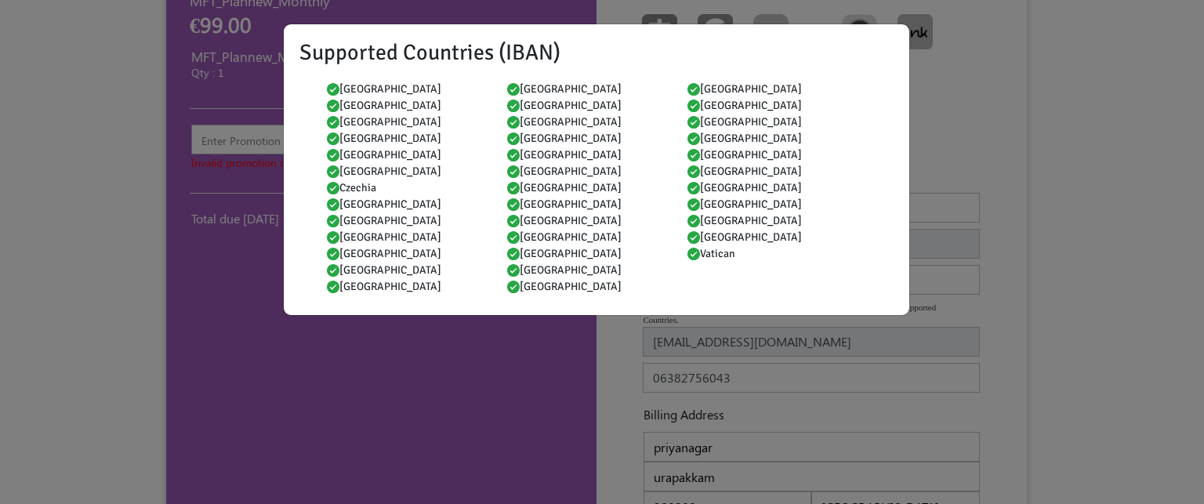
click at [508, 456] on div "Supported Countries (IBAN) Andorra Austria Belgium Bulgaria Switzerland Cyprus …" at bounding box center [602, 252] width 1204 height 504
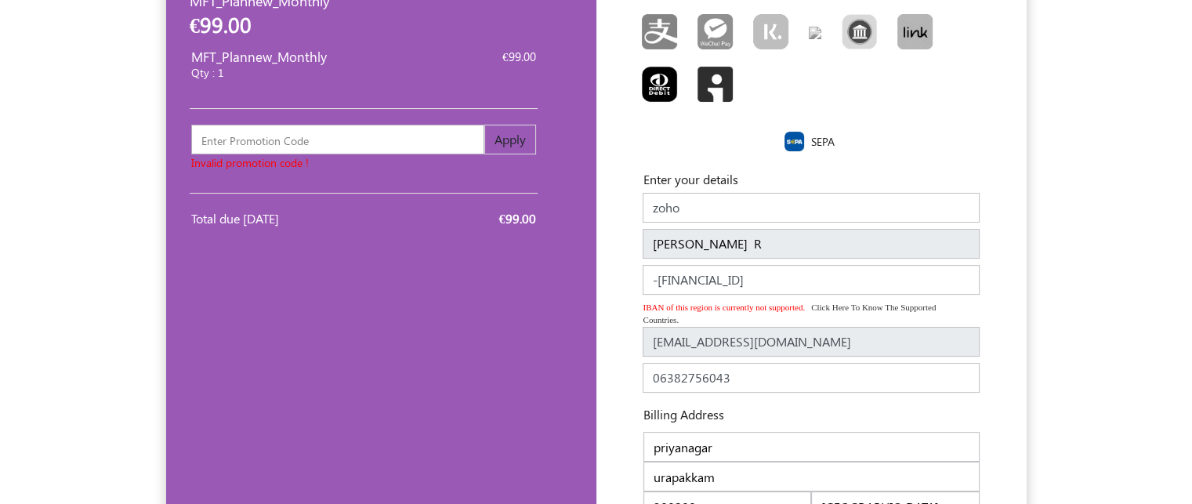
click at [715, 310] on span "IBAN of this region is currently not supported. Click here to know the supporte…" at bounding box center [811, 314] width 336 height 26
click at [766, 485] on input "urapakkam" at bounding box center [811, 477] width 336 height 30
click at [350, 65] on div "MFT_Plannew_Monthly Qty : 1" at bounding box center [289, 66] width 196 height 39
click at [295, 132] on input "text" at bounding box center [337, 140] width 293 height 30
type input "123456"
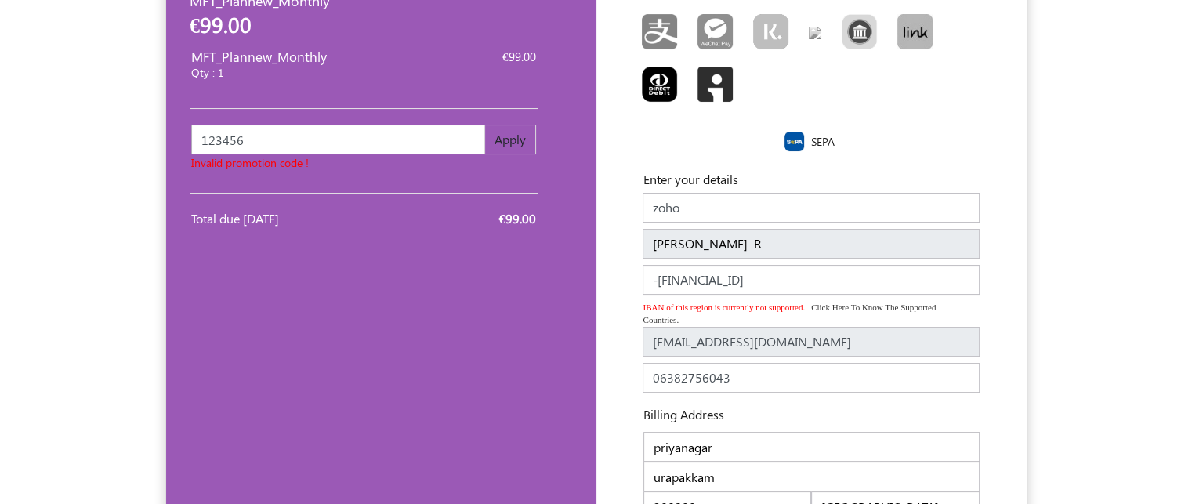
click at [510, 134] on button "Apply" at bounding box center [510, 140] width 52 height 30
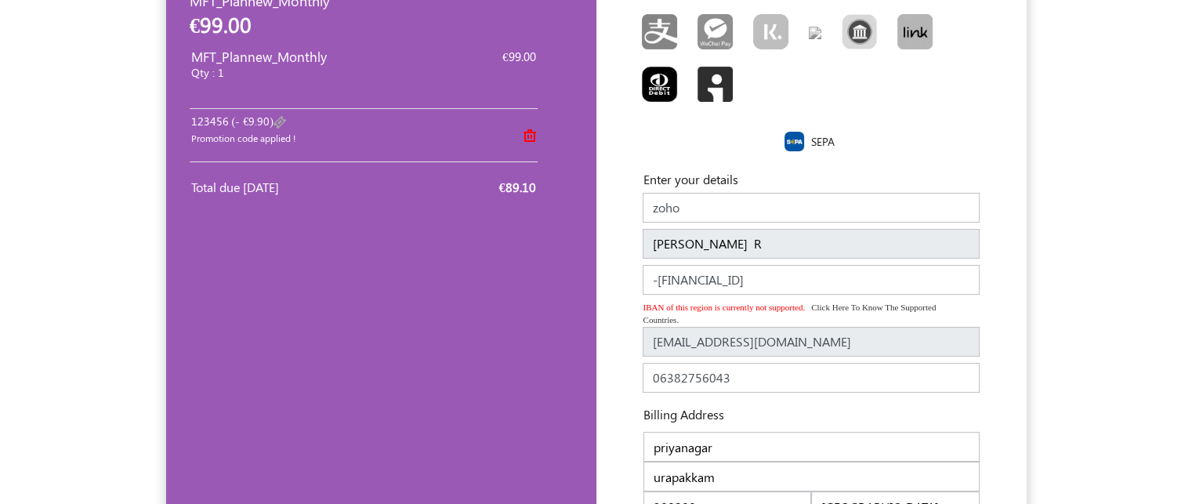
click at [820, 281] on input "-DE89370400440532013000" at bounding box center [811, 280] width 337 height 30
type input "-"
click at [794, 141] on img at bounding box center [794, 142] width 20 height 20
click at [824, 139] on label "SEPA" at bounding box center [823, 141] width 24 height 16
click at [915, 37] on img "Toolbar with button groups" at bounding box center [914, 31] width 35 height 35
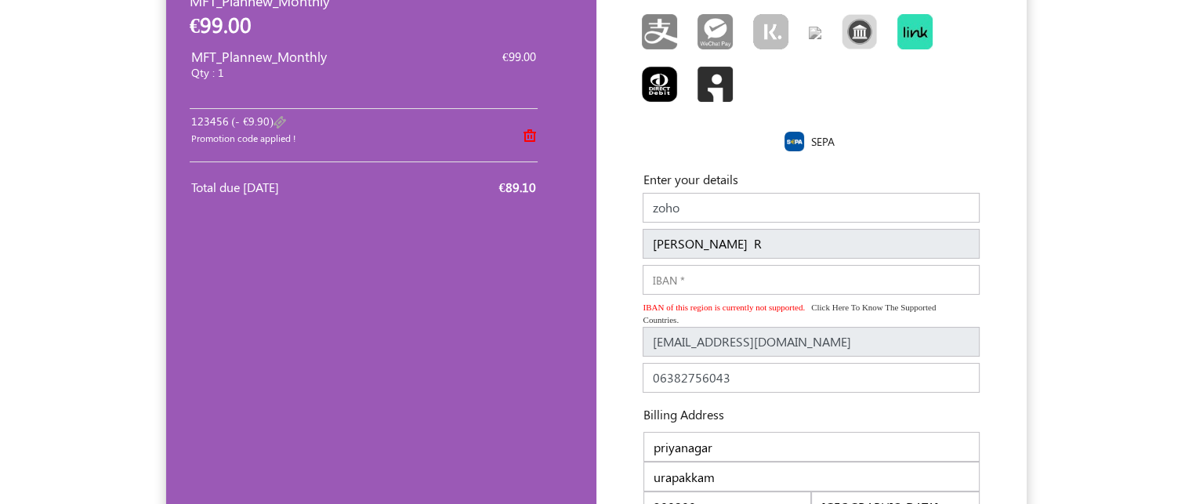
click at [907, 24] on input "Toolbar with button groups" at bounding box center [902, 19] width 10 height 10
radio input "true"
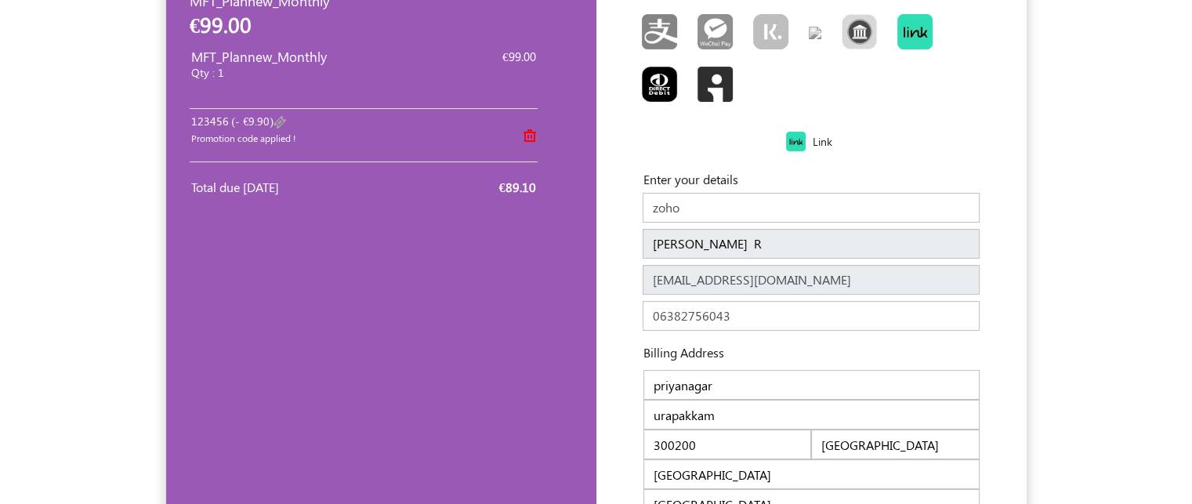
click at [642, 67] on input "Toolbar with button groups" at bounding box center [647, 72] width 10 height 10
radio input "true"
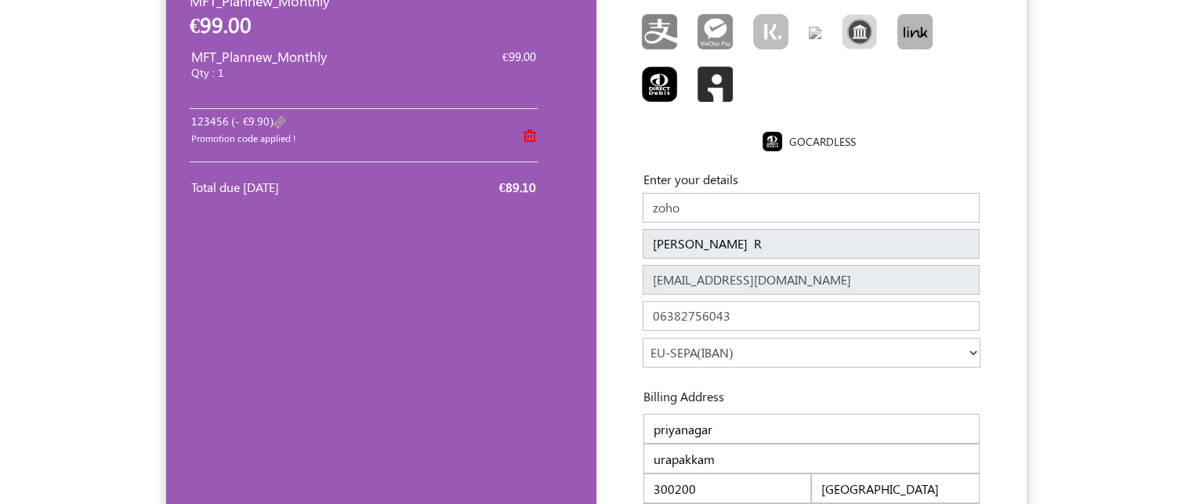
click at [697, 67] on input "Toolbar with button groups" at bounding box center [702, 72] width 10 height 10
radio input "true"
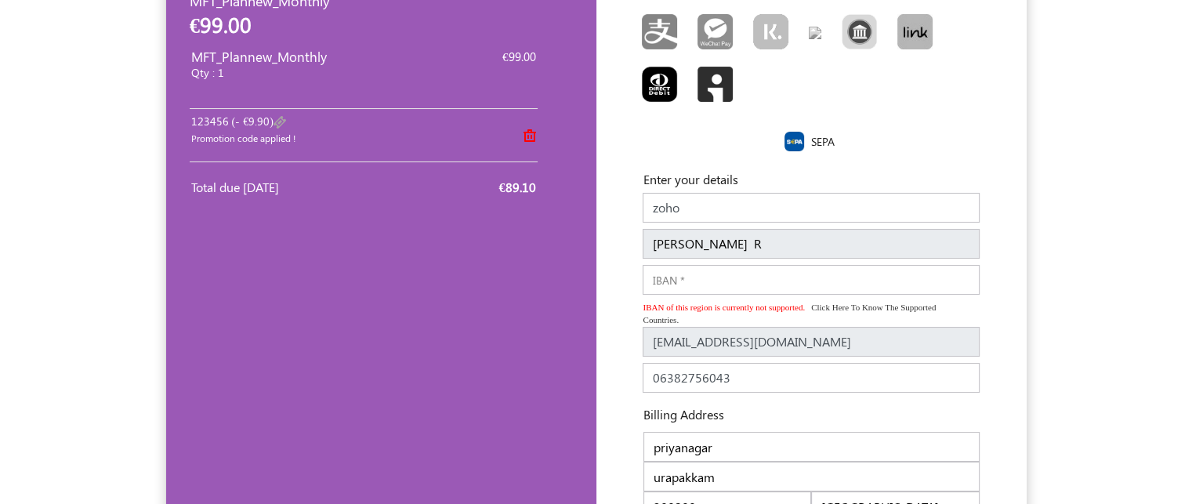
scroll to position [0, 0]
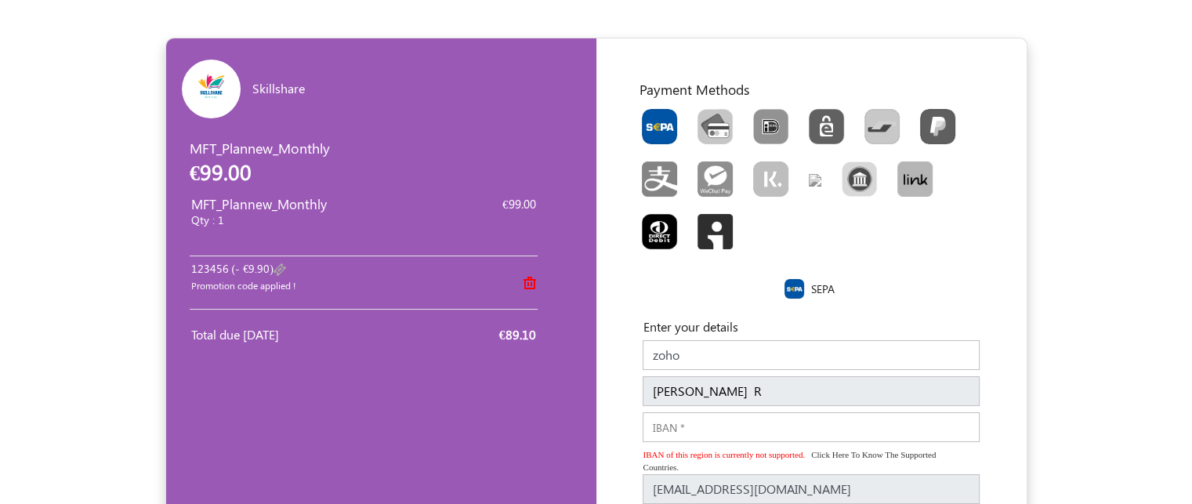
click at [697, 109] on input "Toolbar with button groups" at bounding box center [702, 114] width 10 height 10
radio input "true"
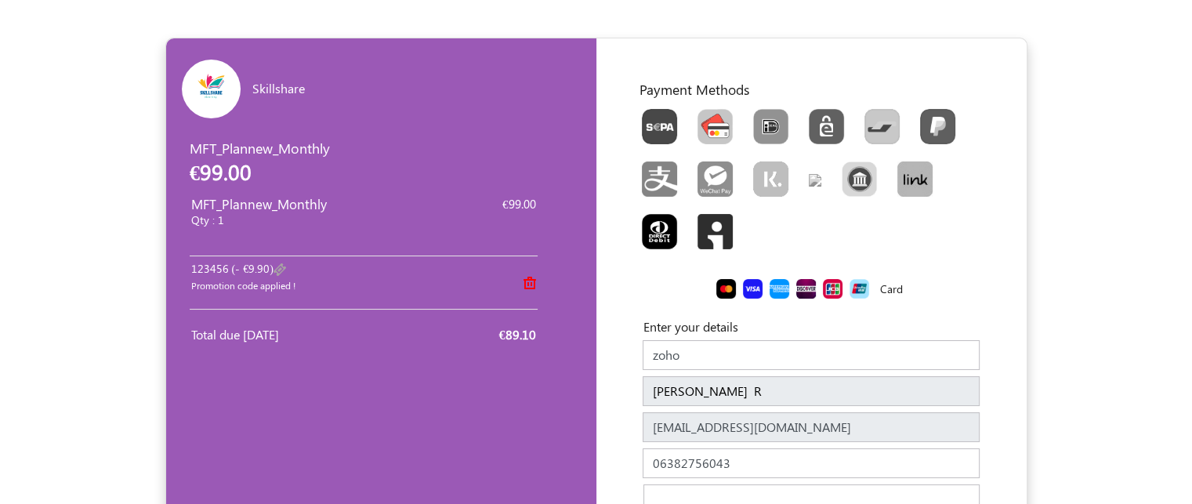
click at [753, 109] on input "Toolbar with button groups" at bounding box center [758, 114] width 10 height 10
radio input "true"
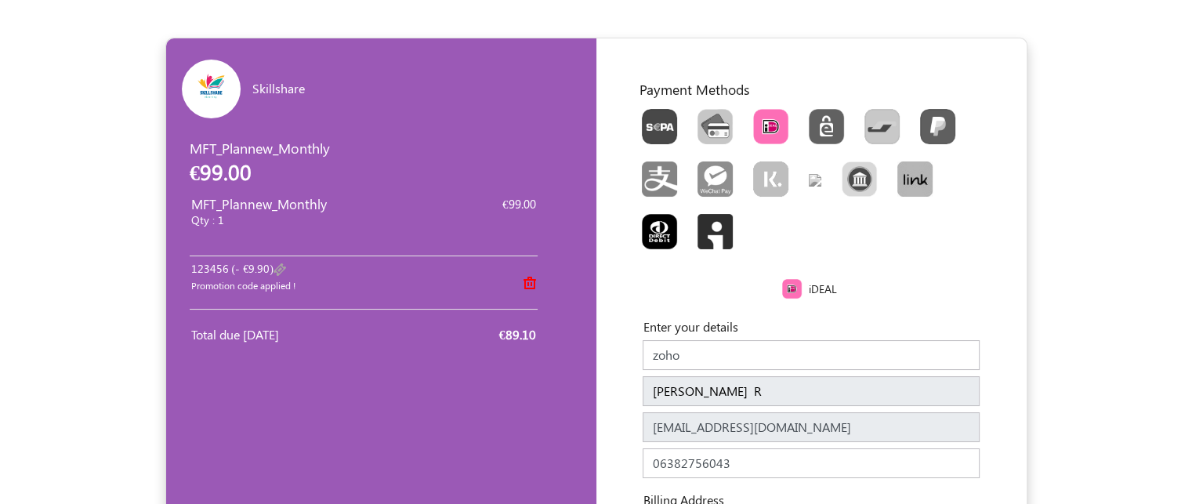
click at [809, 109] on input "Toolbar with button groups" at bounding box center [814, 114] width 10 height 10
radio input "true"
click at [864, 109] on input "Toolbar with button groups" at bounding box center [869, 114] width 10 height 10
radio input "true"
click at [920, 109] on input "Toolbar with button groups" at bounding box center [925, 114] width 10 height 10
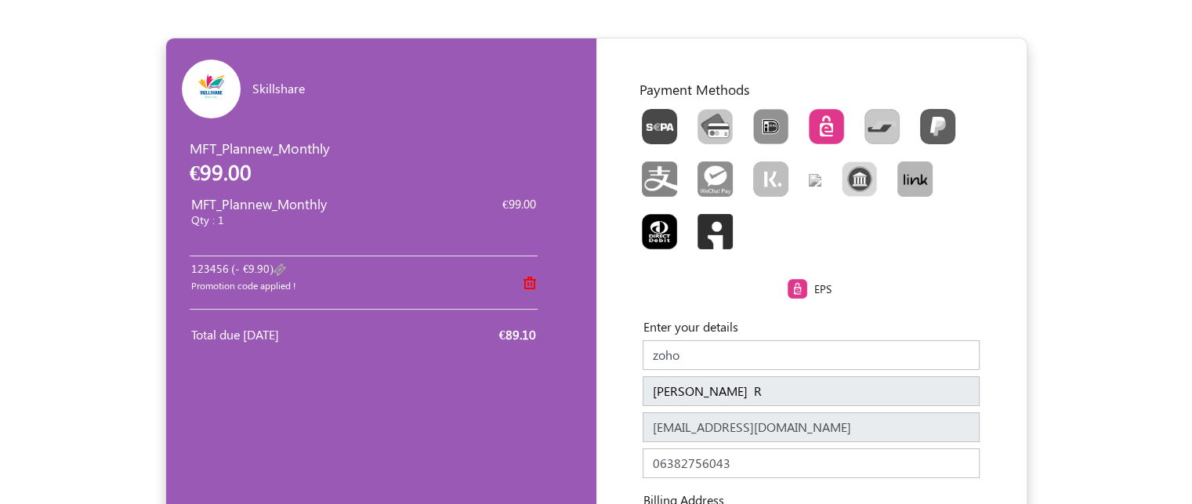
radio input "true"
click at [642, 161] on input "Toolbar with button groups" at bounding box center [647, 166] width 10 height 10
radio input "true"
click at [663, 131] on img "Toolbar with button groups" at bounding box center [659, 126] width 35 height 35
click at [652, 119] on input "Toolbar with button groups" at bounding box center [647, 114] width 10 height 10
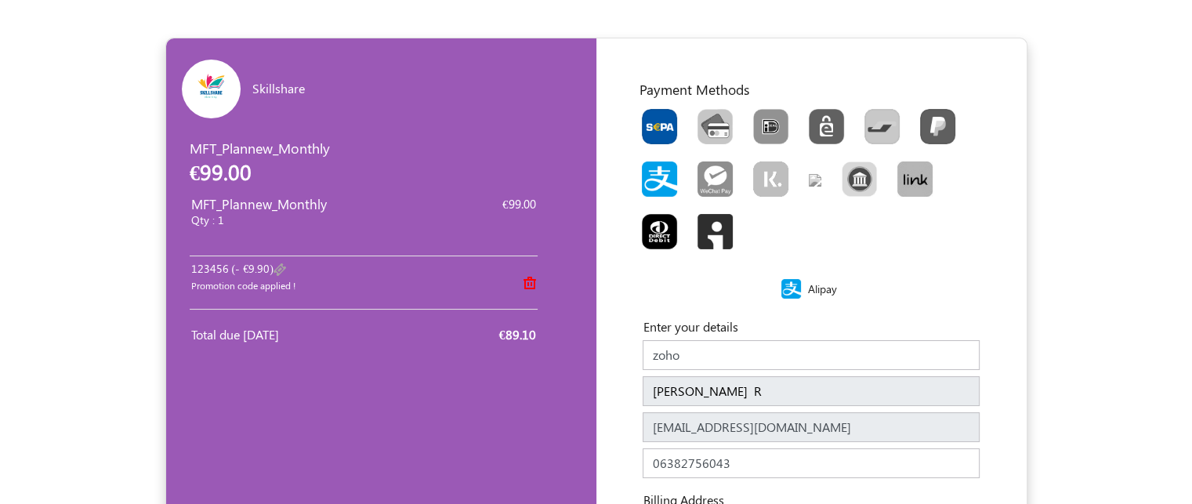
radio input "true"
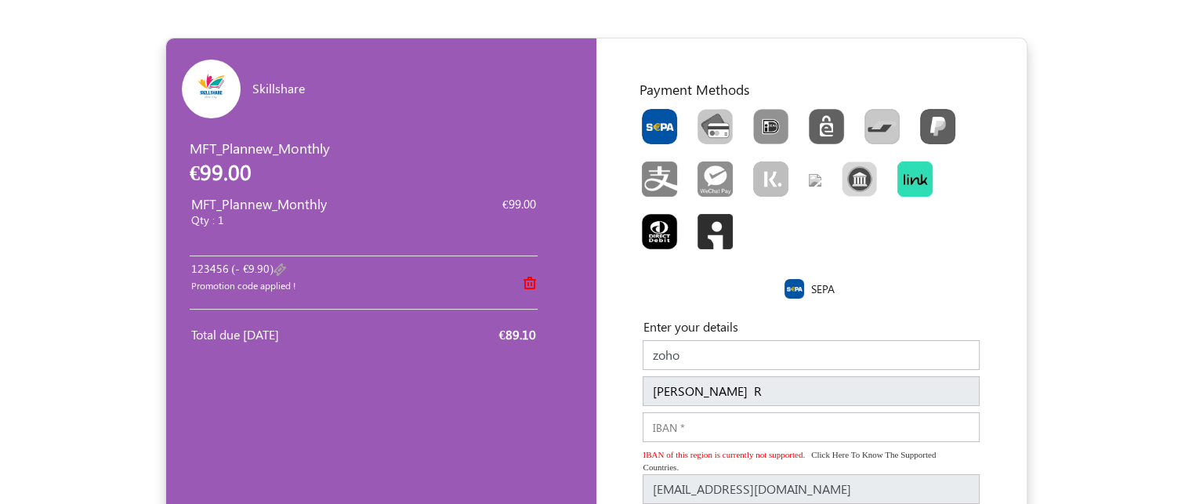
click at [918, 178] on img "Toolbar with button groups" at bounding box center [914, 178] width 35 height 35
click at [907, 172] on input "Toolbar with button groups" at bounding box center [902, 166] width 10 height 10
radio input "true"
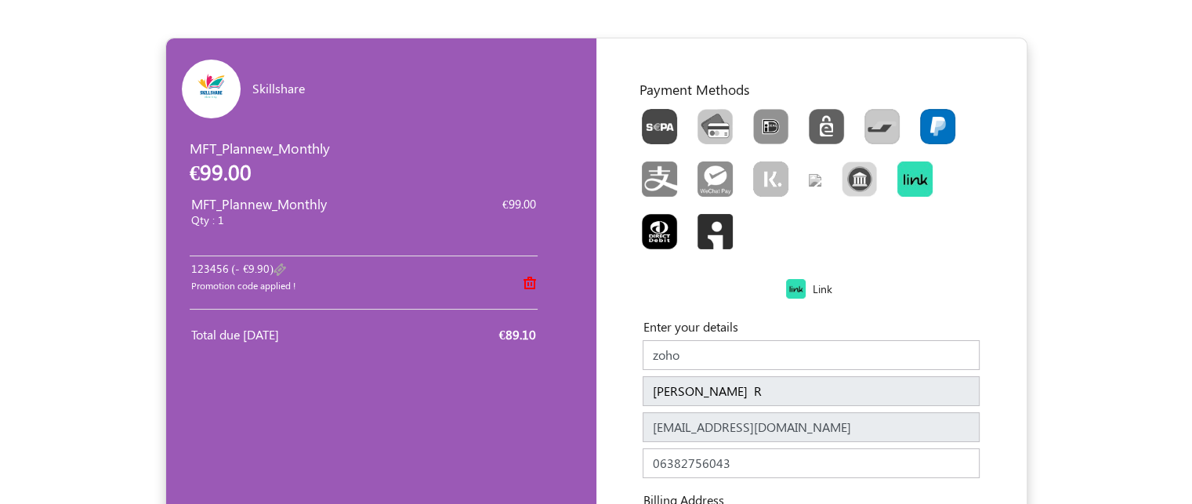
click at [931, 127] on img "Toolbar with button groups" at bounding box center [937, 126] width 35 height 35
click at [930, 119] on input "Toolbar with button groups" at bounding box center [925, 114] width 10 height 10
radio input "true"
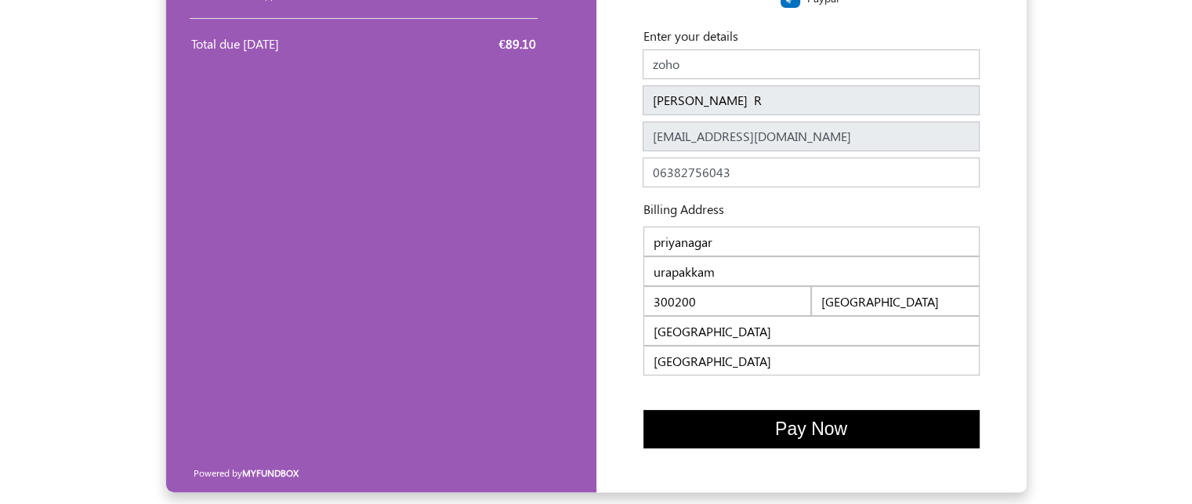
click at [850, 431] on button "Pay Now" at bounding box center [811, 429] width 336 height 38
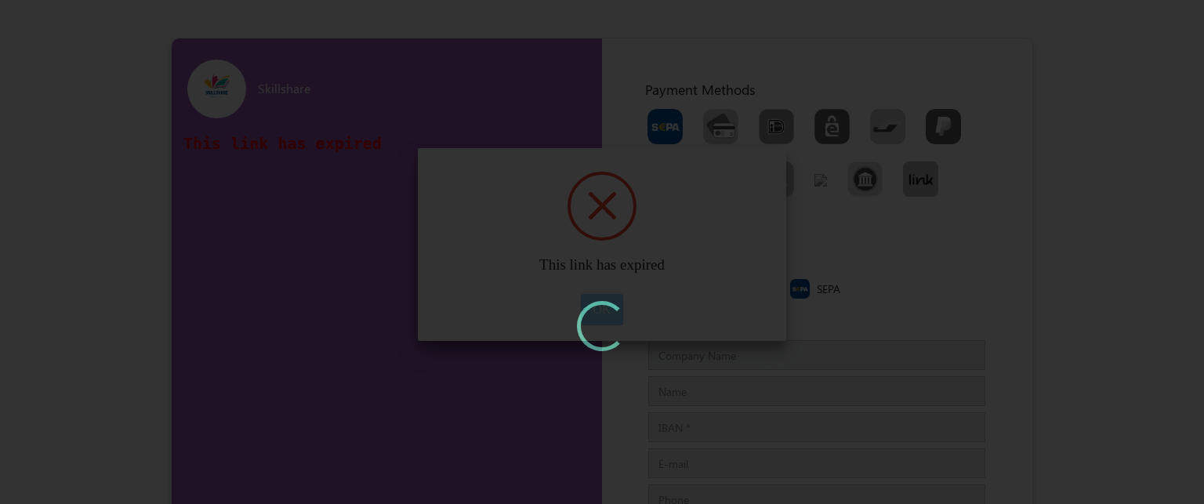
type input "zoho"
type input "sowndarya R"
type input "sowndaryaraguramanitcs@gmail.com"
type input "06382756043"
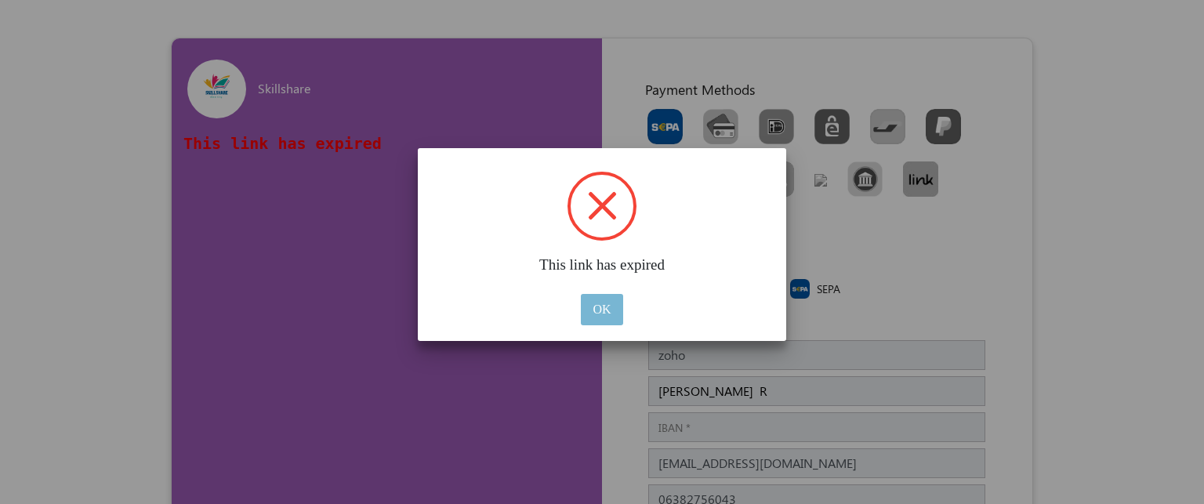
click at [599, 305] on button "OK" at bounding box center [602, 309] width 42 height 31
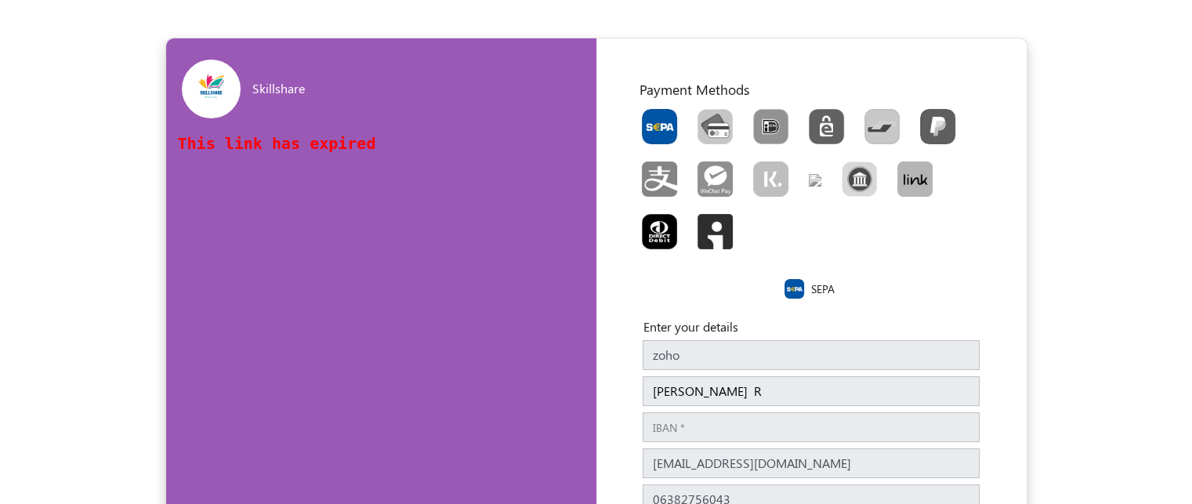
click at [367, 136] on h2 "This link has expired" at bounding box center [362, 143] width 368 height 19
click at [683, 363] on input "zoho" at bounding box center [811, 355] width 337 height 30
click at [719, 347] on input "zoho" at bounding box center [811, 355] width 337 height 30
click at [712, 357] on input "zoho" at bounding box center [811, 355] width 337 height 30
click at [724, 413] on input "IBAN" at bounding box center [811, 427] width 337 height 30
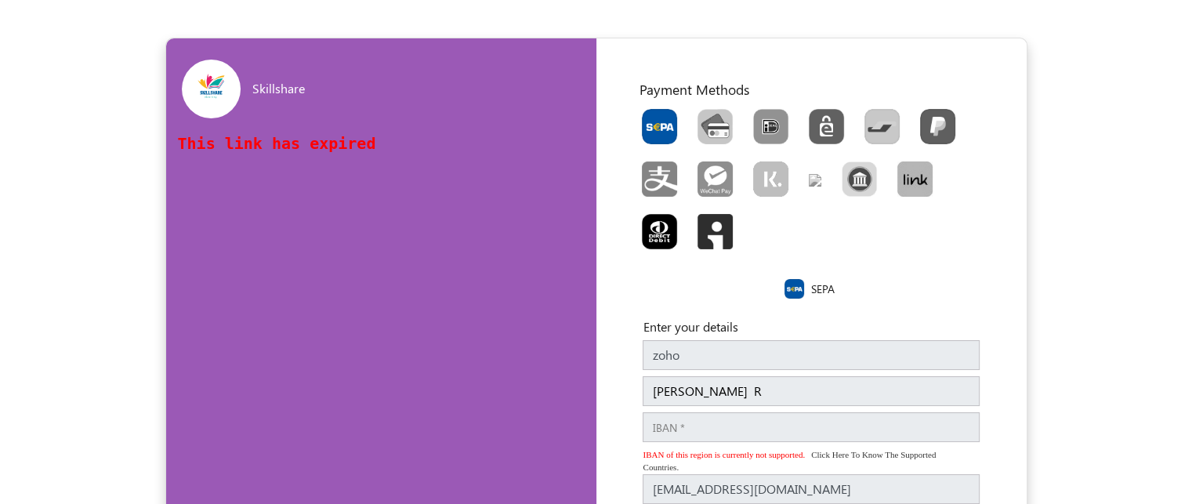
click at [302, 147] on h2 "This link has expired" at bounding box center [362, 143] width 368 height 19
click at [747, 425] on input "IBAN" at bounding box center [811, 427] width 337 height 30
click at [678, 423] on input "IBAN" at bounding box center [811, 427] width 337 height 30
click at [751, 398] on input "[PERSON_NAME] R" at bounding box center [811, 391] width 337 height 30
click at [758, 393] on input "[PERSON_NAME] R" at bounding box center [811, 391] width 337 height 30
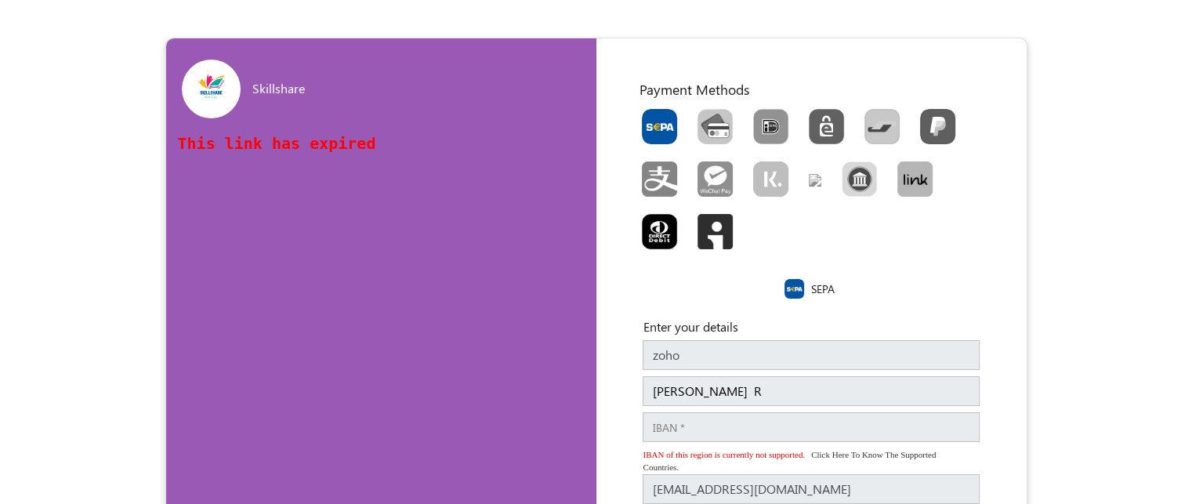
scroll to position [254, 0]
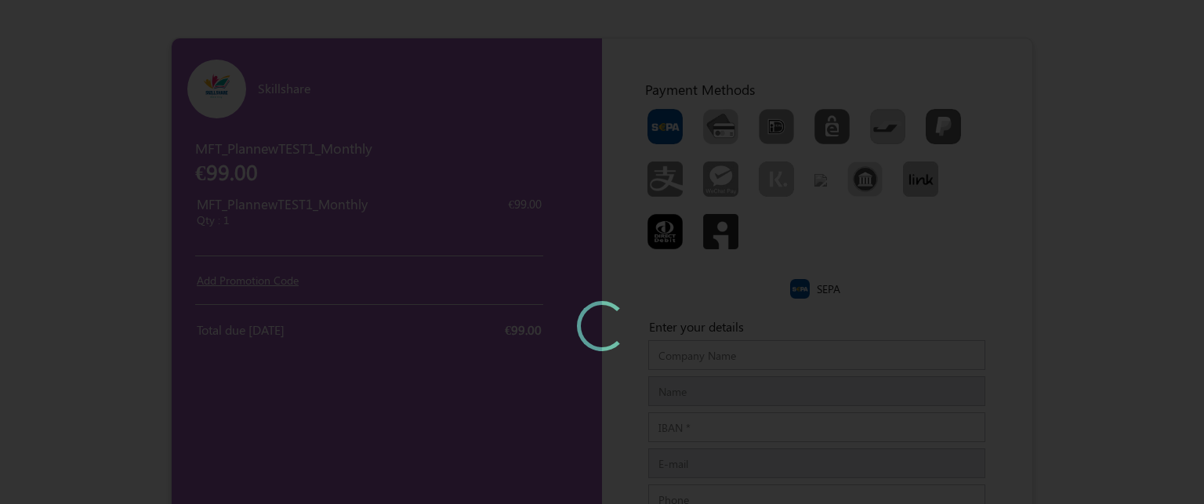
type input "zoho"
type input "[PERSON_NAME] R"
type input "[EMAIL_ADDRESS][DOMAIN_NAME]"
type input "06382756043"
type input "priyanagar"
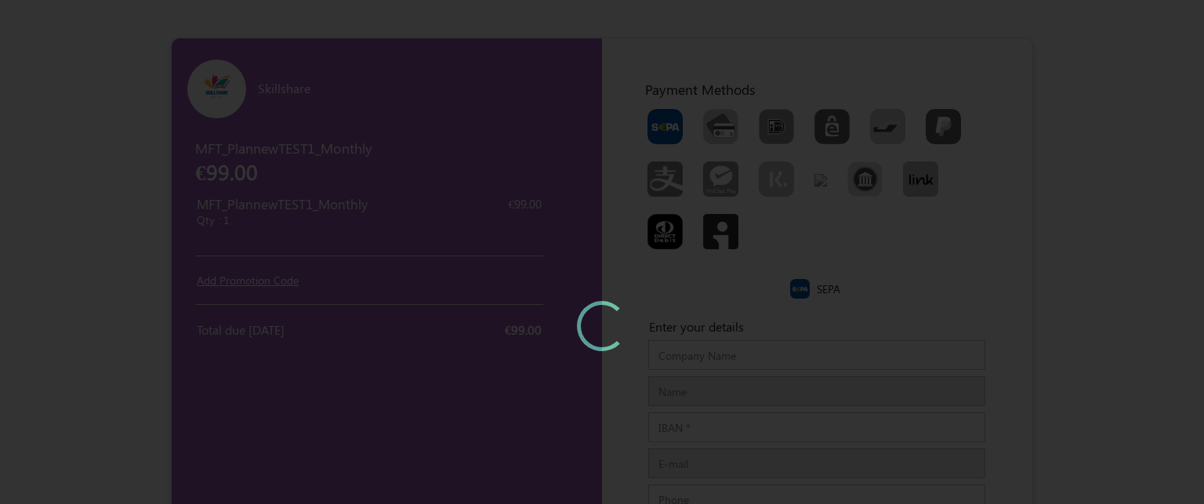
type input "urapakkam"
type input "300200"
type input "[GEOGRAPHIC_DATA]"
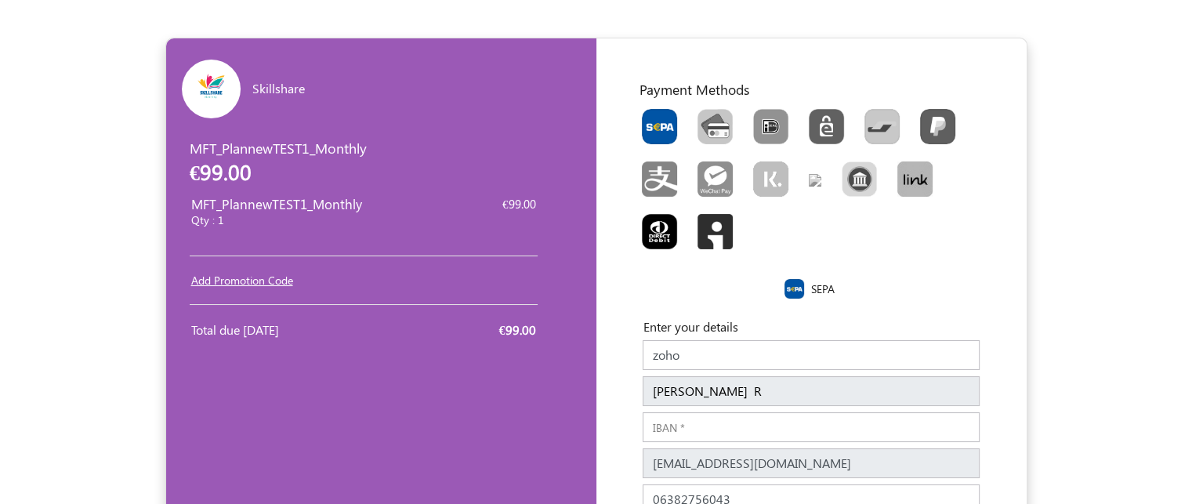
click at [794, 288] on img at bounding box center [794, 289] width 20 height 20
click at [821, 288] on label "SEPA" at bounding box center [823, 289] width 24 height 16
click at [714, 423] on input "IBAN" at bounding box center [811, 427] width 337 height 30
paste input "[FINANCIAL_ID]"
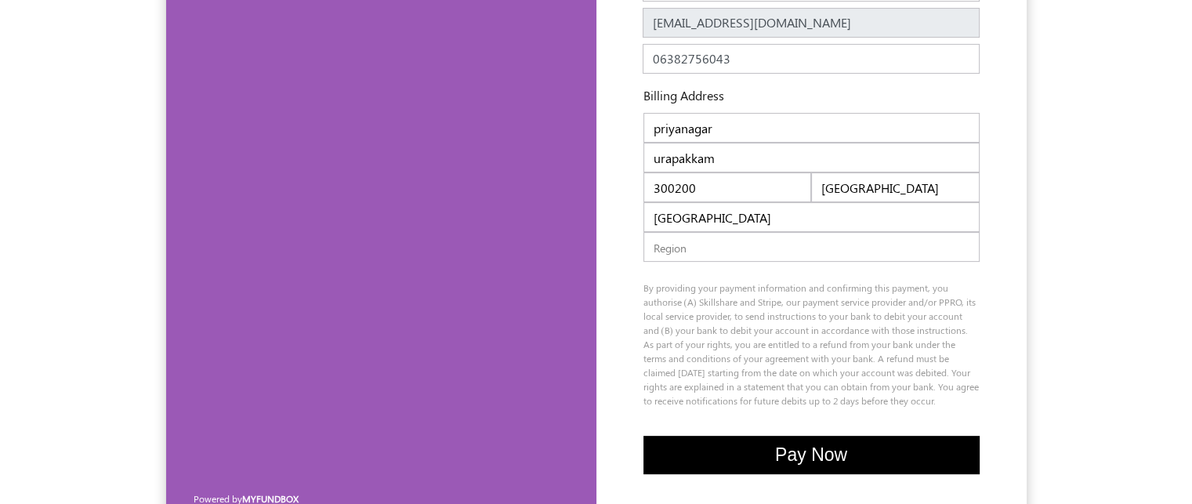
type input "[FINANCIAL_ID]"
click at [710, 247] on input "text" at bounding box center [811, 247] width 336 height 30
type input "[GEOGRAPHIC_DATA]"
click at [775, 455] on span "Pay Now" at bounding box center [811, 454] width 72 height 20
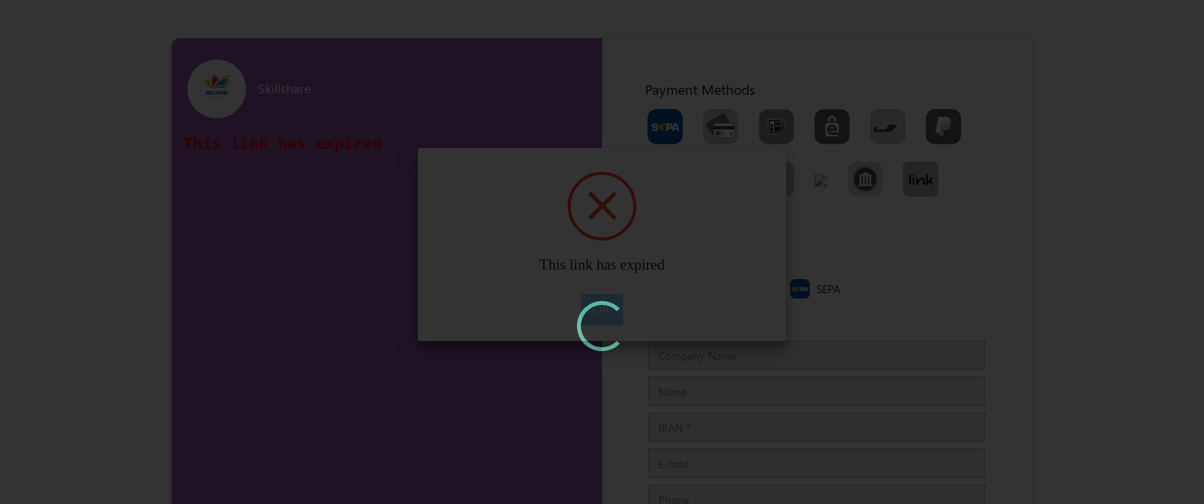
type input "zoho"
type input "[PERSON_NAME] R"
type input "[EMAIL_ADDRESS][DOMAIN_NAME]"
type input "06382756043"
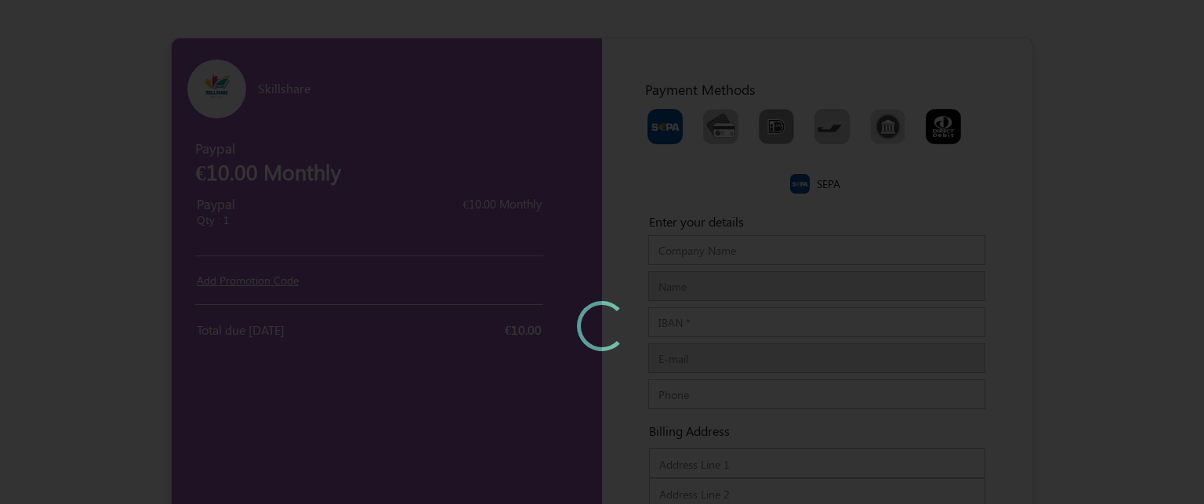
type input "zoho"
type input "[PERSON_NAME] R"
type input "[EMAIL_ADDRESS][DOMAIN_NAME]"
type input "06382756043"
type input "priyanagar"
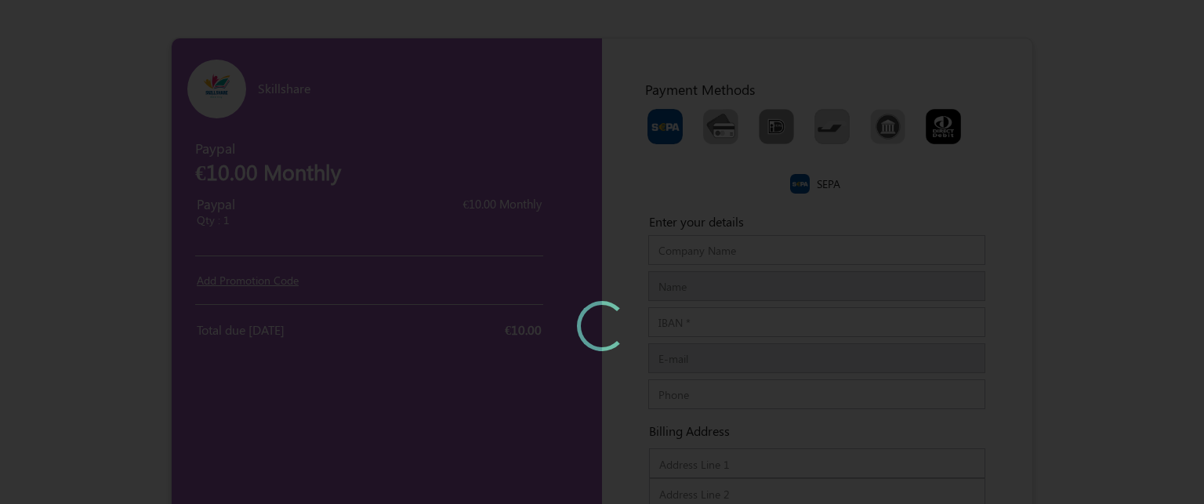
type input "urapakkam"
type input "300200"
type input "[GEOGRAPHIC_DATA]"
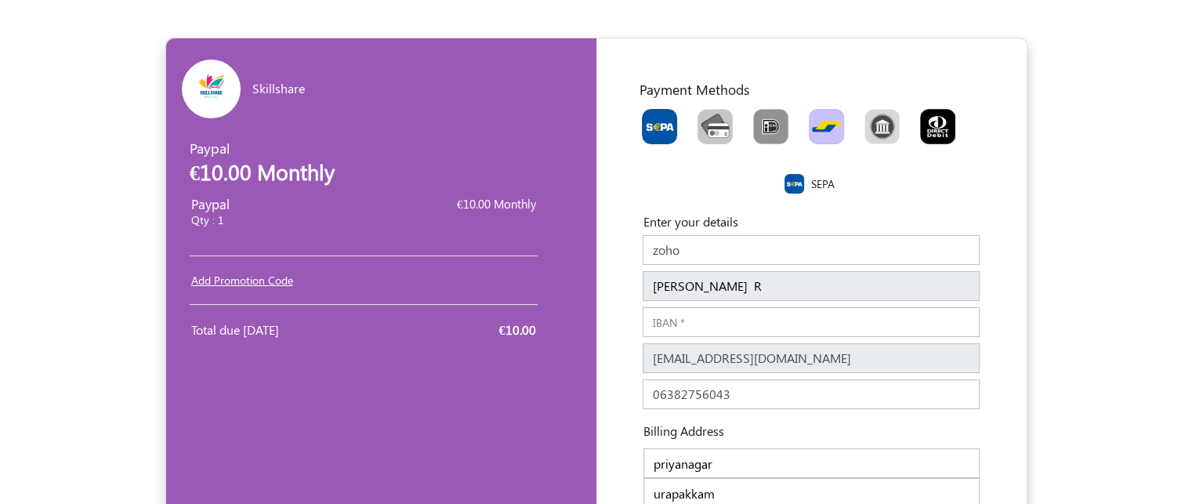
click at [818, 131] on img "Toolbar with button groups" at bounding box center [826, 126] width 35 height 35
click at [818, 119] on input "Toolbar with button groups" at bounding box center [814, 114] width 10 height 10
radio input "true"
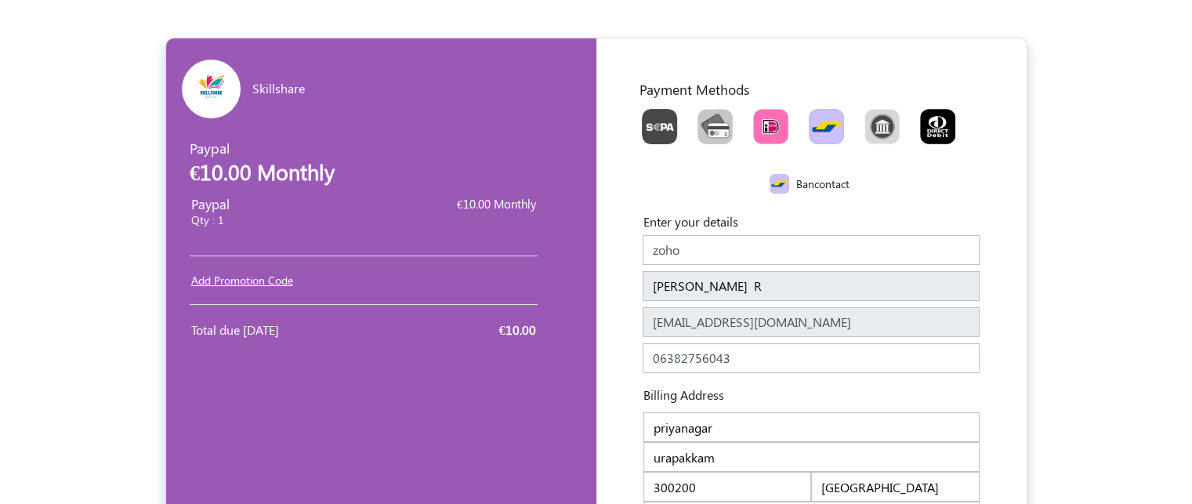
click at [767, 131] on img "Toolbar with button groups" at bounding box center [770, 126] width 35 height 35
click at [763, 119] on input "Toolbar with button groups" at bounding box center [758, 114] width 10 height 10
radio input "true"
click at [707, 128] on img "Toolbar with button groups" at bounding box center [714, 126] width 35 height 35
click at [707, 119] on input "Toolbar with button groups" at bounding box center [702, 114] width 10 height 10
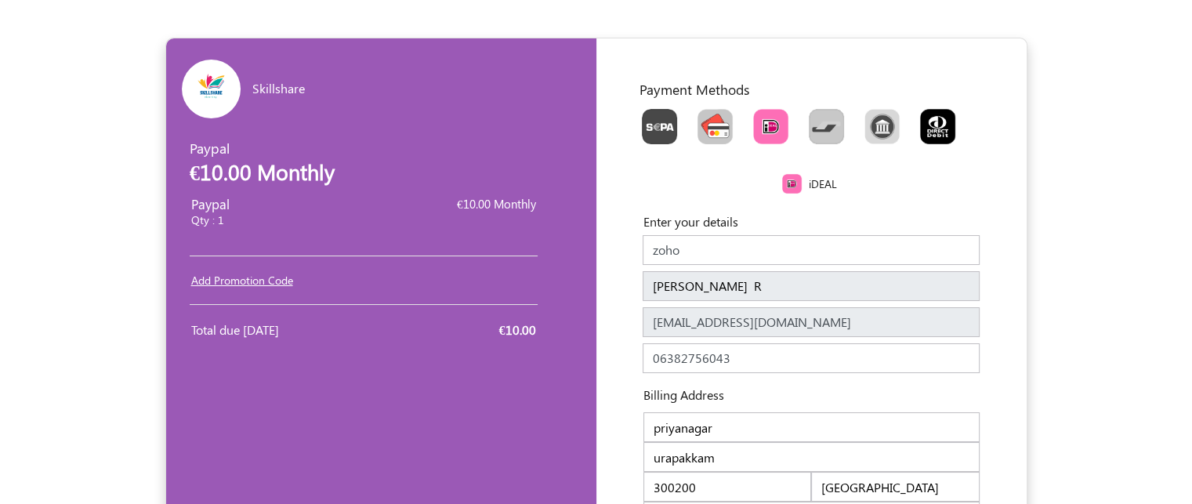
radio input "true"
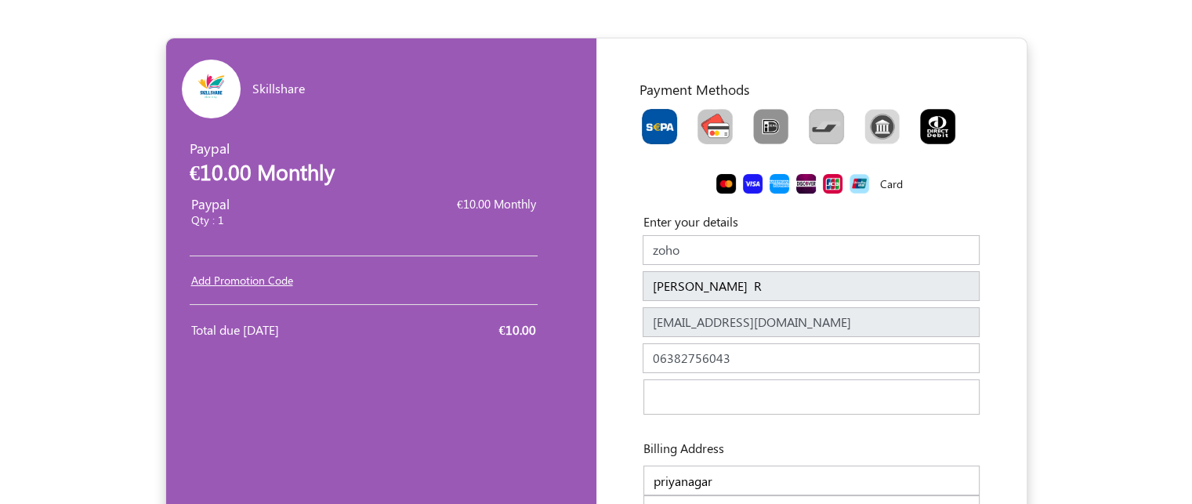
click at [644, 126] on img "Toolbar with button groups" at bounding box center [659, 126] width 35 height 35
click at [644, 119] on input "Toolbar with button groups" at bounding box center [647, 114] width 10 height 10
radio input "true"
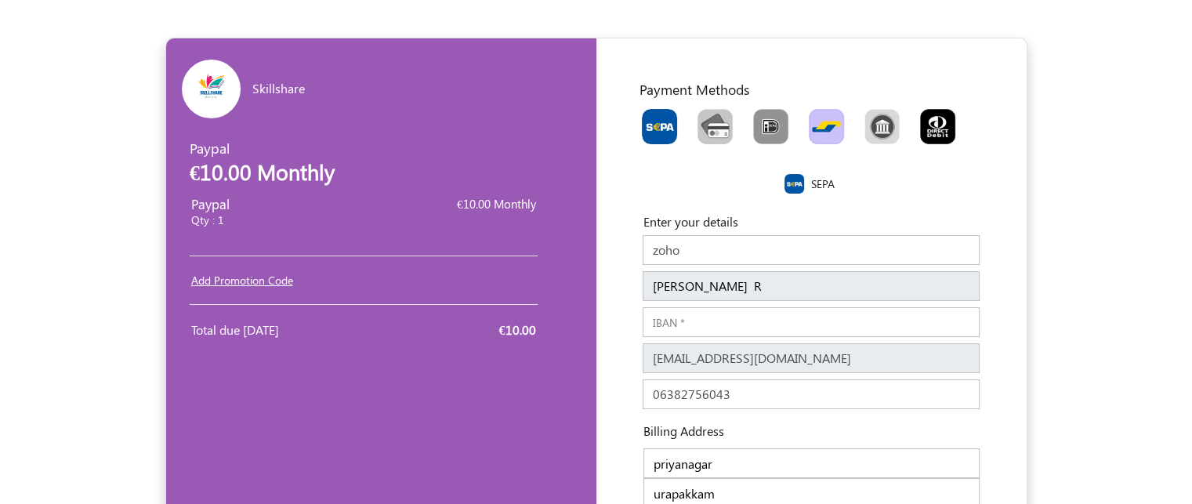
click at [825, 129] on img "Toolbar with button groups" at bounding box center [826, 126] width 35 height 35
click at [819, 119] on input "Toolbar with button groups" at bounding box center [814, 114] width 10 height 10
radio input "true"
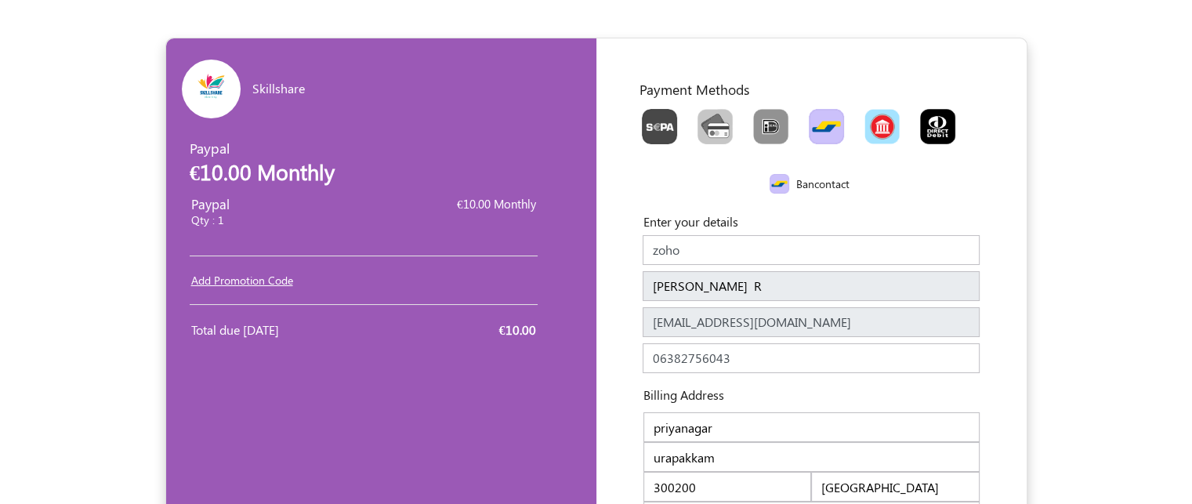
click at [875, 127] on img "Toolbar with button groups" at bounding box center [881, 126] width 35 height 35
click at [875, 119] on input "Toolbar with button groups" at bounding box center [869, 114] width 10 height 10
radio input "true"
click at [718, 125] on img "Toolbar with button groups" at bounding box center [714, 126] width 35 height 35
click at [708, 119] on input "Toolbar with button groups" at bounding box center [702, 114] width 10 height 10
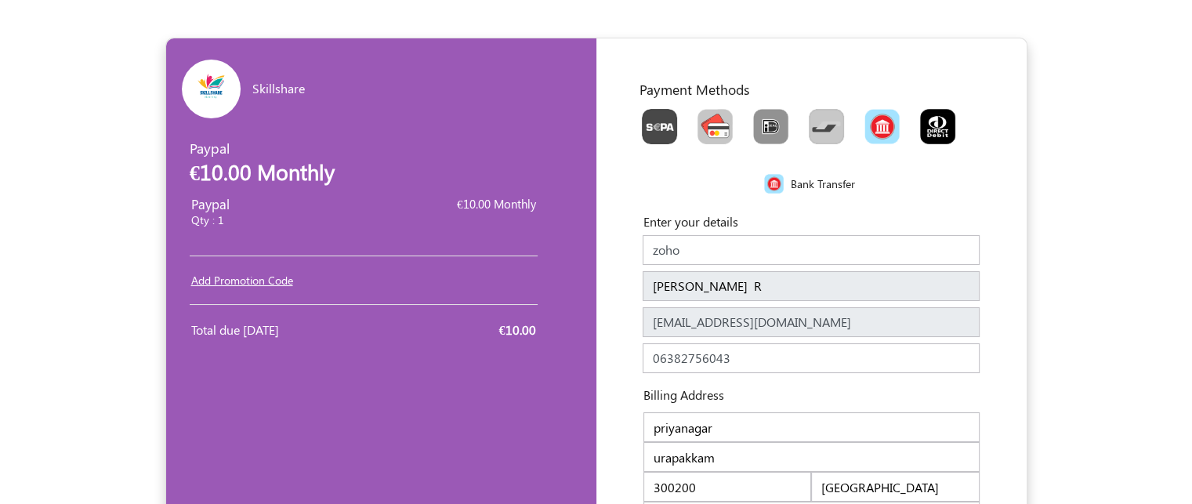
radio input "true"
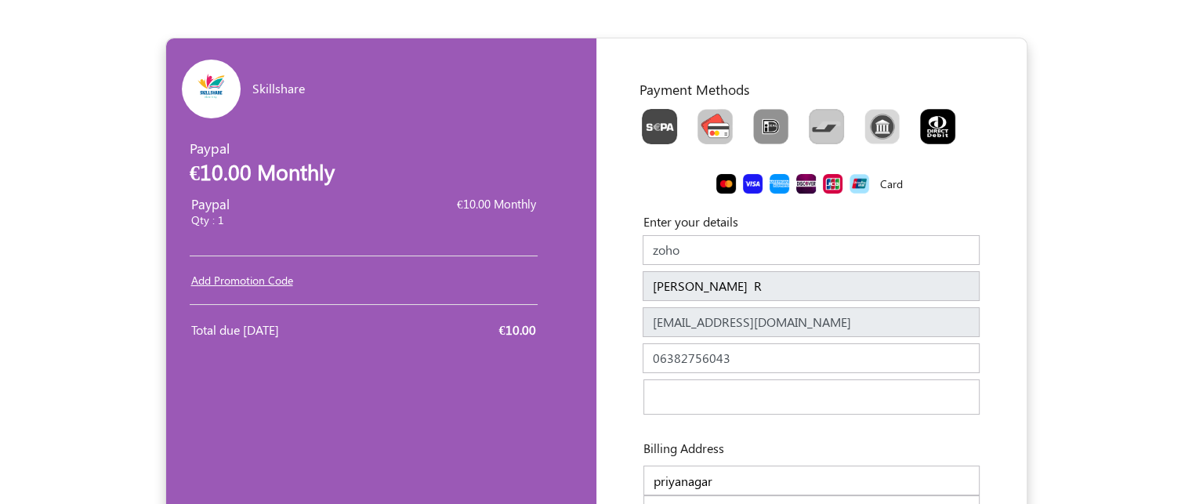
click at [754, 189] on img at bounding box center [753, 184] width 20 height 20
click at [886, 132] on img "Toolbar with button groups" at bounding box center [881, 126] width 35 height 35
click at [875, 119] on input "Toolbar with button groups" at bounding box center [869, 114] width 10 height 10
radio input "true"
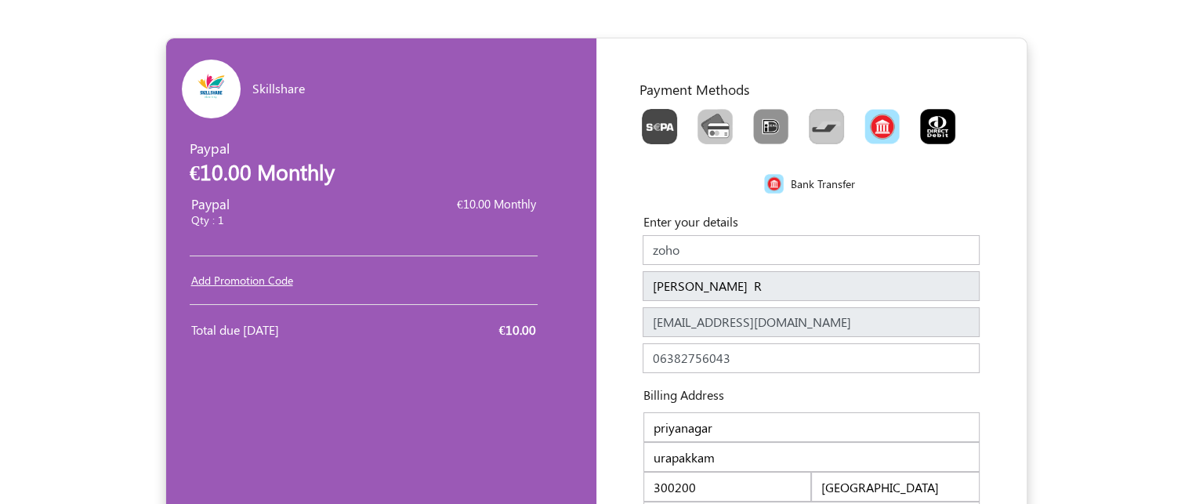
click at [993, 289] on div "Enter your details Company Name zoho Name sowndarya R Name should be atleast 3 …" at bounding box center [811, 396] width 391 height 397
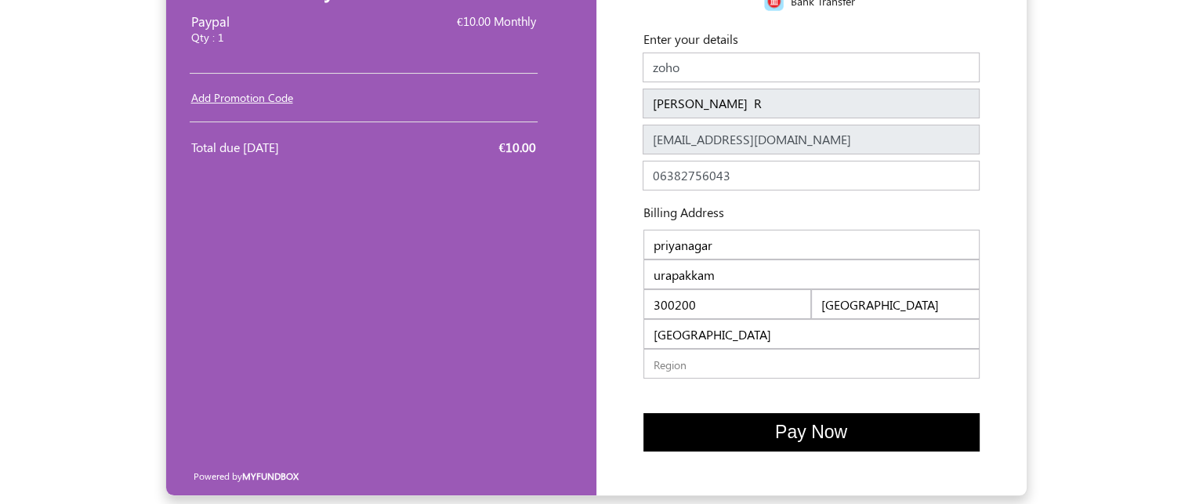
scroll to position [186, 0]
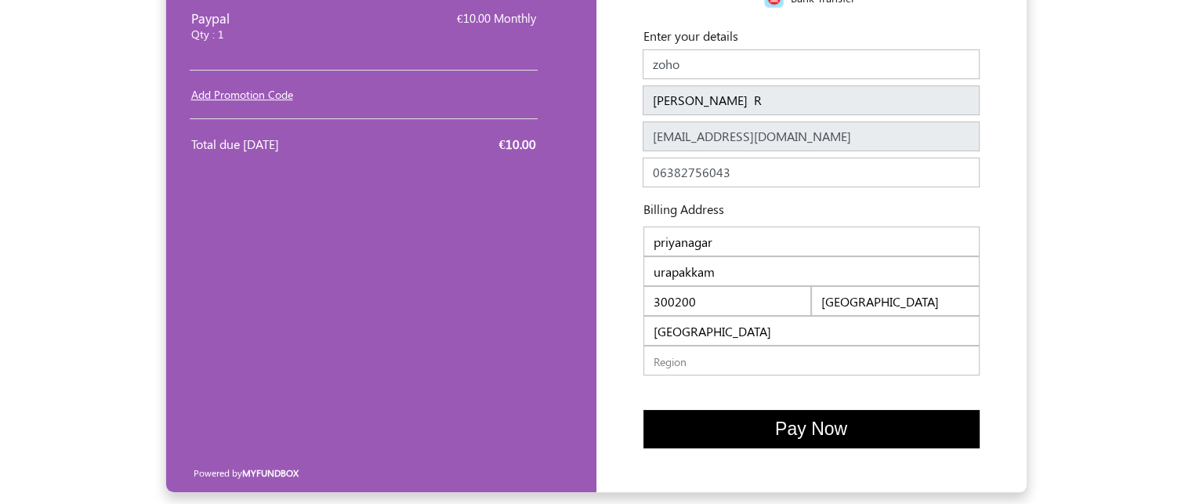
click at [724, 368] on input "text" at bounding box center [811, 361] width 336 height 30
type input "tamilnadu"
click at [668, 363] on input "tamilnadu" at bounding box center [811, 361] width 336 height 30
click at [726, 358] on input "tamilnadu" at bounding box center [811, 361] width 336 height 30
click at [722, 366] on input "tamilnadu" at bounding box center [811, 361] width 336 height 30
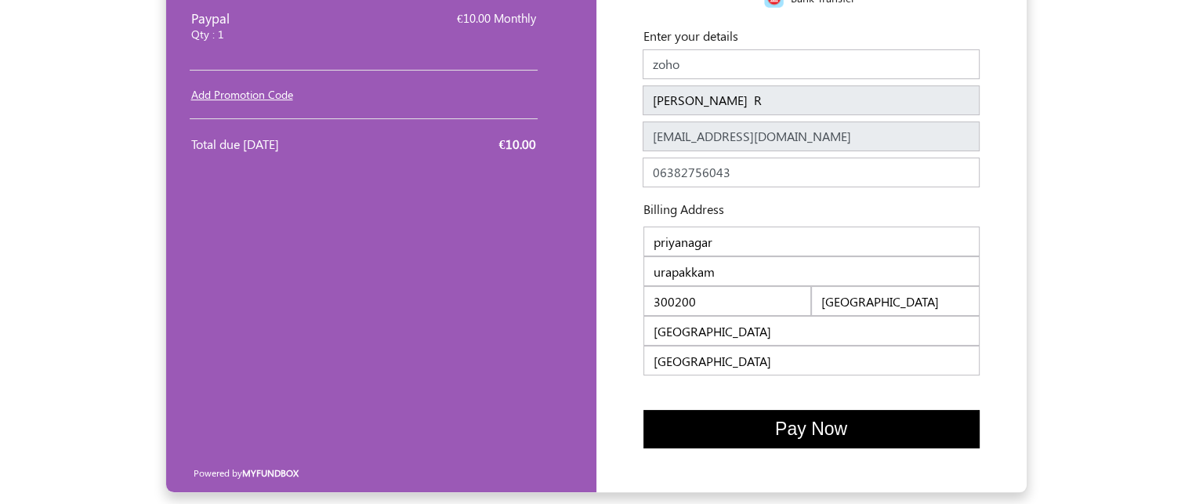
click at [744, 366] on input "tamilnadu" at bounding box center [811, 361] width 336 height 30
click at [828, 434] on span "Pay Now" at bounding box center [811, 428] width 72 height 20
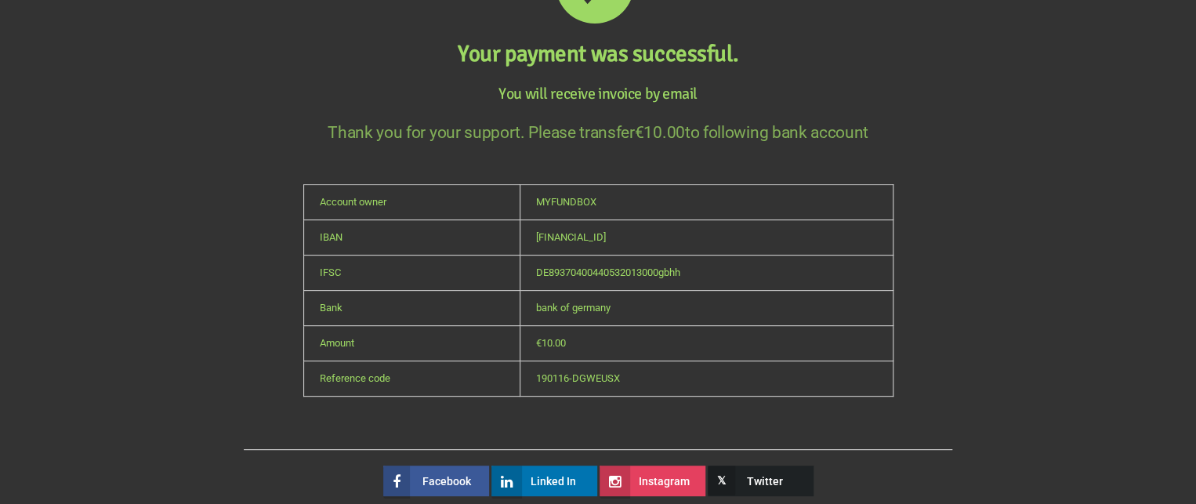
scroll to position [201, 0]
